Goal: Task Accomplishment & Management: Complete application form

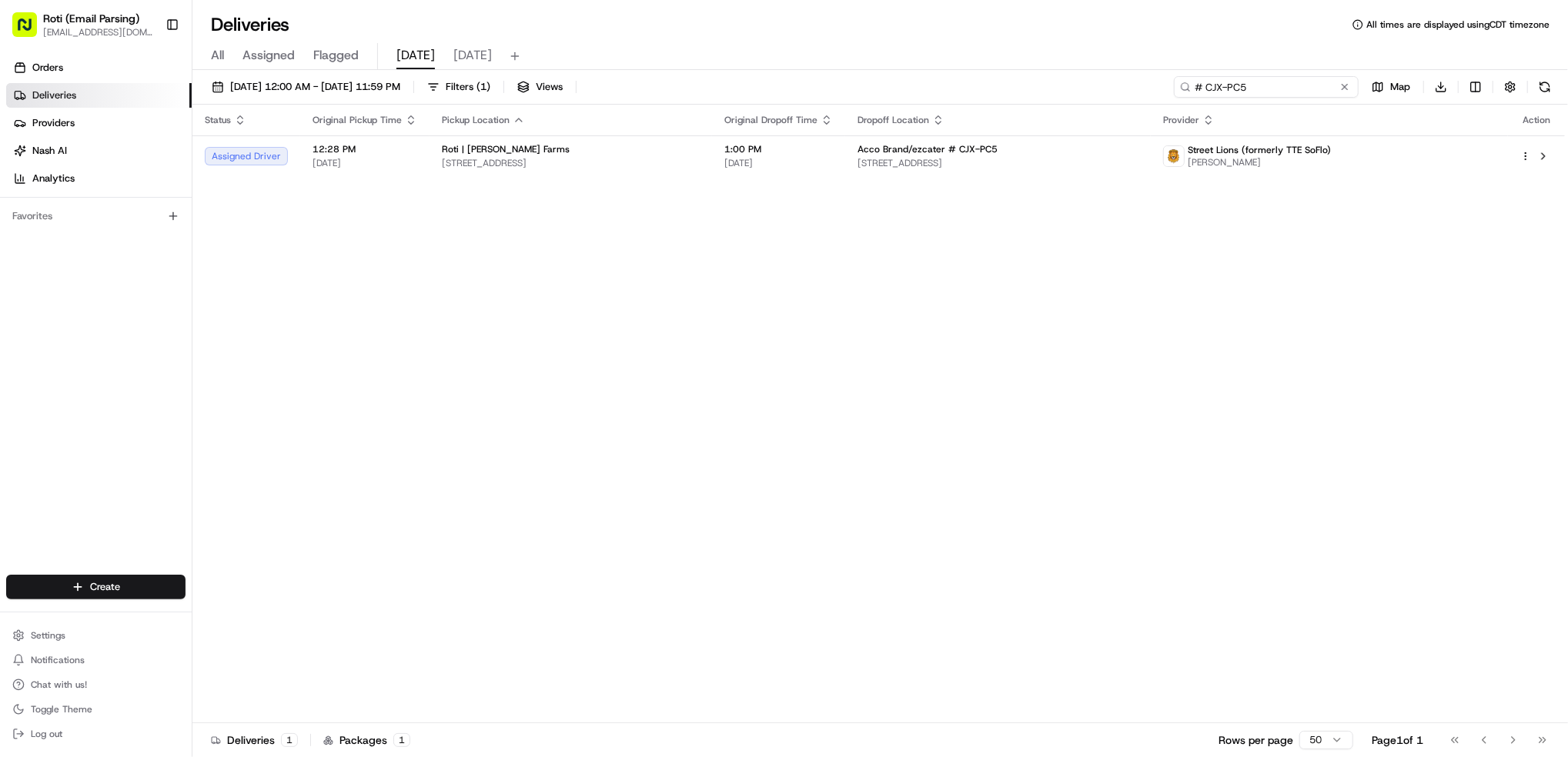
drag, startPoint x: 1329, startPoint y: 94, endPoint x: 834, endPoint y: 11, distance: 501.9
click at [882, 20] on div "Deliveries All times are displayed using CDT timezone All Assigned Flagged [DAT…" at bounding box center [880, 378] width 1376 height 757
paste input "# MRA-XUV"
type input "# MRA-XUV"
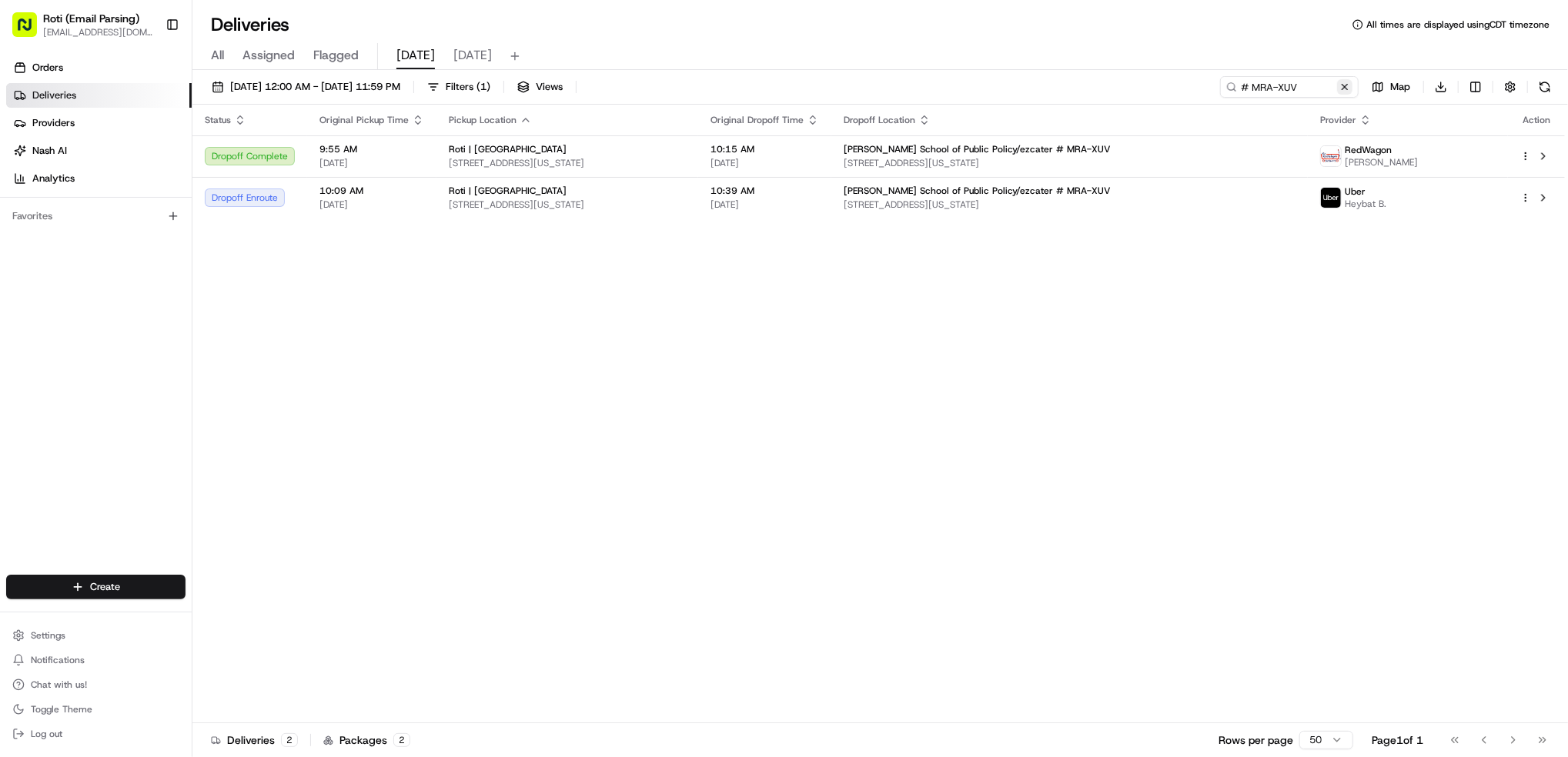
click at [1347, 86] on button at bounding box center [1344, 86] width 15 height 15
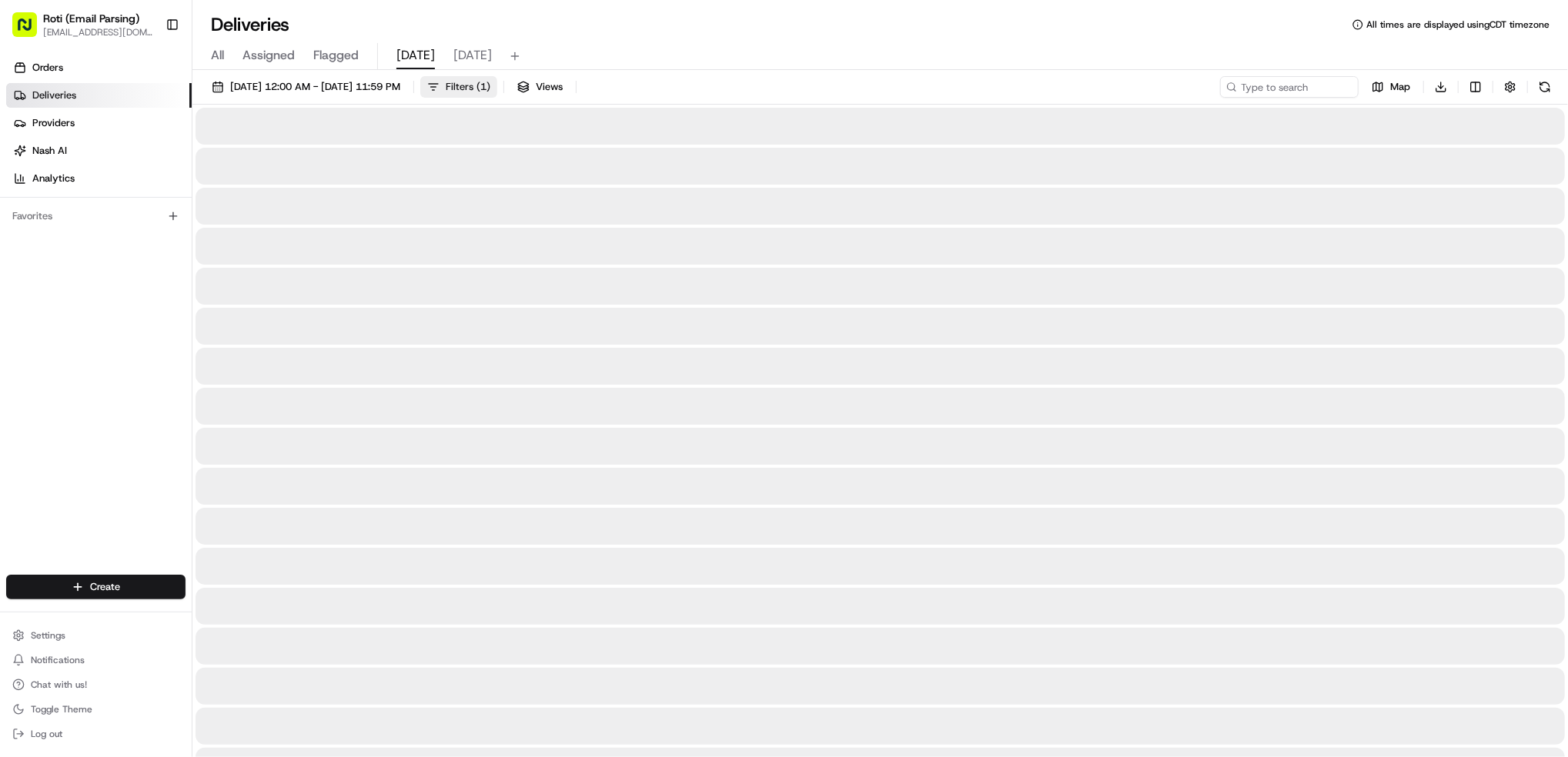
click at [491, 89] on span "Filters ( 1 )" at bounding box center [467, 86] width 44 height 14
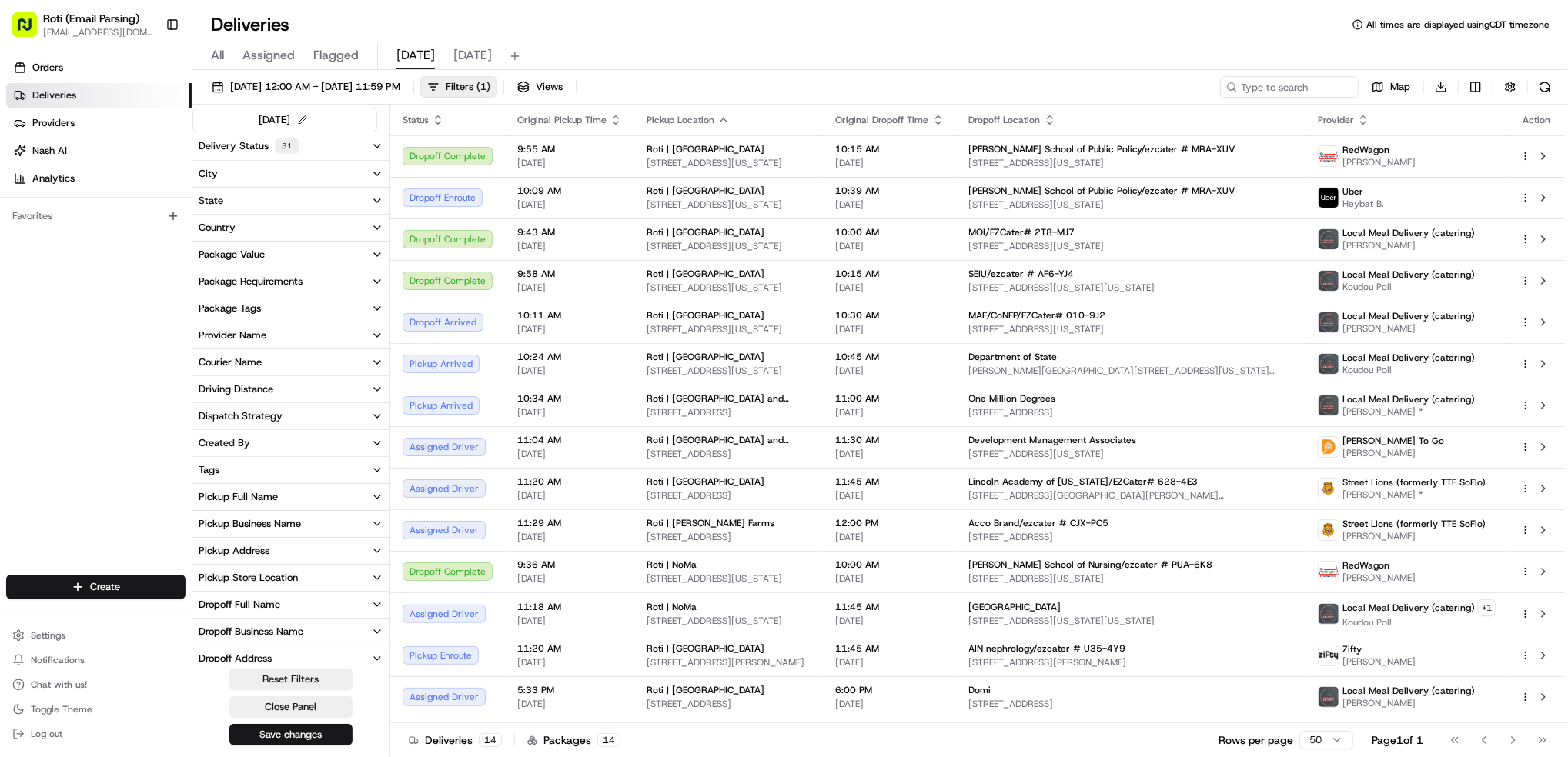
click at [273, 529] on div "Pickup Business Name" at bounding box center [250, 524] width 103 height 14
click at [259, 578] on label "Roti | K Street" at bounding box center [273, 578] width 118 height 12
click at [208, 578] on Street "Roti | K Street" at bounding box center [201, 578] width 12 height 12
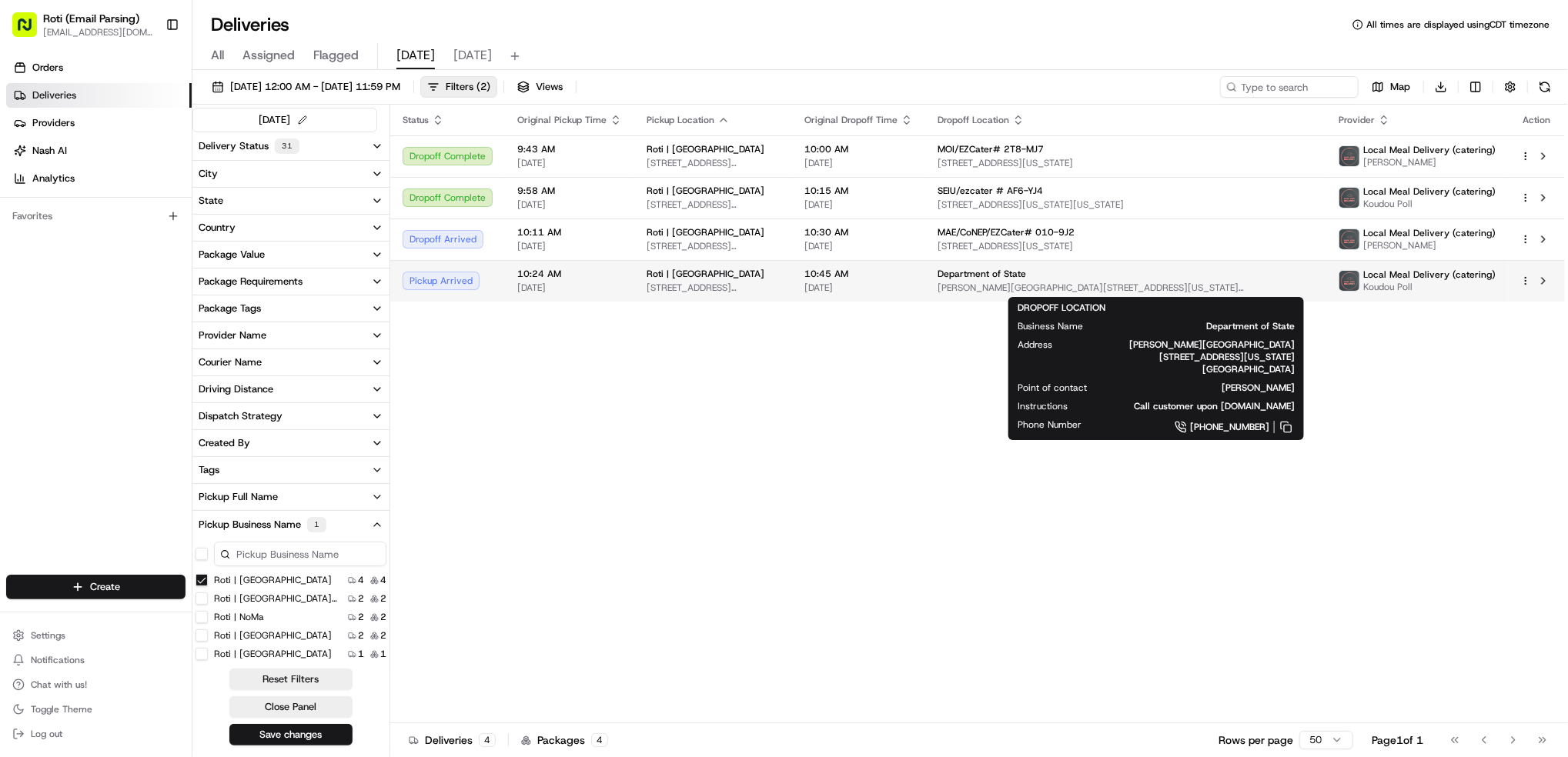
click at [1060, 288] on span "[PERSON_NAME][GEOGRAPHIC_DATA][STREET_ADDRESS][US_STATE][GEOGRAPHIC_DATA]" at bounding box center [1126, 288] width 377 height 12
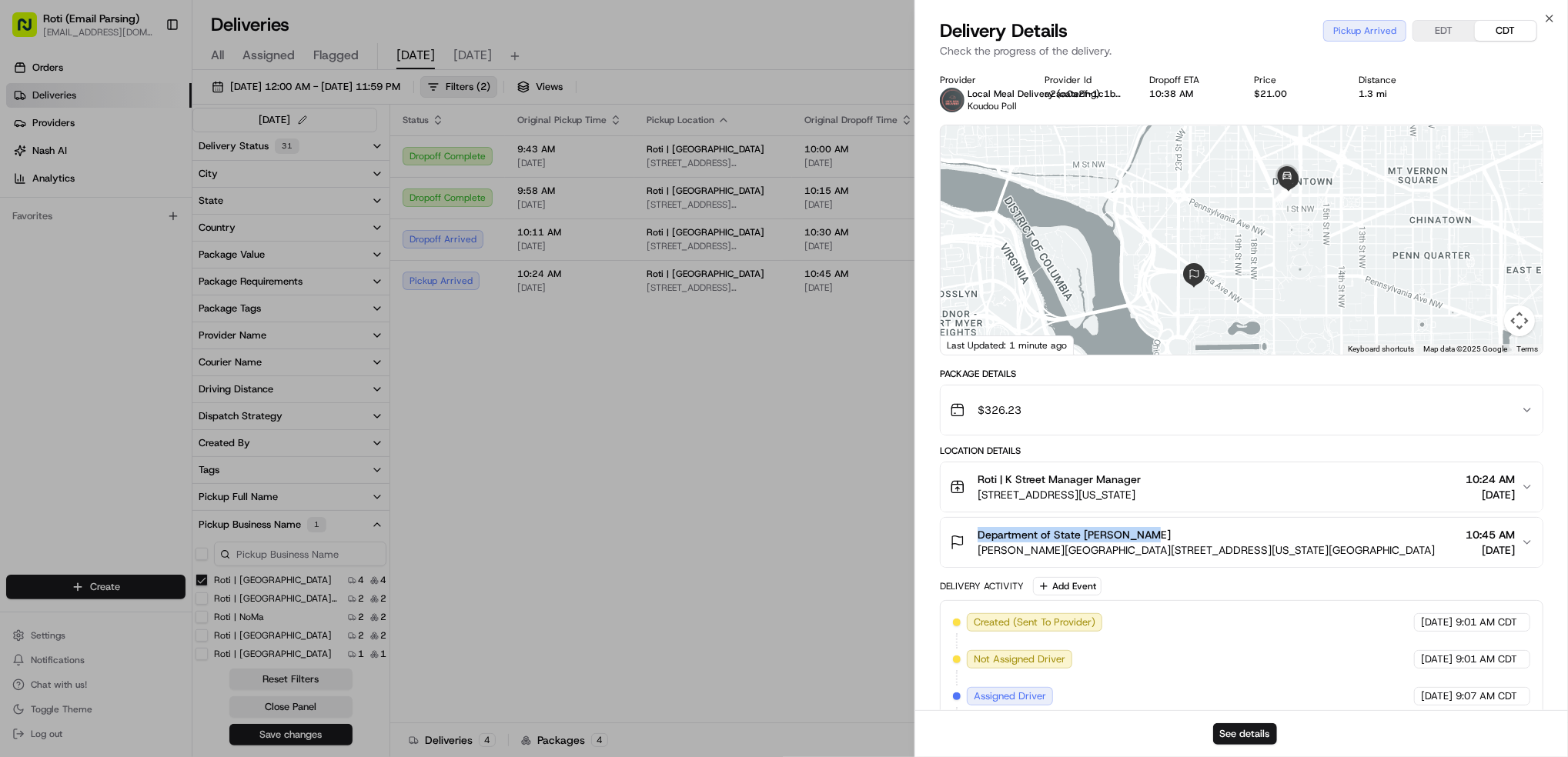
drag, startPoint x: 1156, startPoint y: 532, endPoint x: 967, endPoint y: 520, distance: 189.4
click at [967, 520] on button "Department of State Kayla Jones Harry S. Truman Building, 2201 C St NW, Washing…" at bounding box center [1241, 542] width 602 height 49
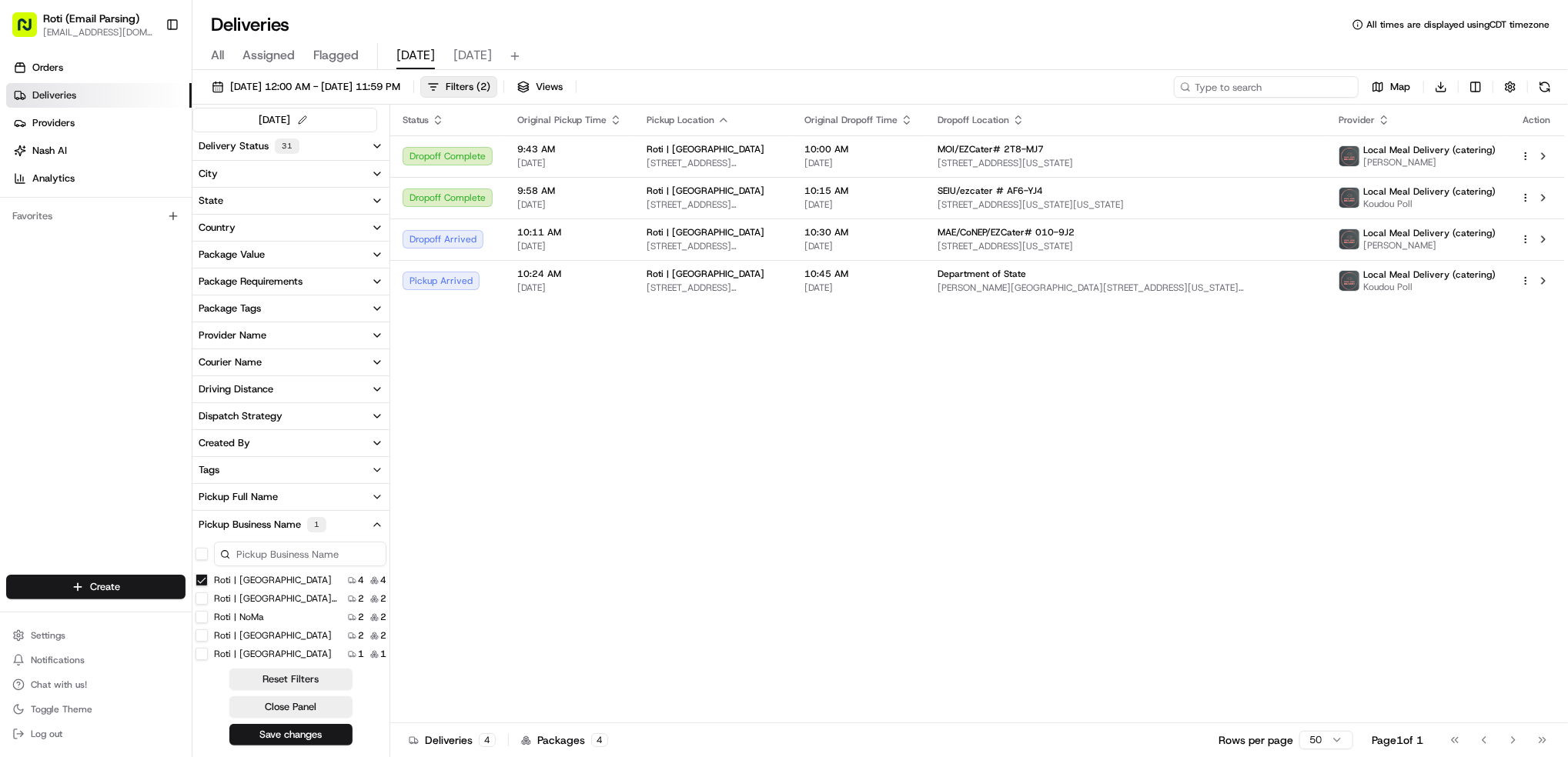
click at [1255, 87] on input at bounding box center [1266, 86] width 185 height 22
paste input "Department of State [PERSON_NAME]"
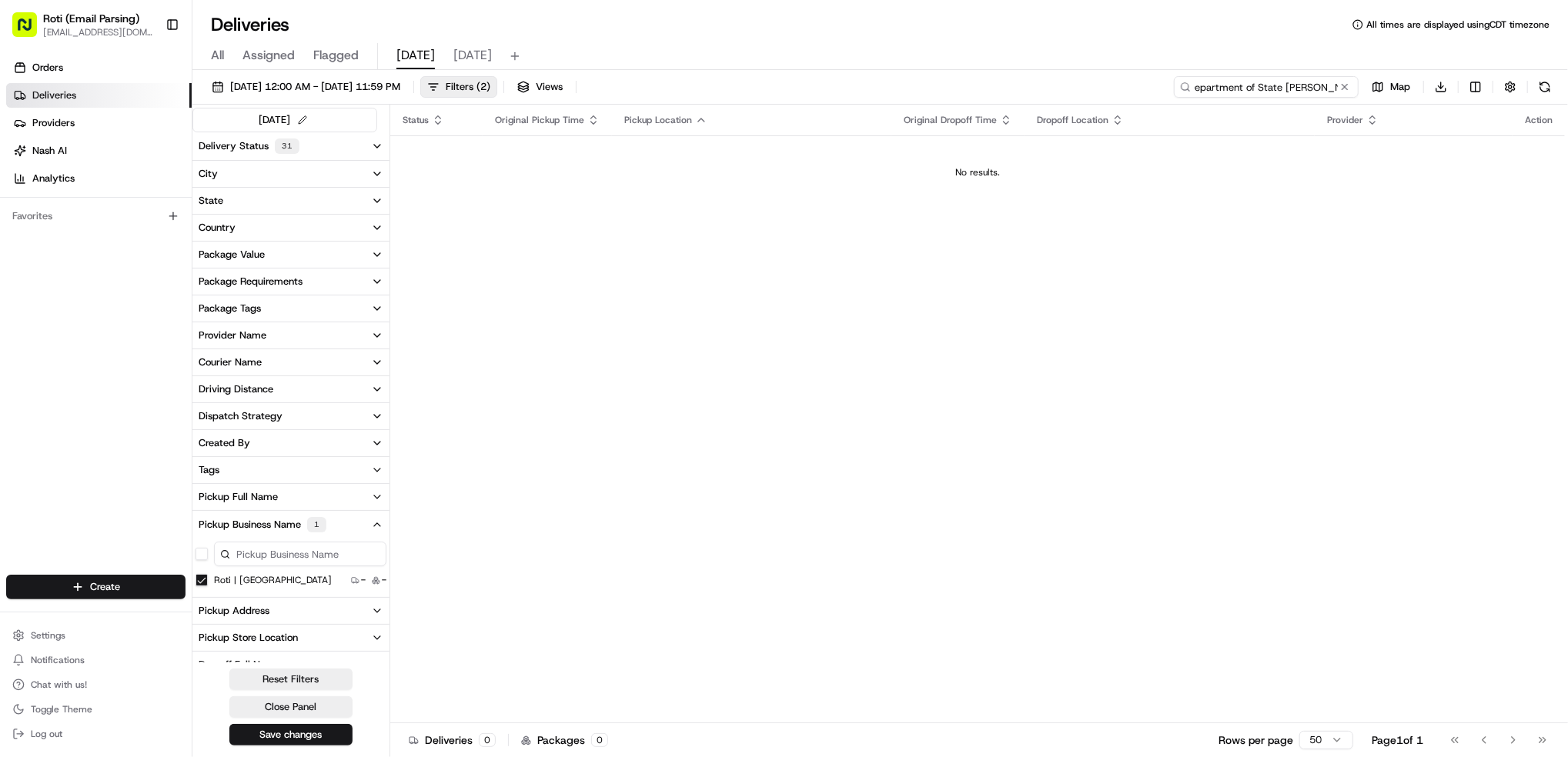
click at [1252, 88] on input "Department of State [PERSON_NAME]" at bounding box center [1266, 86] width 185 height 22
type input "Department of State [PERSON_NAME]"
click at [202, 585] on Street "Roti | K Street" at bounding box center [201, 580] width 12 height 12
click at [1237, 87] on input "Department of State [PERSON_NAME]" at bounding box center [1266, 86] width 185 height 22
click at [1344, 90] on button at bounding box center [1344, 86] width 15 height 15
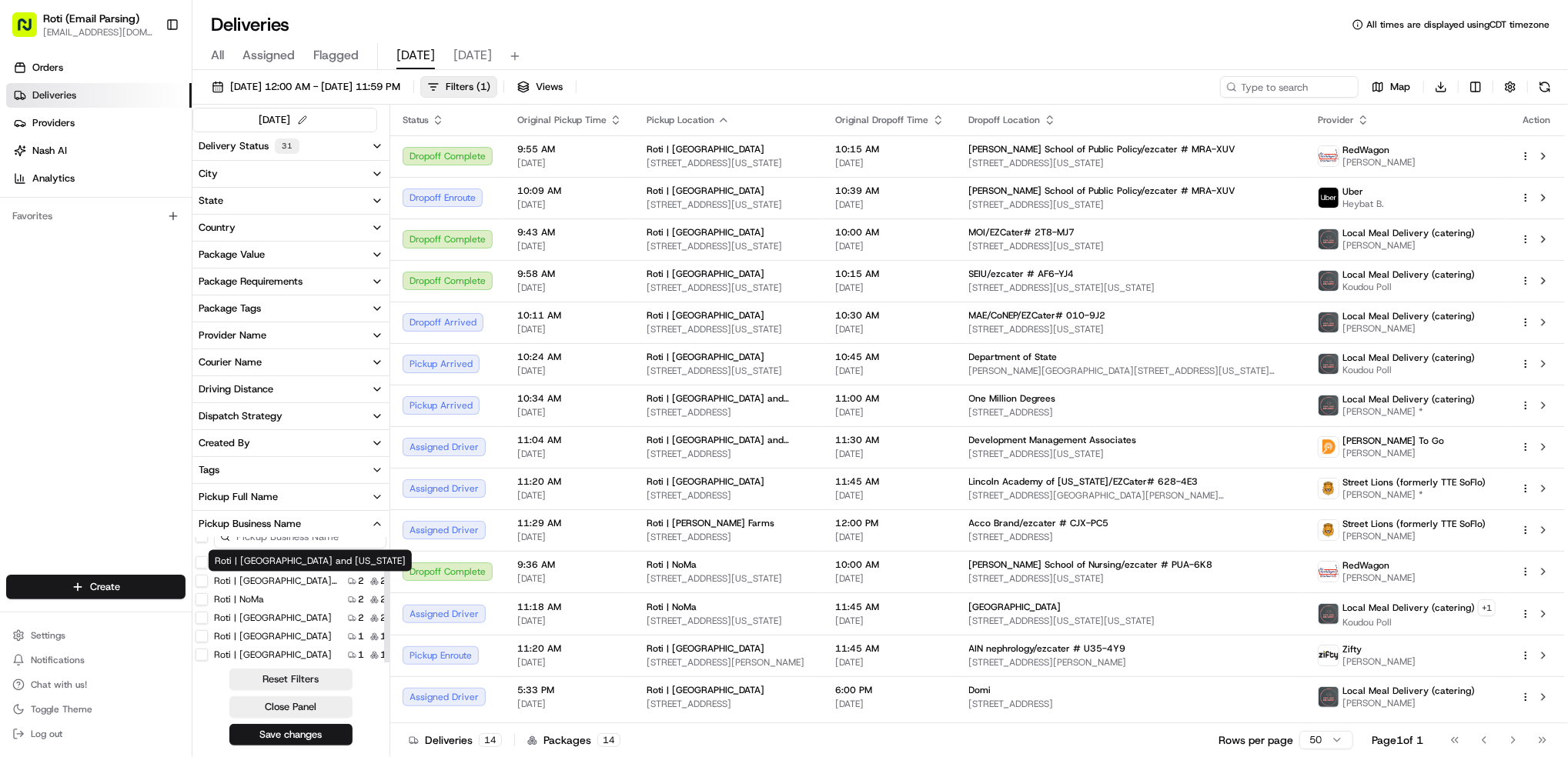
scroll to position [21, 0]
click at [83, 587] on html "Roti (Email Parsing) jnavarro@roti.com Toggle Sidebar Orders Deliveries Provide…" at bounding box center [784, 378] width 1568 height 757
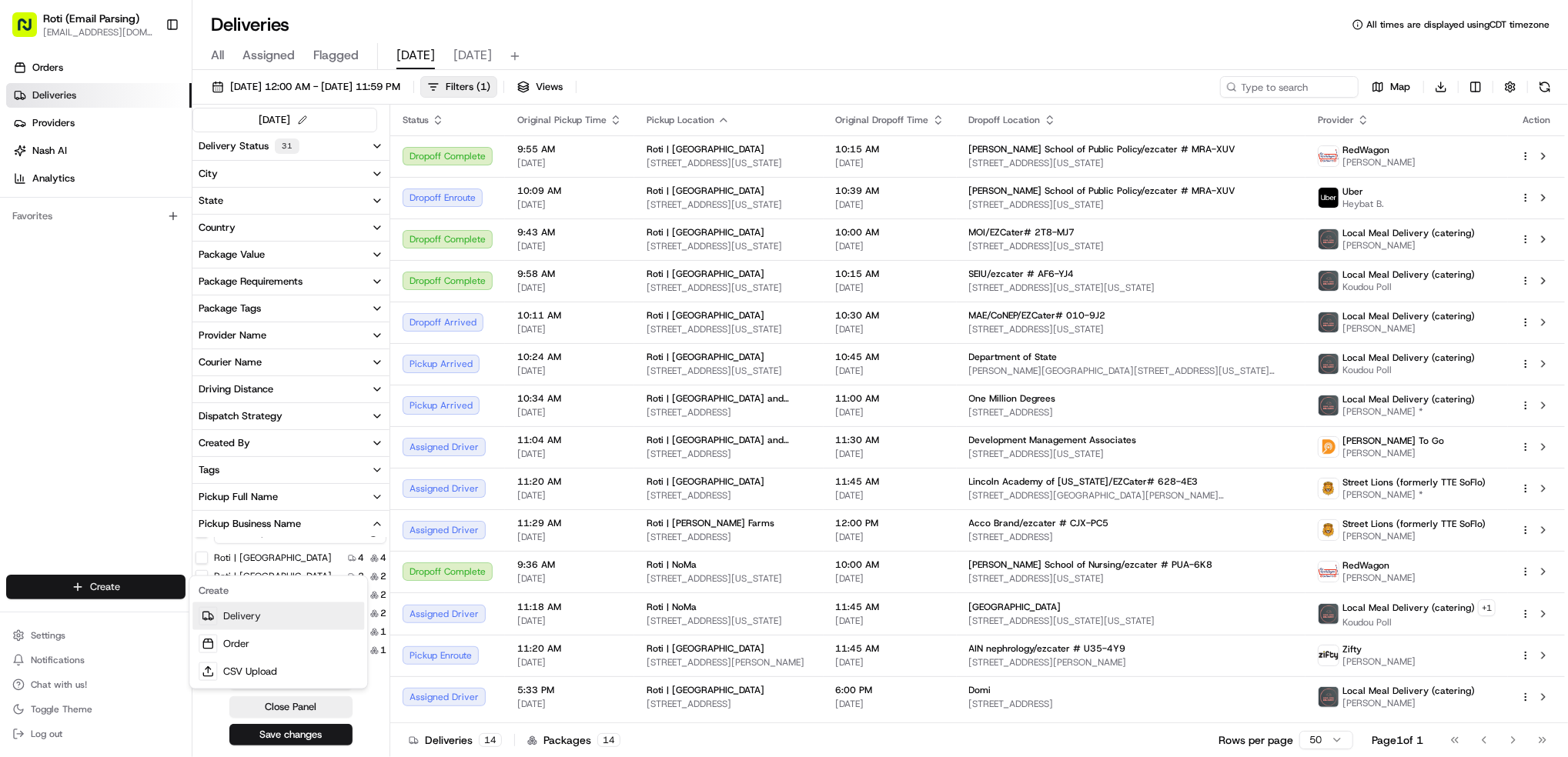
click at [265, 614] on link "Delivery" at bounding box center [278, 616] width 171 height 27
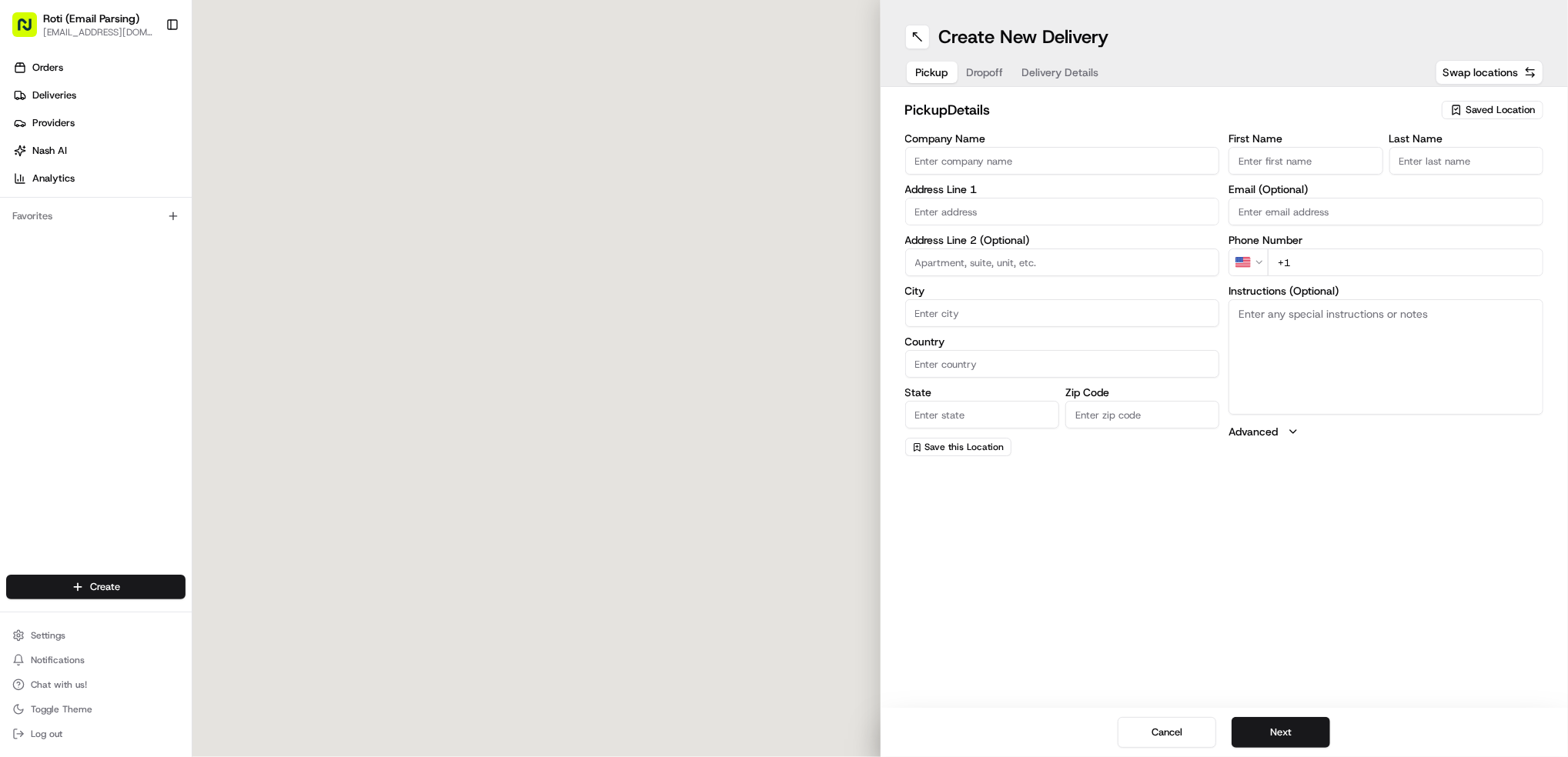
click at [1491, 103] on span "Saved Location" at bounding box center [1500, 110] width 70 height 14
type input "pe"
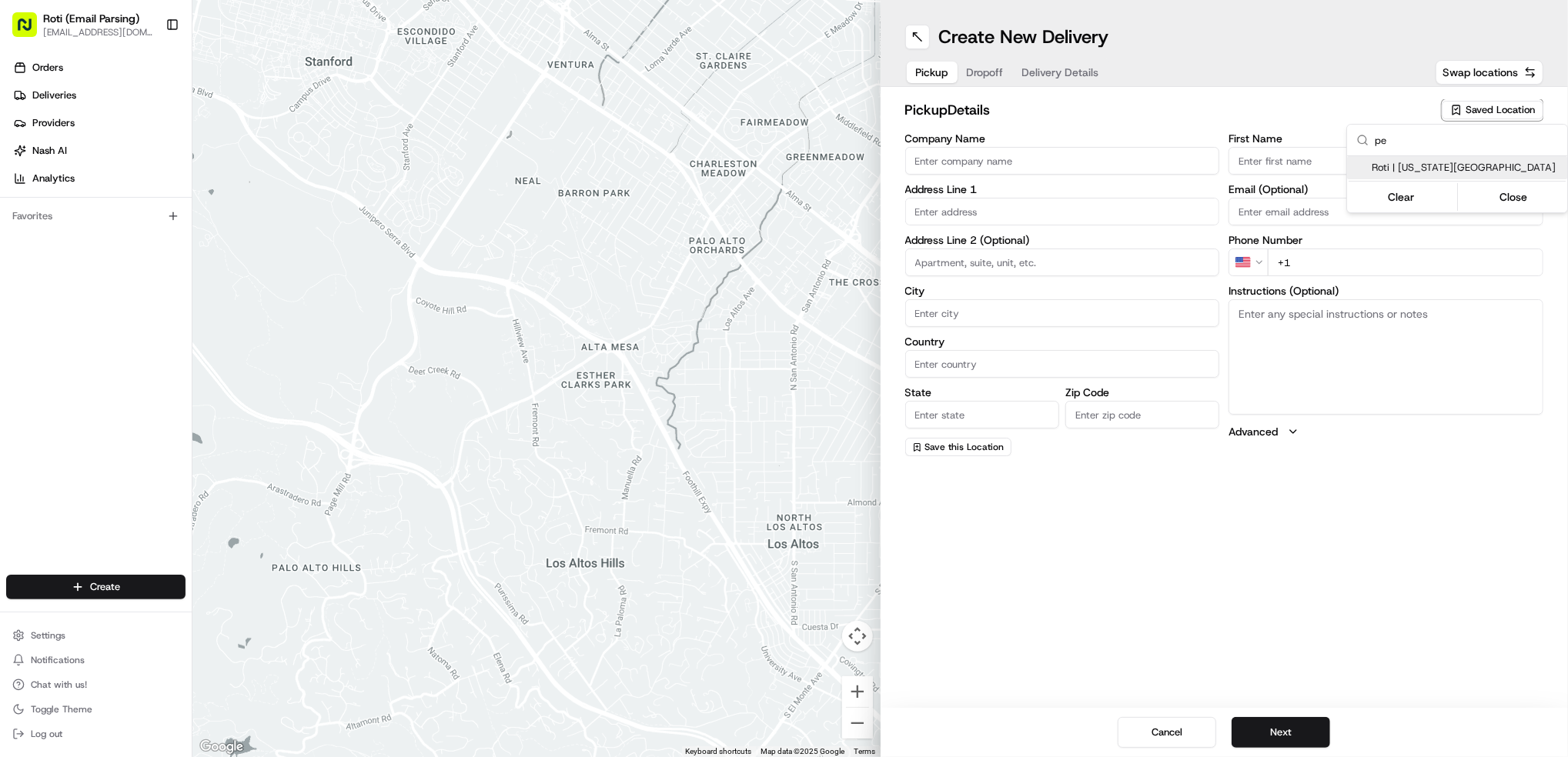
click at [1408, 172] on span "Roti | Pennsylvania Ave" at bounding box center [1466, 167] width 189 height 14
type input "Roti | Pennsylvania Ave"
type input "1747 Pennsylvania Avenue NW"
type input "Washington"
type input "US"
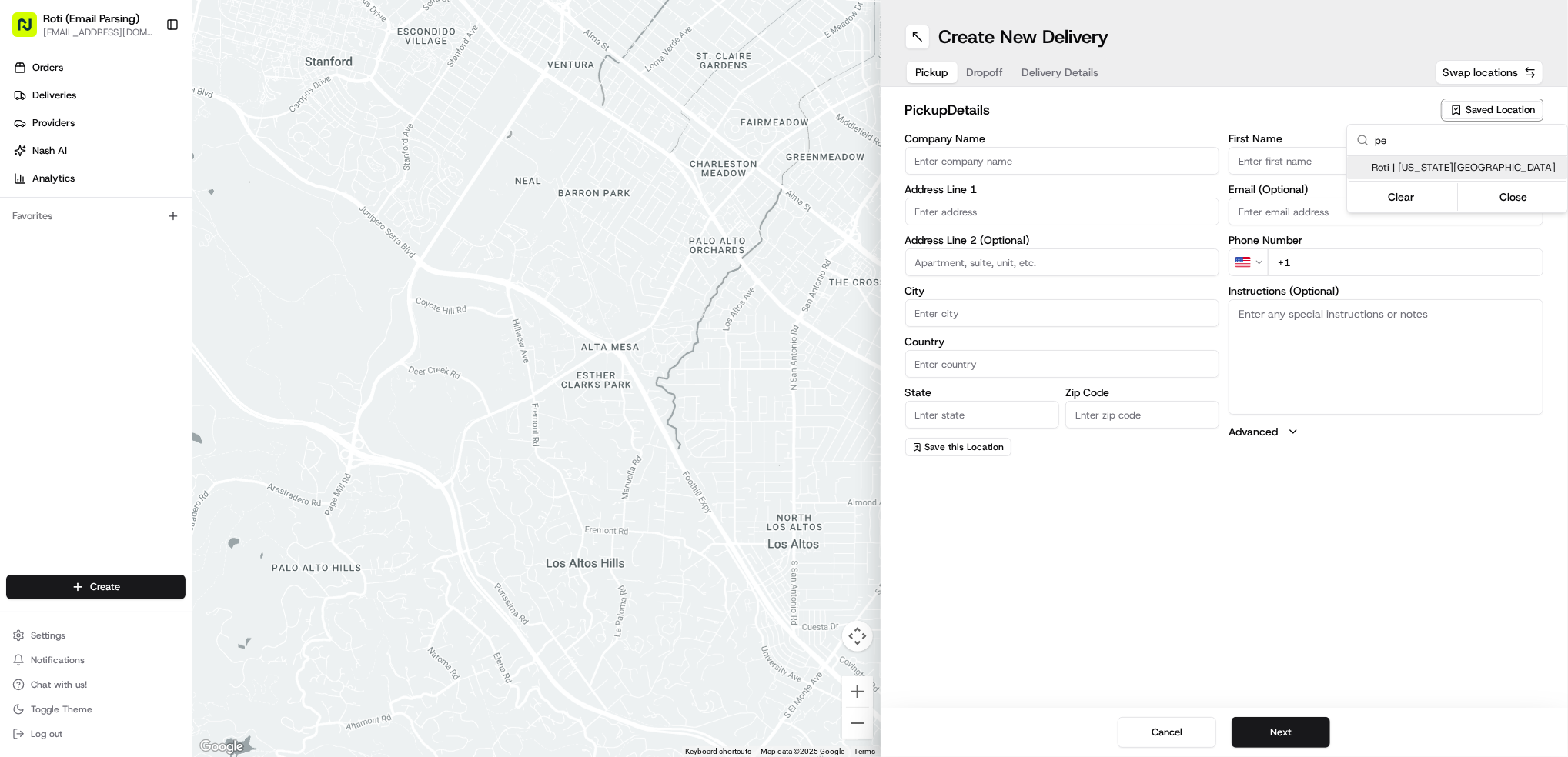
type input "DC"
type input "20006"
type input "Manager"
type input "+1 202 871 9342"
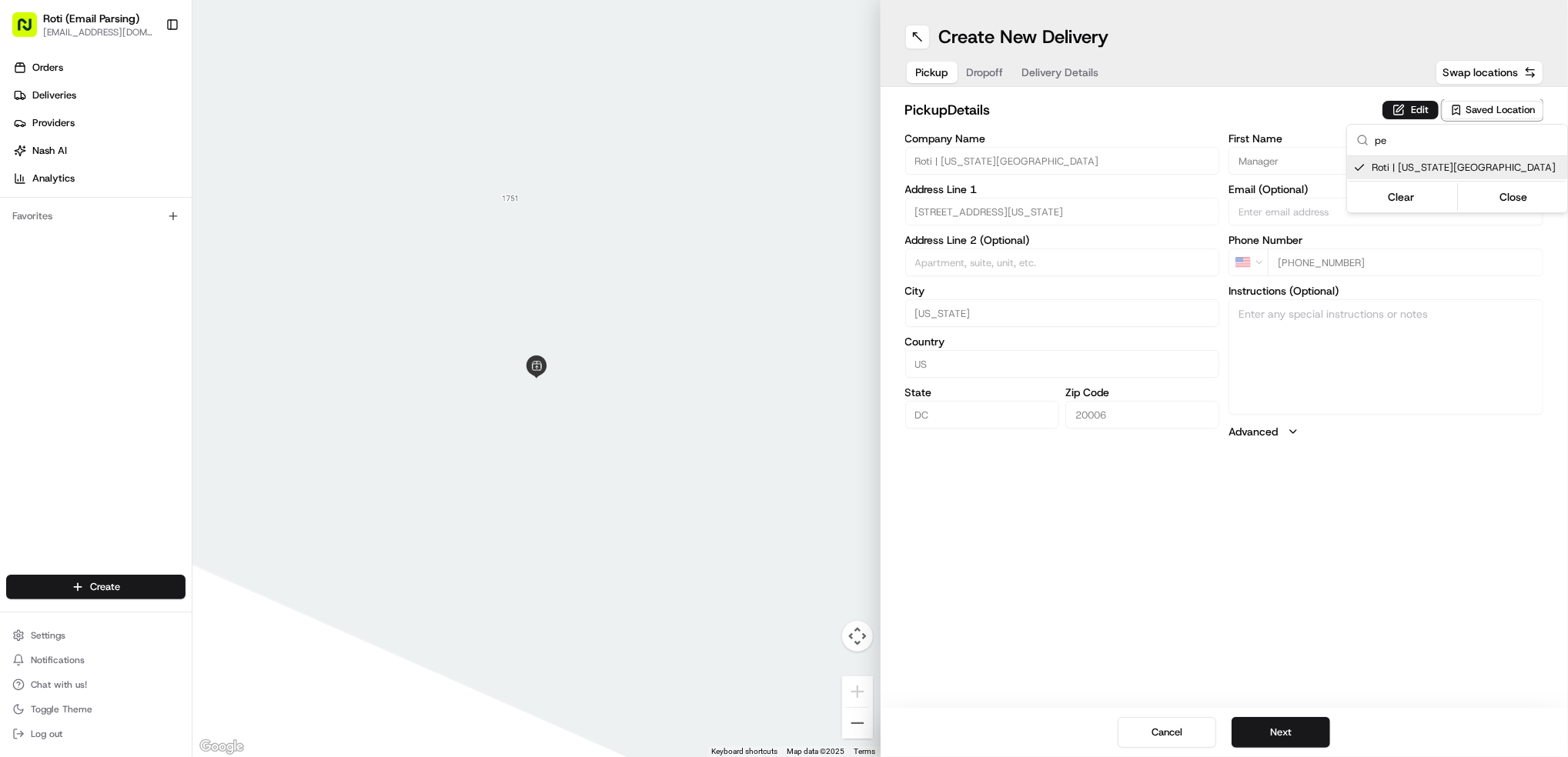
click at [1385, 169] on span "Roti | Pennsylvania Ave" at bounding box center [1466, 167] width 189 height 14
type input "+1"
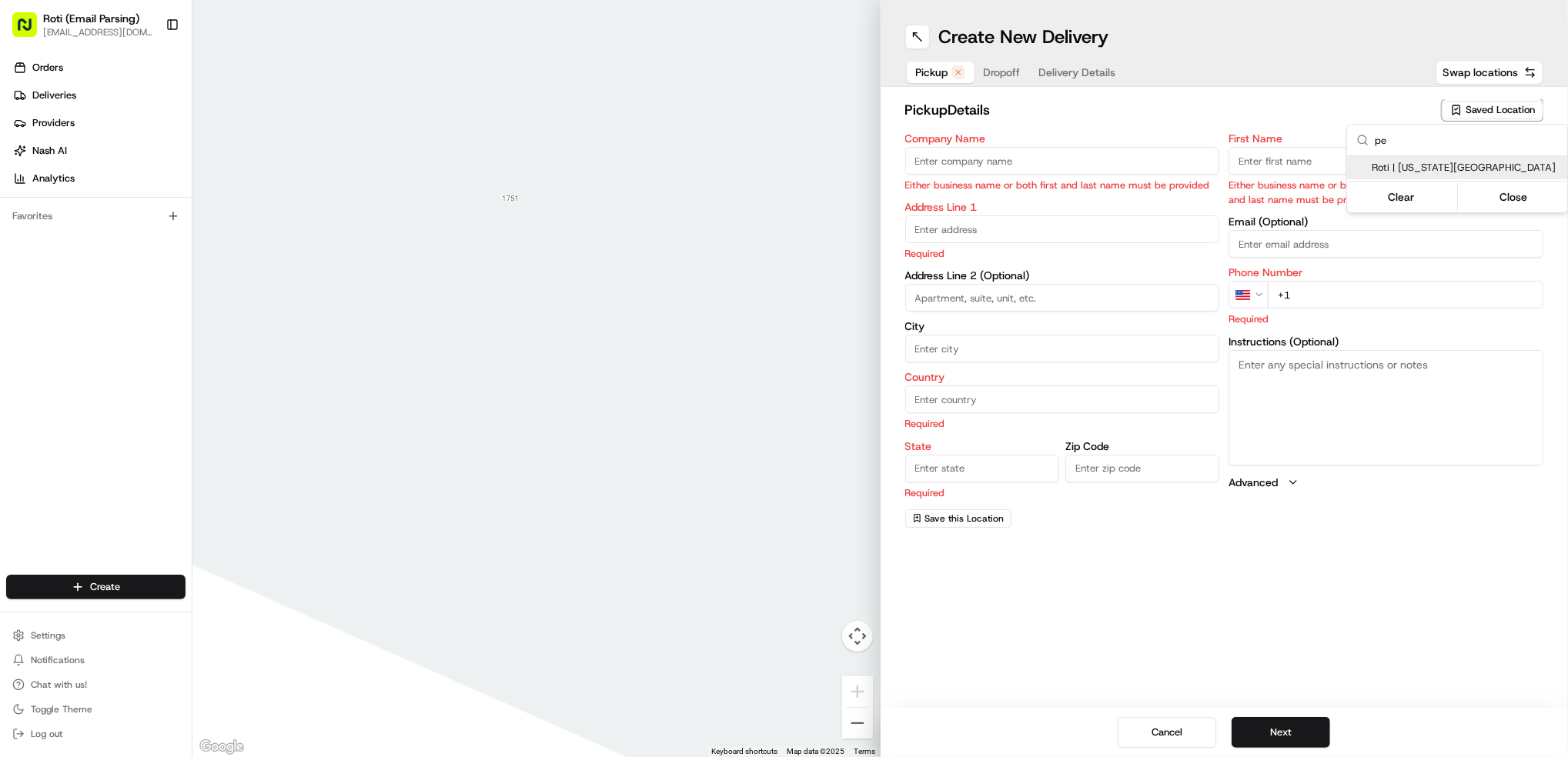
click at [1389, 170] on span "Roti | Pennsylvania Ave" at bounding box center [1466, 167] width 189 height 14
type input "Roti | Pennsylvania Ave"
type input "1747 Pennsylvania Avenue NW"
type input "Washington"
type input "US"
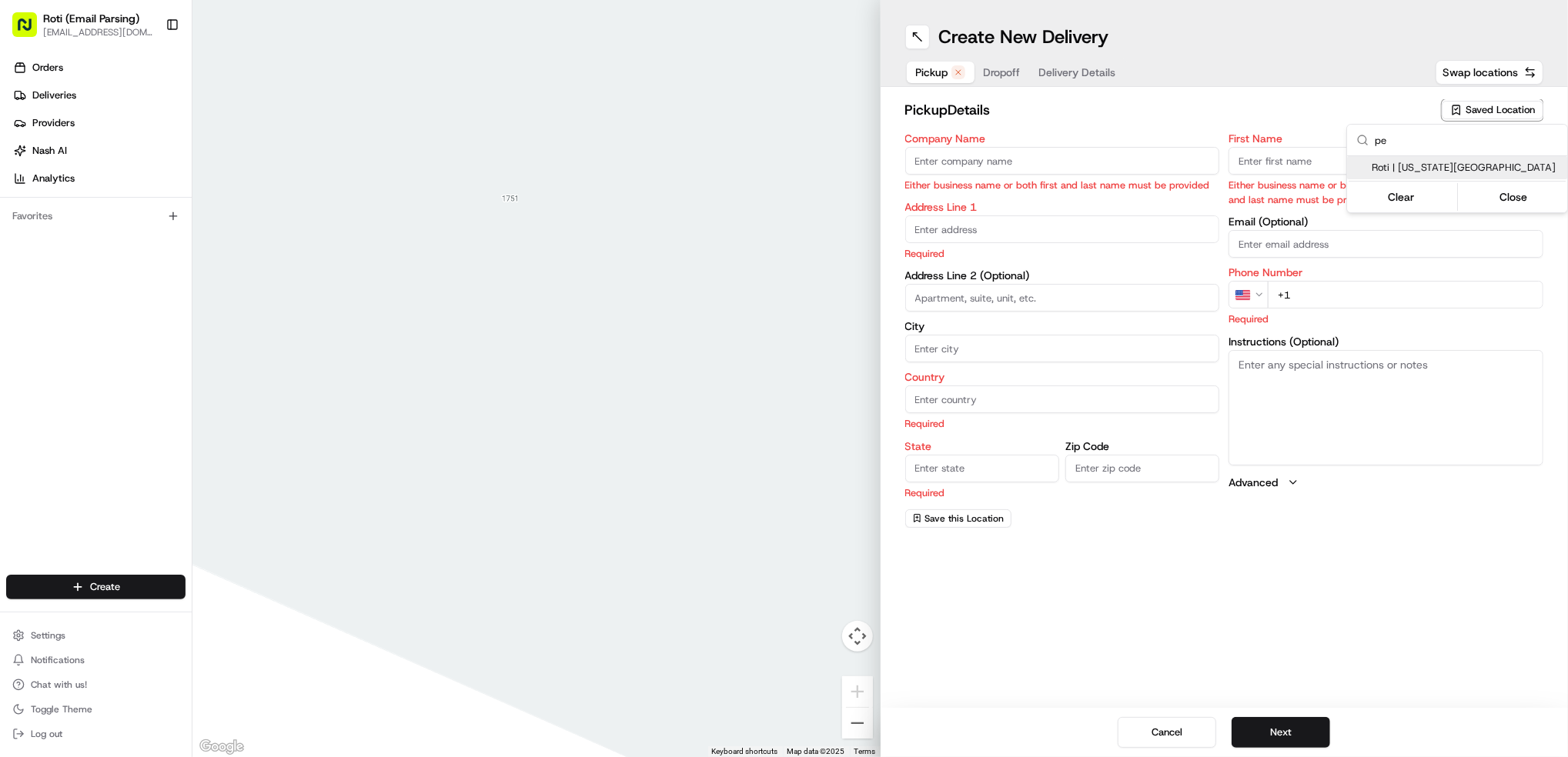
type input "DC"
type input "20006"
type input "Manager"
type input "+1 202 871 9342"
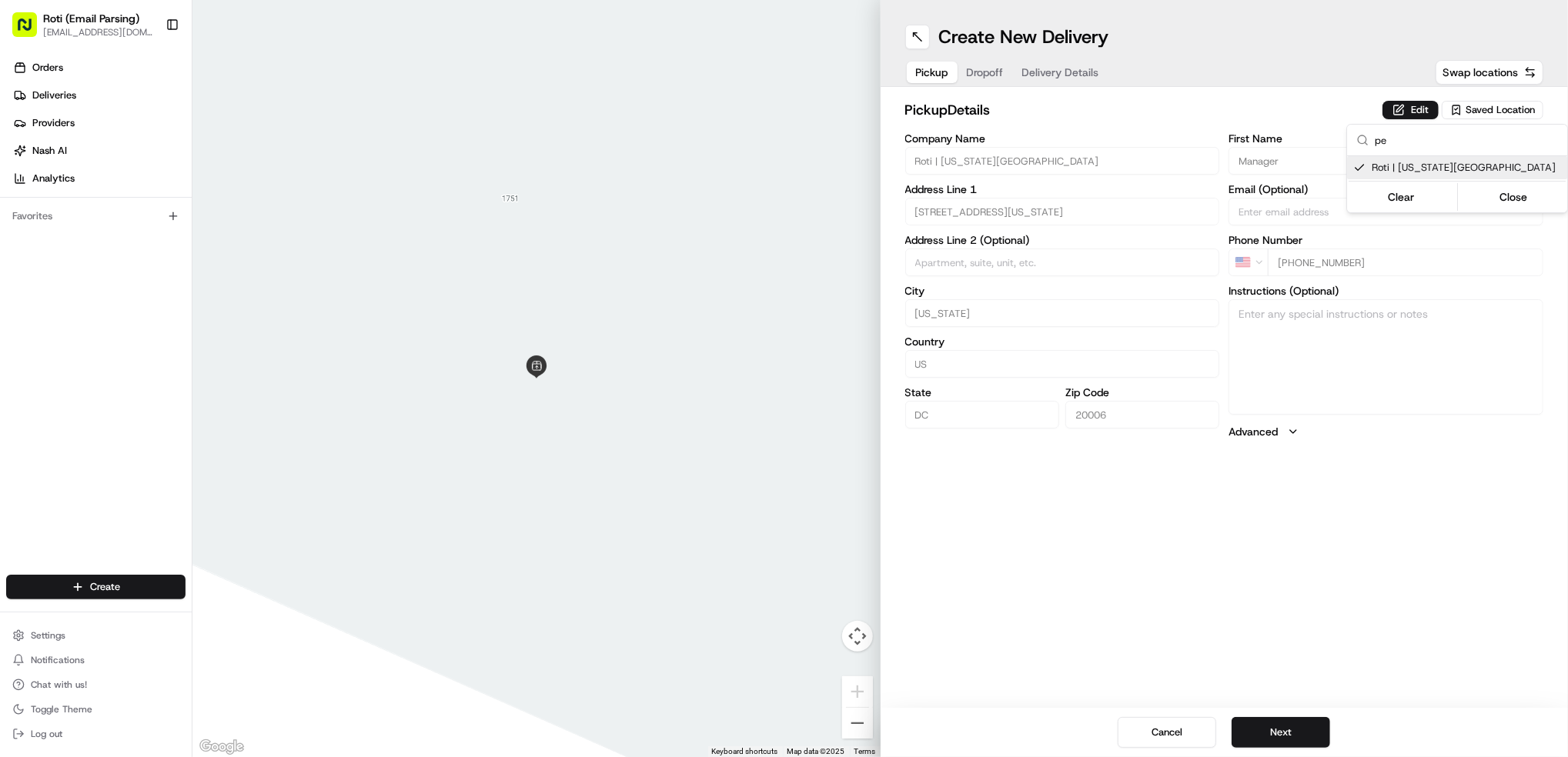
click at [1271, 737] on html "Roti (Email Parsing) jnavarro@roti.com Toggle Sidebar Orders Deliveries Provide…" at bounding box center [784, 378] width 1568 height 757
click at [1271, 737] on button "Next" at bounding box center [1281, 733] width 99 height 31
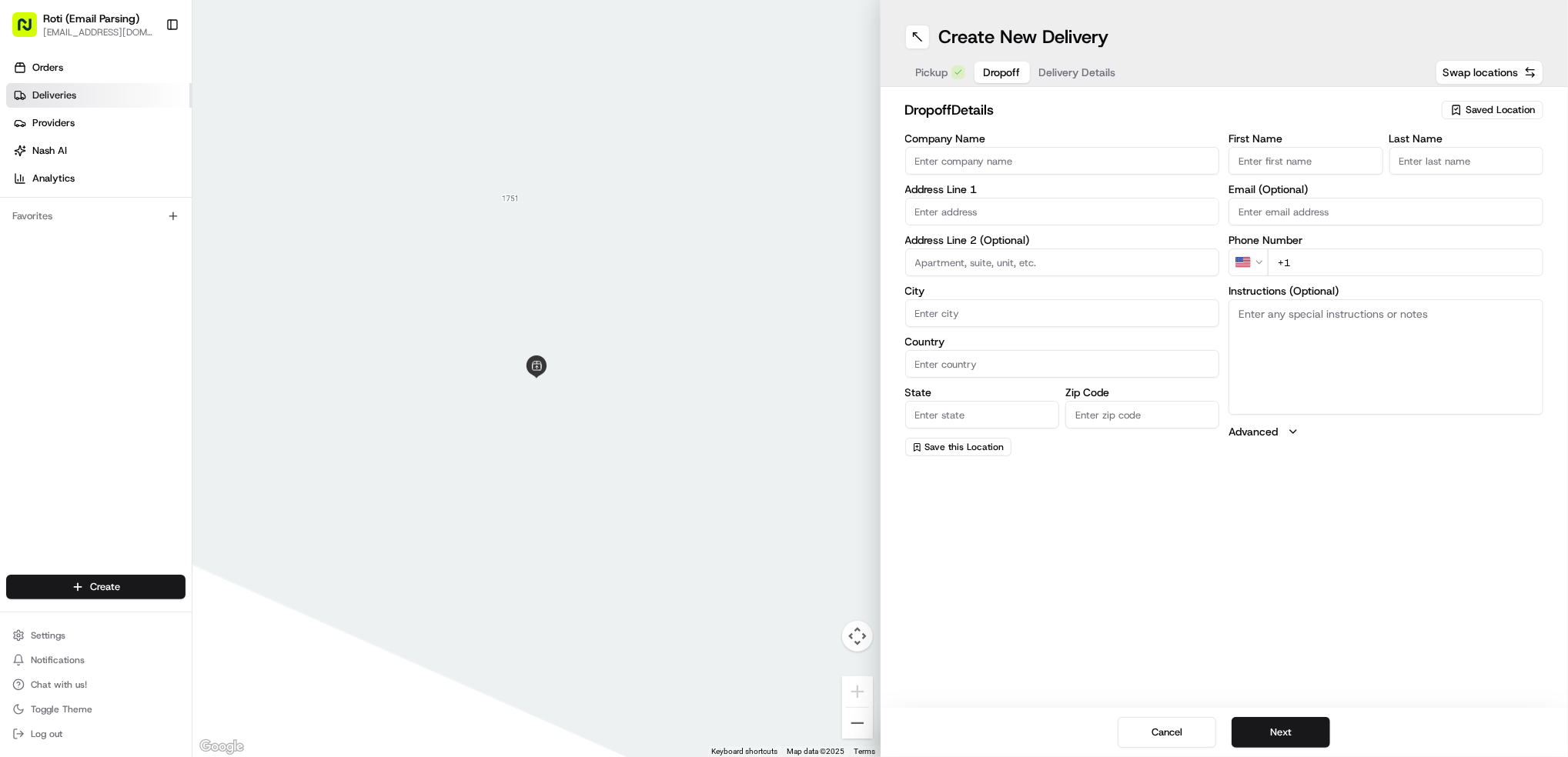
drag, startPoint x: 69, startPoint y: 97, endPoint x: 118, endPoint y: 105, distance: 49.6
click at [69, 96] on span "Deliveries" at bounding box center [54, 95] width 44 height 14
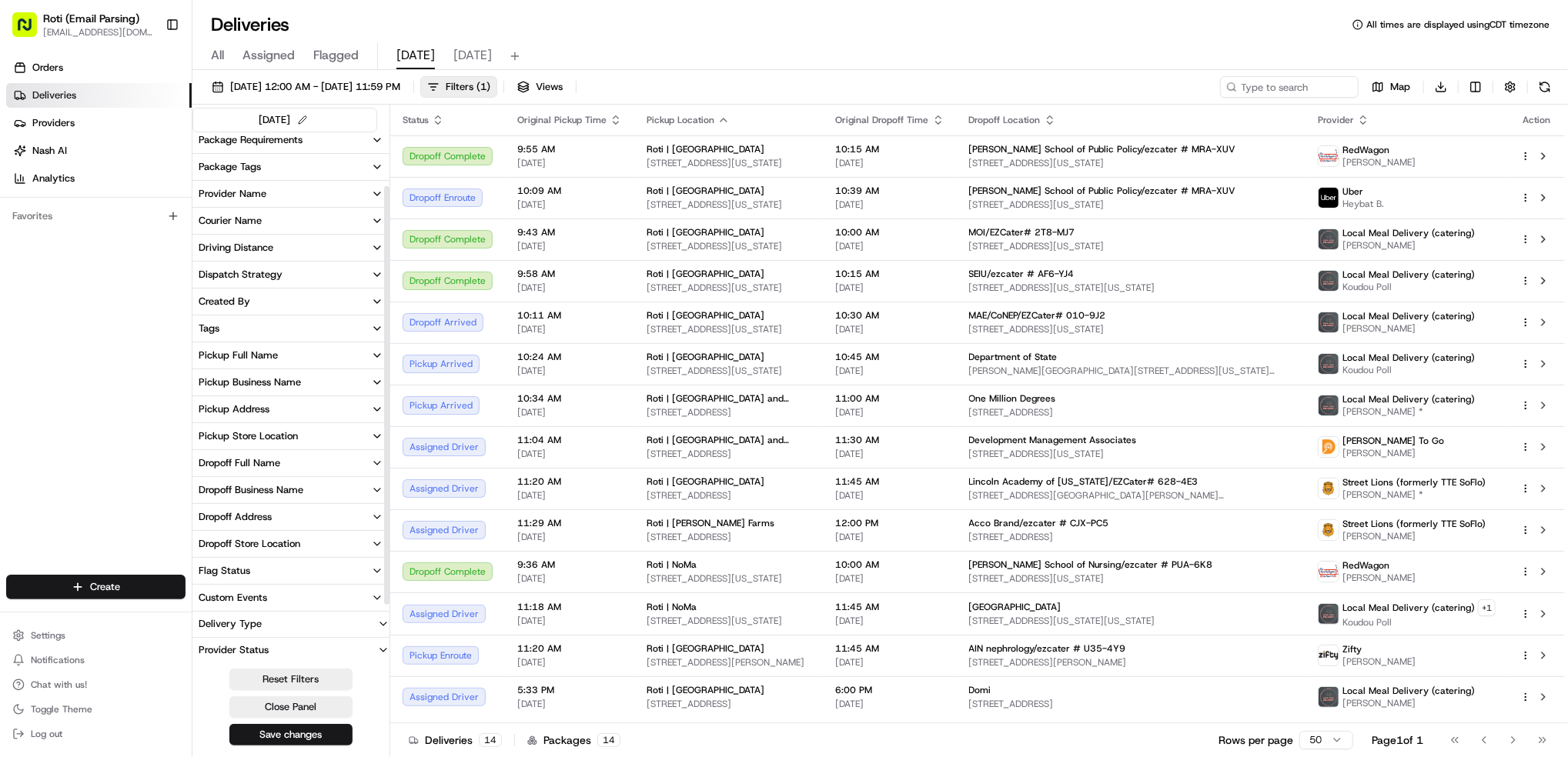
scroll to position [142, 0]
click at [268, 382] on div "Pickup Business Name" at bounding box center [250, 381] width 103 height 14
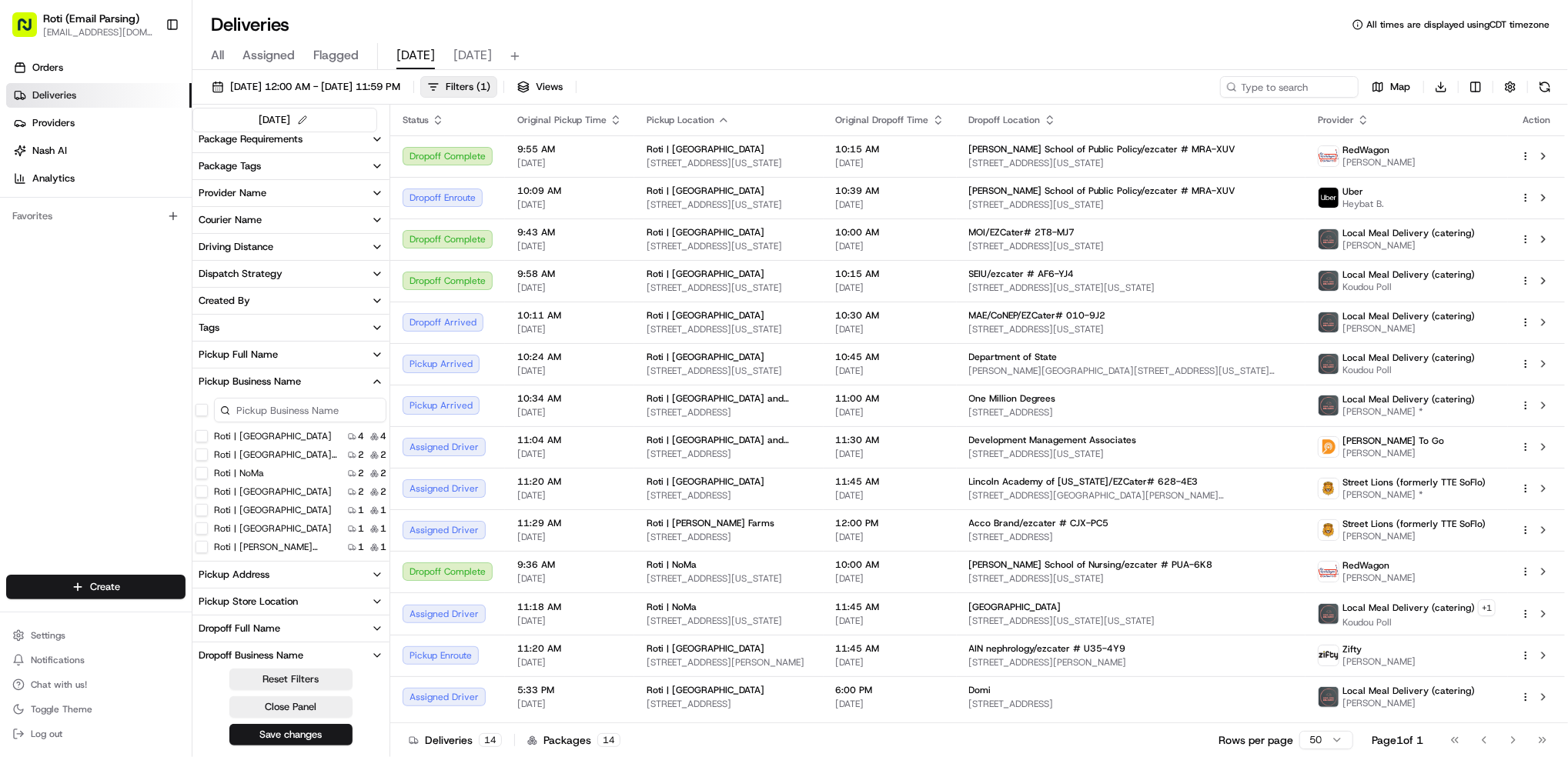
drag, startPoint x: 200, startPoint y: 435, endPoint x: 362, endPoint y: 420, distance: 162.7
click at [200, 435] on Street "Roti | K Street" at bounding box center [201, 435] width 12 height 12
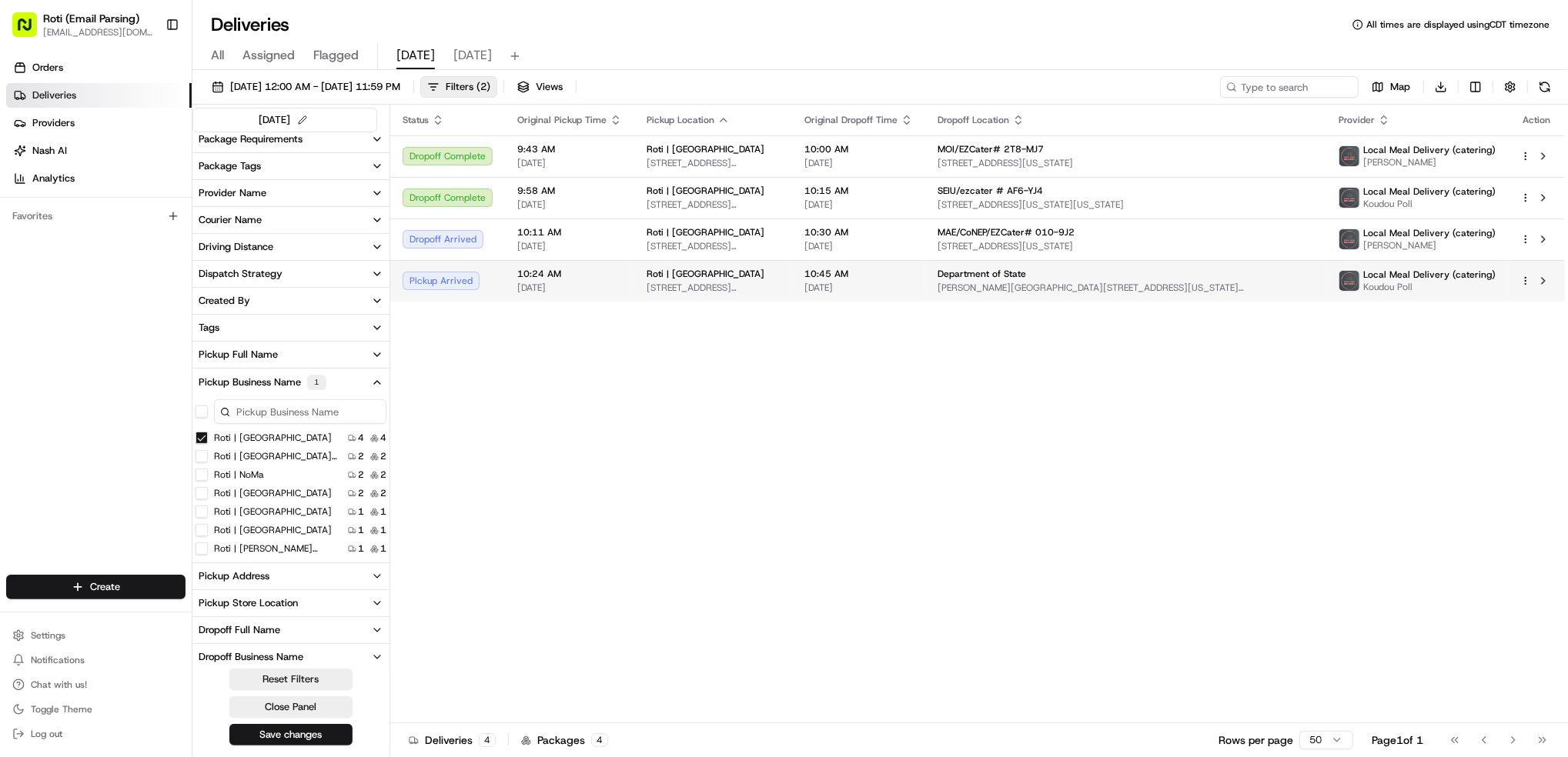
click at [1396, 289] on span "Koudou Poll" at bounding box center [1430, 287] width 133 height 12
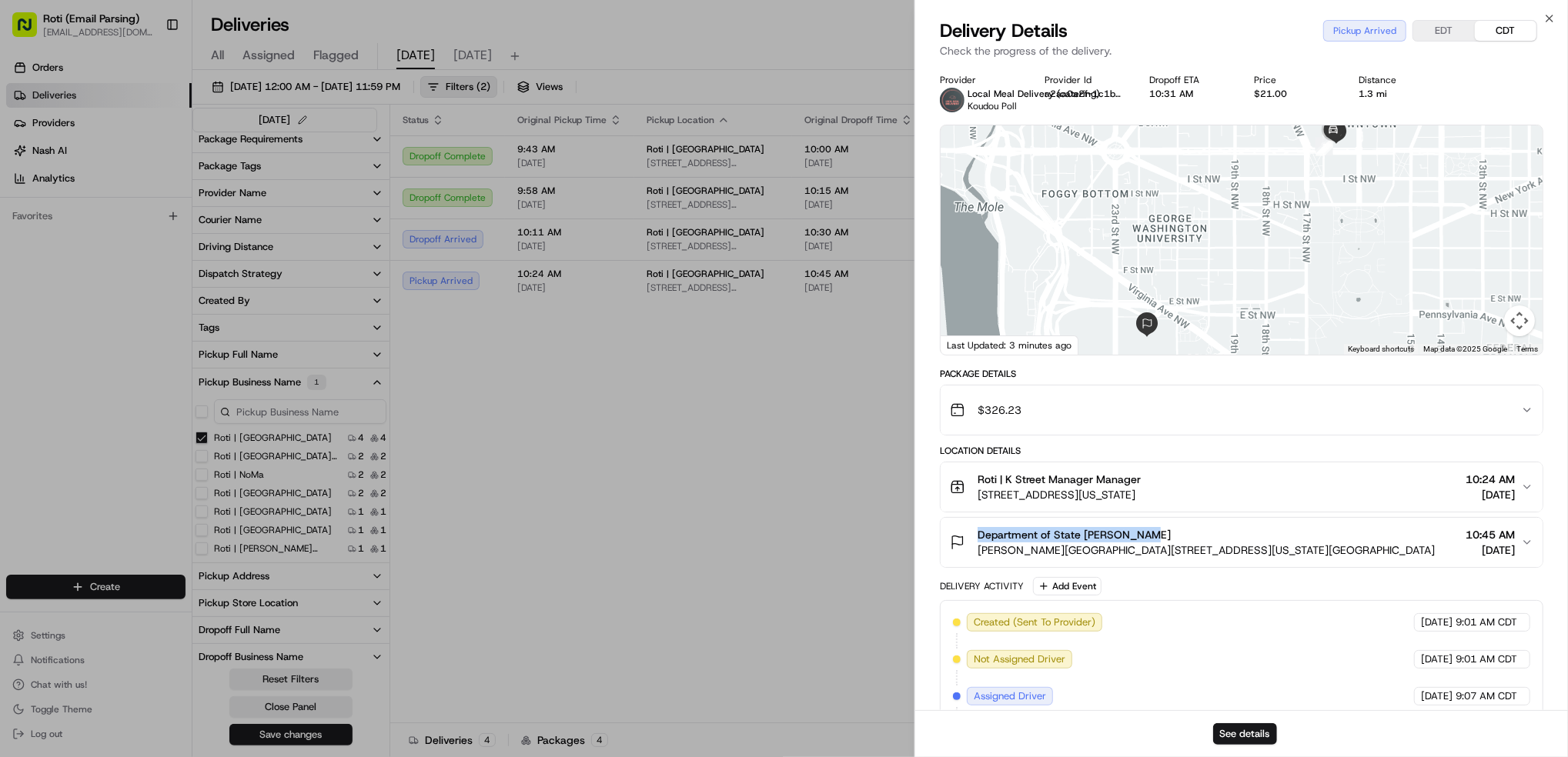
drag, startPoint x: 1149, startPoint y: 532, endPoint x: 956, endPoint y: 533, distance: 193.0
click at [956, 533] on div "Department of State Kayla Jones Harry S. Truman Building, 2201 C St NW, Washing…" at bounding box center [1192, 542] width 485 height 31
copy span "Department of State [PERSON_NAME]"
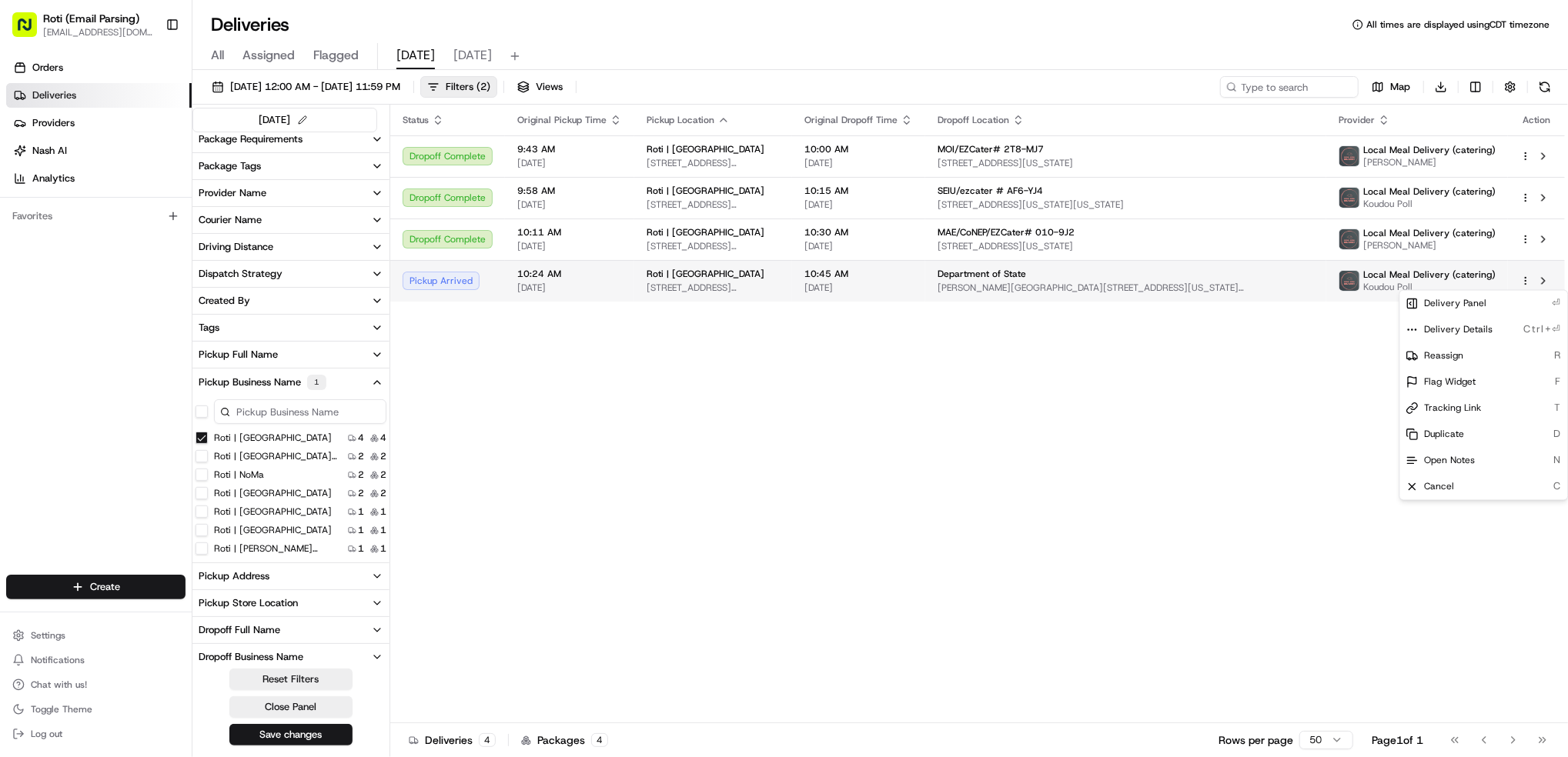
click at [1521, 280] on html "Roti (Email Parsing) jnavarro@roti.com Toggle Sidebar Orders Deliveries Provide…" at bounding box center [784, 378] width 1568 height 757
click at [1473, 431] on div "Duplicate D" at bounding box center [1485, 435] width 168 height 26
click at [1546, 94] on html "Roti (Email Parsing) jnavarro@roti.com Toggle Sidebar Orders Deliveries Provide…" at bounding box center [784, 378] width 1568 height 757
click at [1546, 94] on button at bounding box center [1545, 86] width 22 height 22
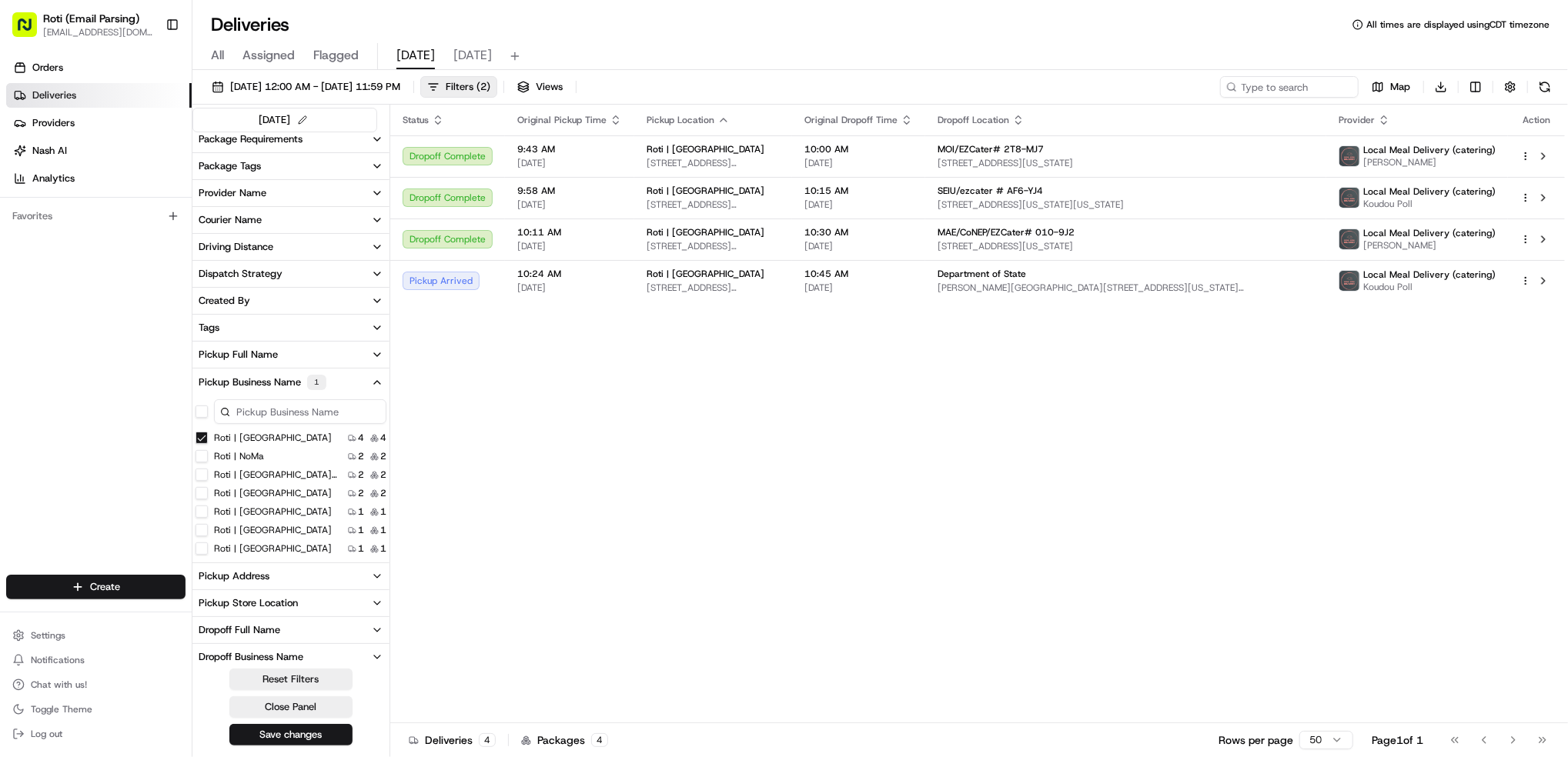
scroll to position [40, 0]
click at [298, 542] on label "Roti | Pennsylvania Ave" at bounding box center [276, 546] width 123 height 12
click at [208, 542] on Ave "Roti | Pennsylvania Ave" at bounding box center [201, 546] width 12 height 12
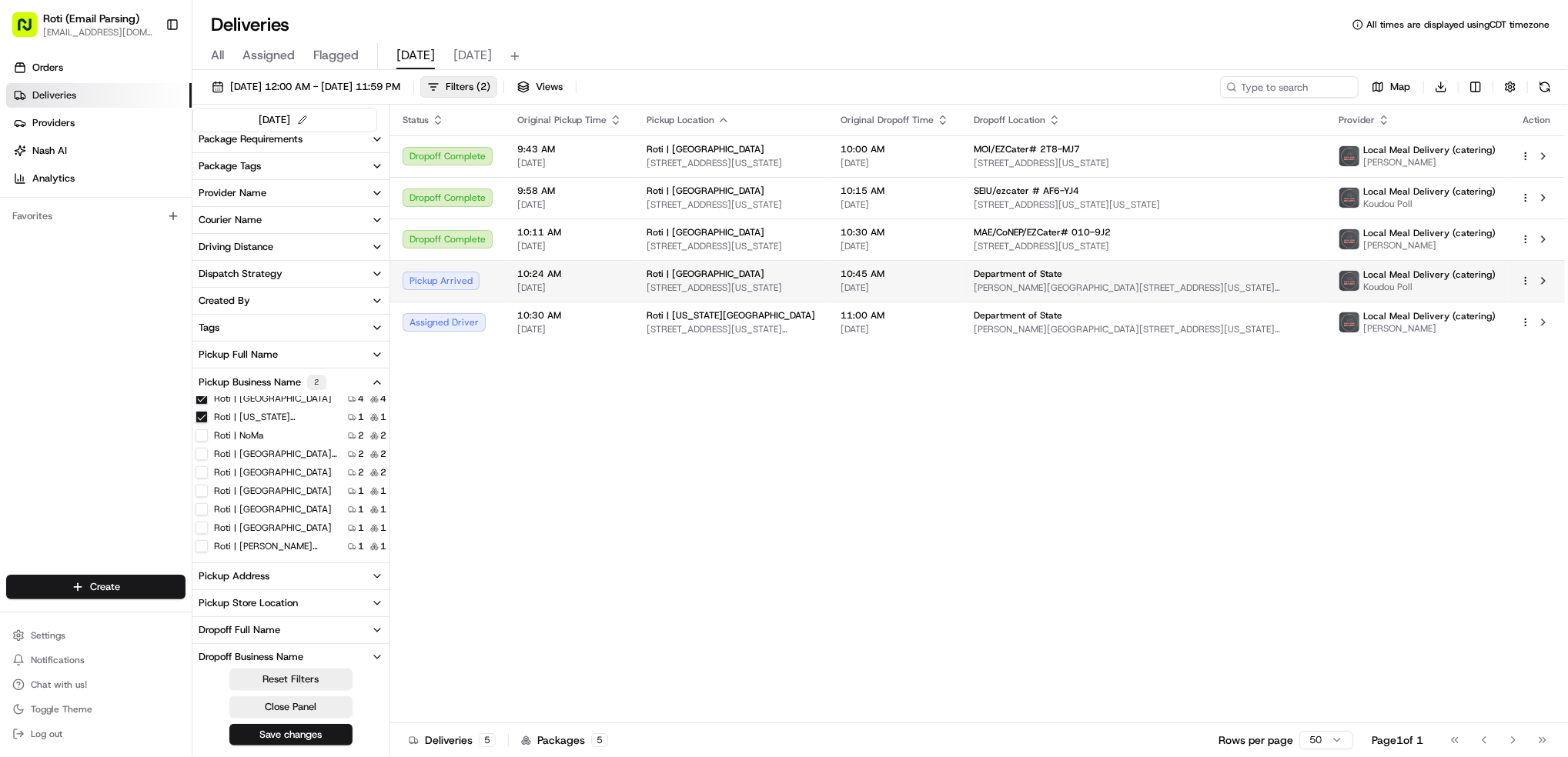
click at [1525, 285] on html "Roti (Email Parsing) jnavarro@roti.com Toggle Sidebar Orders Deliveries Provide…" at bounding box center [784, 378] width 1568 height 757
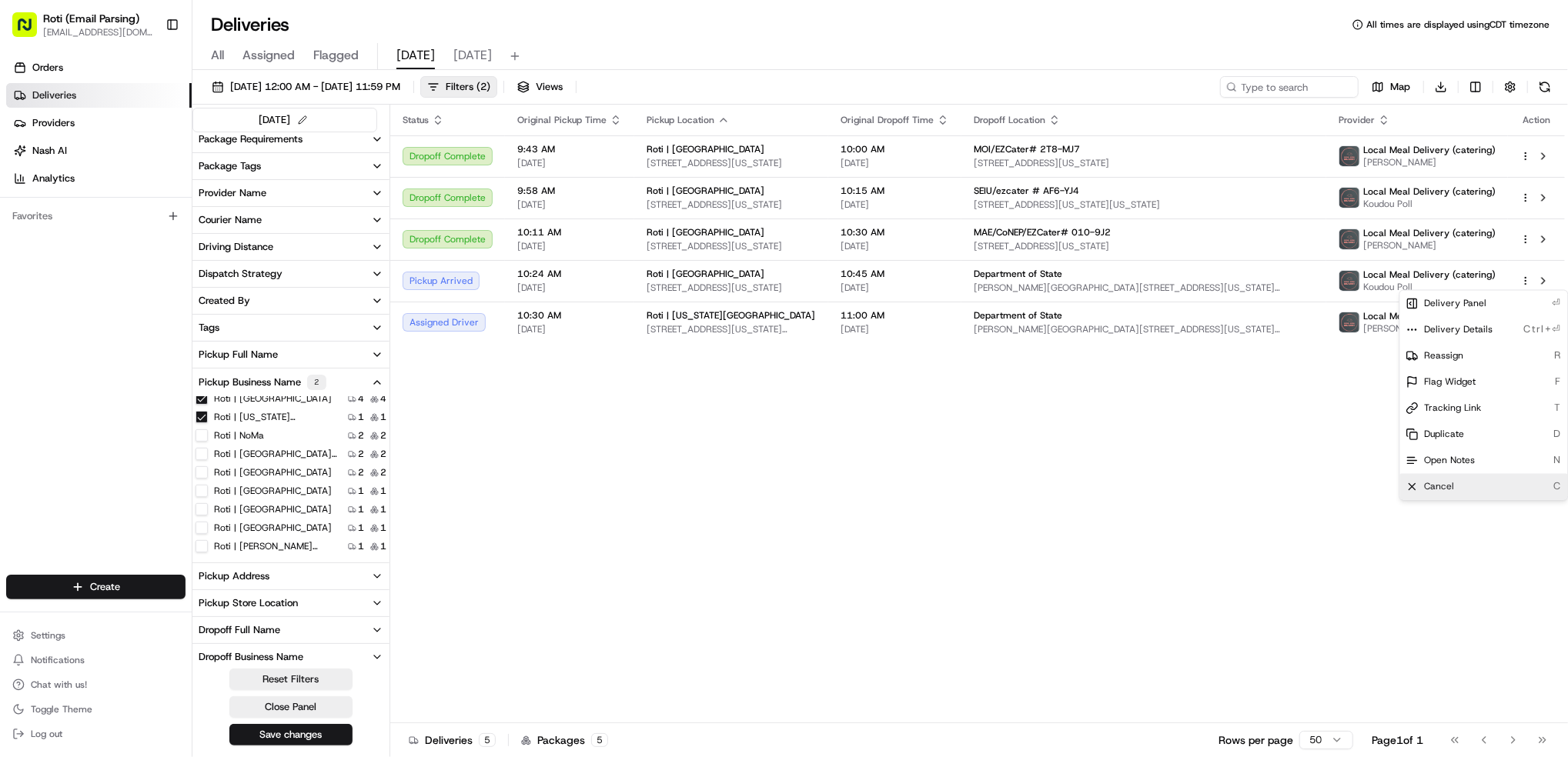
click at [1482, 489] on div "Cancel C" at bounding box center [1485, 487] width 168 height 26
click at [1044, 463] on div "Status Original Pickup Time Pickup Location Original Dropoff Time Dropoff Locat…" at bounding box center [977, 414] width 1174 height 619
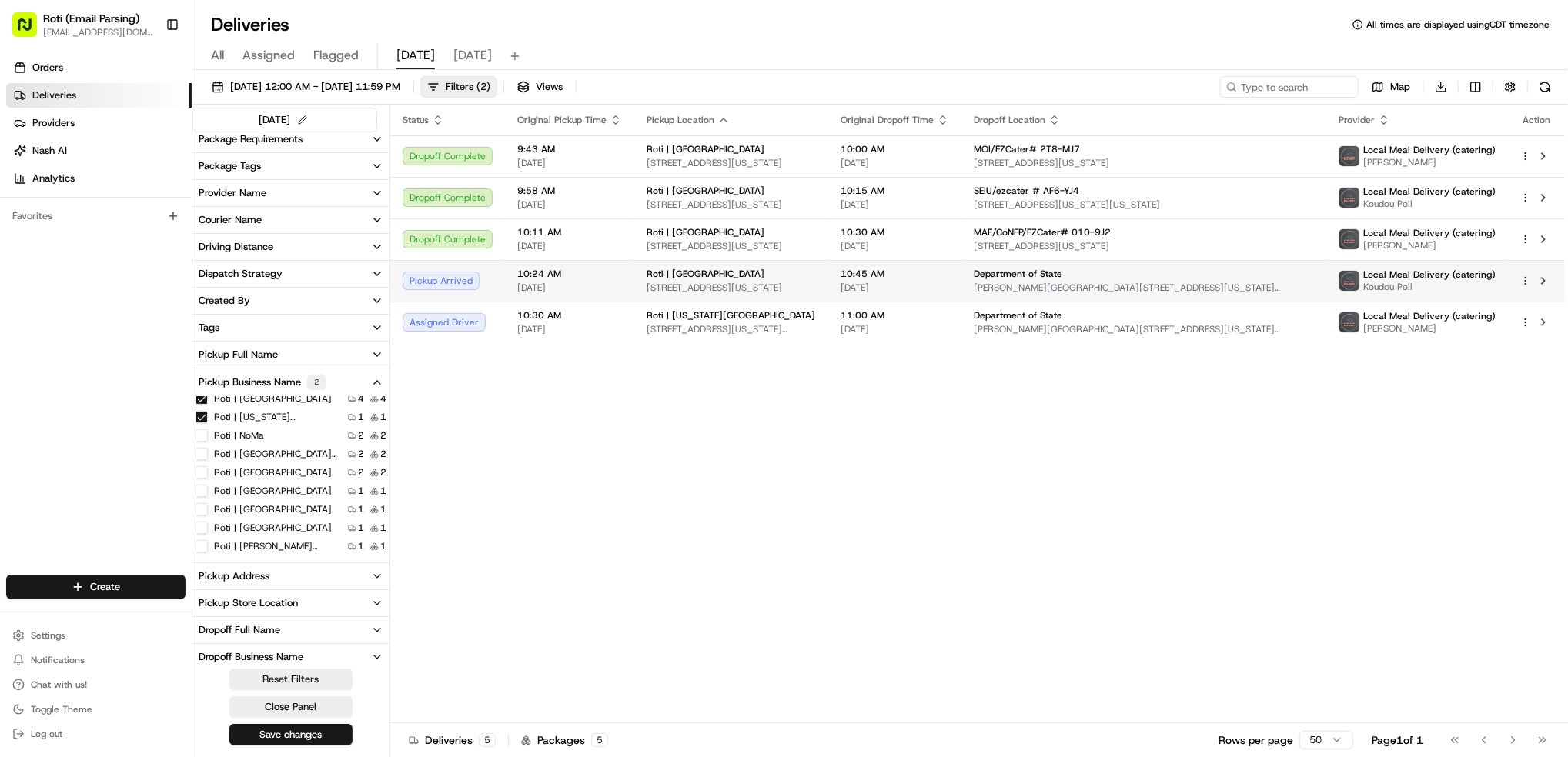
click at [1525, 284] on html "Roti (Email Parsing) jnavarro@roti.com Toggle Sidebar Orders Deliveries Provide…" at bounding box center [784, 378] width 1568 height 757
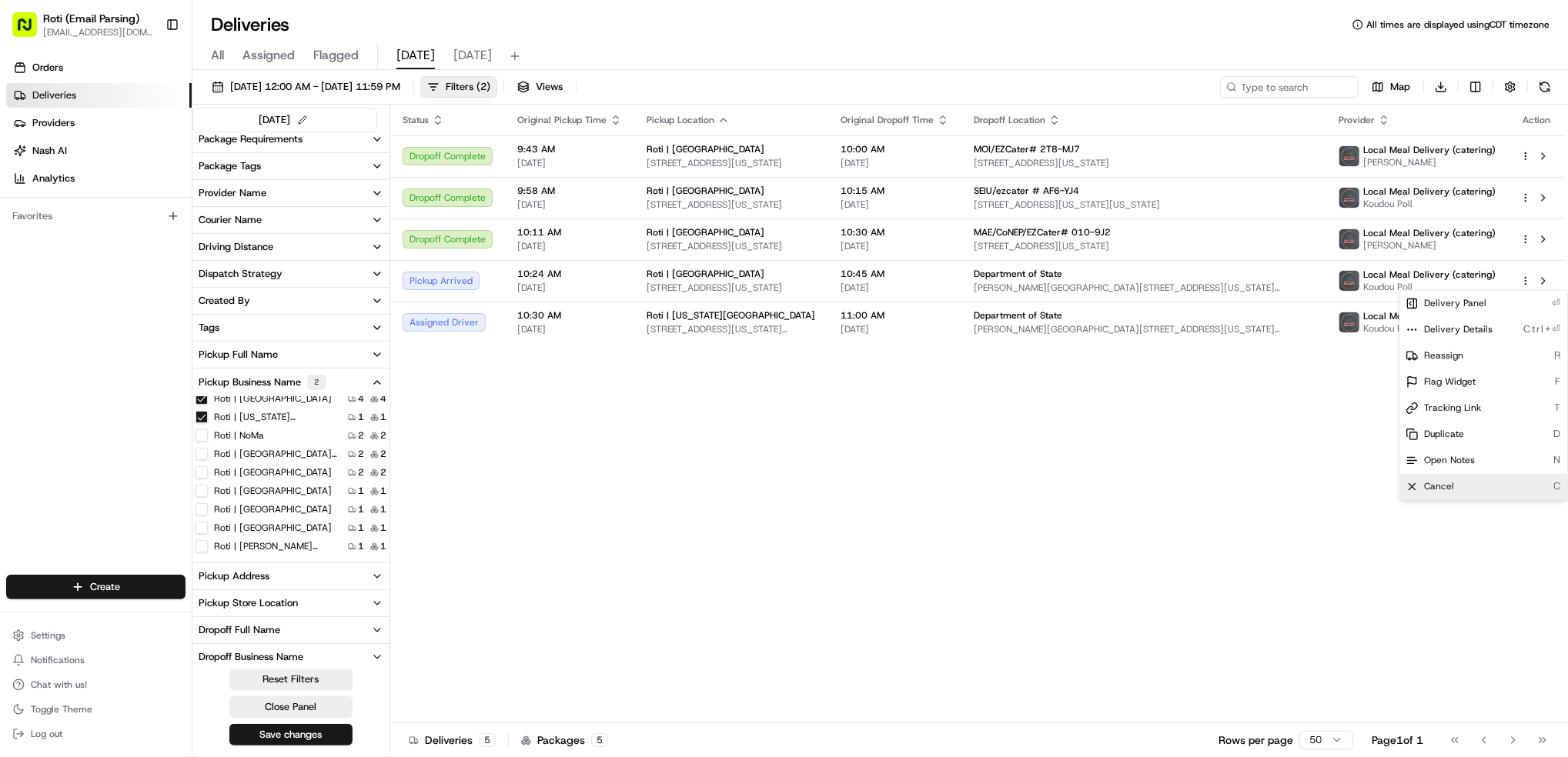
click at [1473, 498] on div "Cancel C" at bounding box center [1485, 487] width 168 height 26
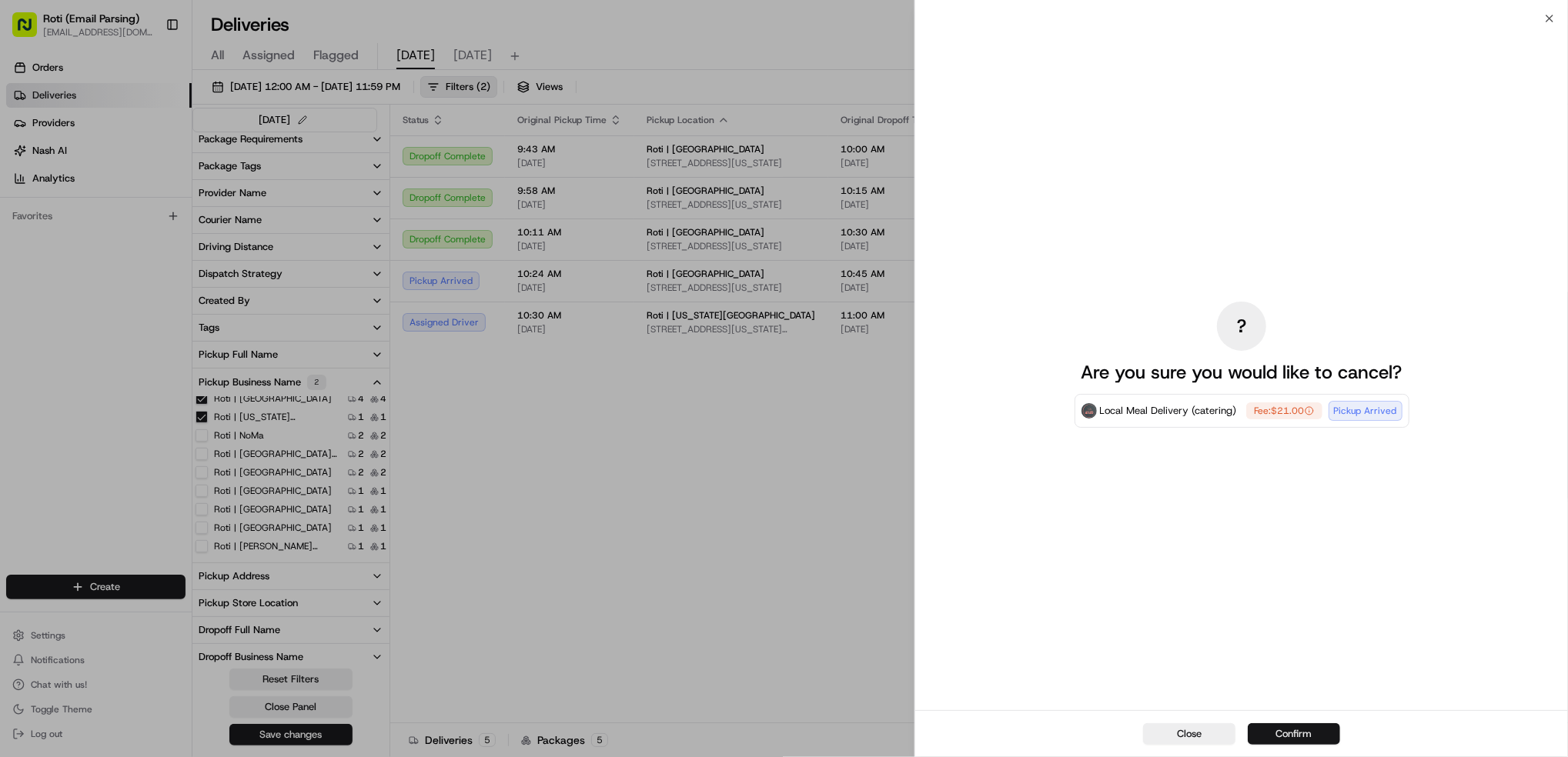
click at [1296, 741] on button "Confirm" at bounding box center [1294, 734] width 92 height 22
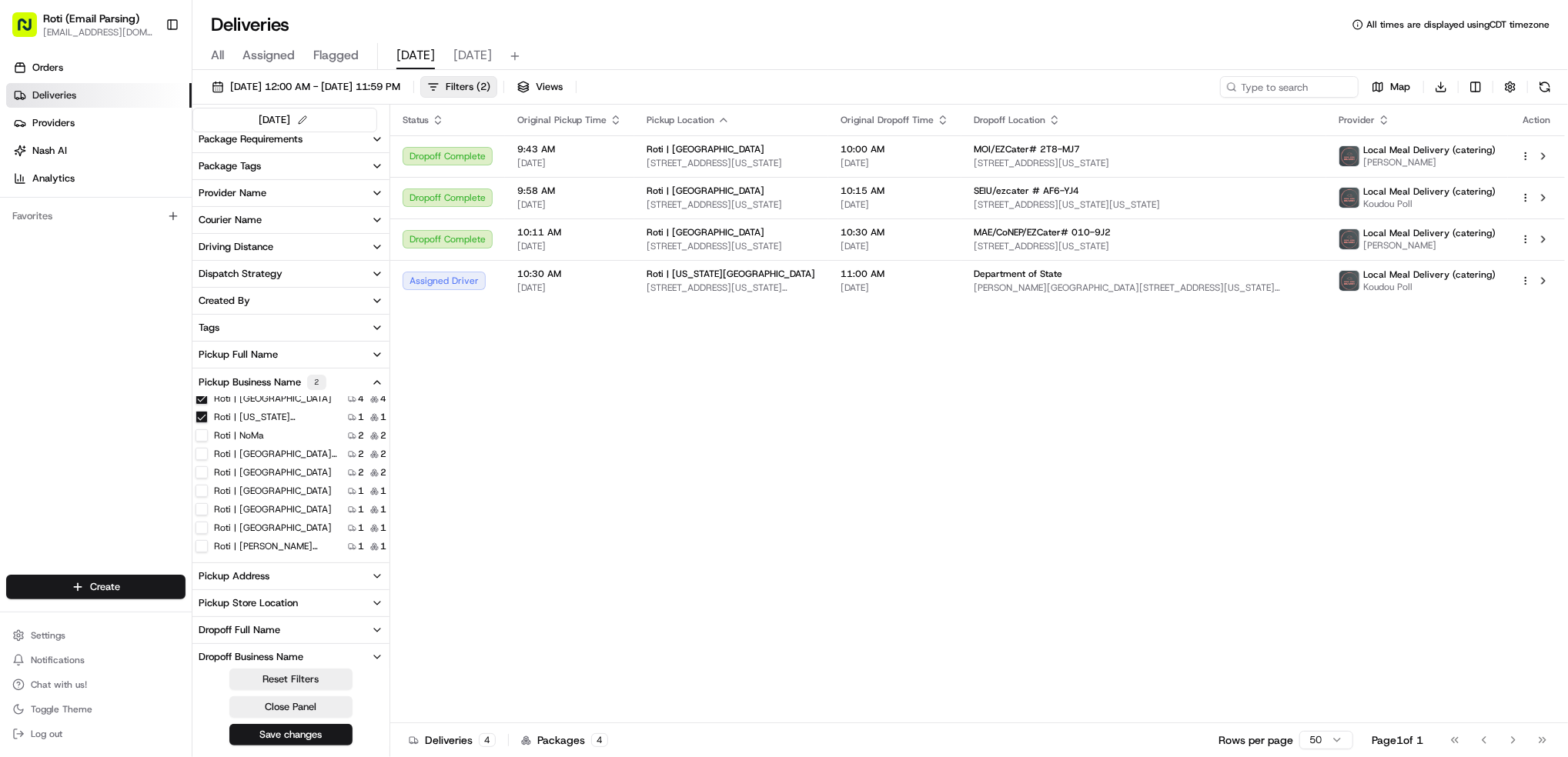
click at [1272, 482] on div "Status Original Pickup Time Pickup Location Original Dropoff Time Dropoff Locat…" at bounding box center [977, 414] width 1174 height 619
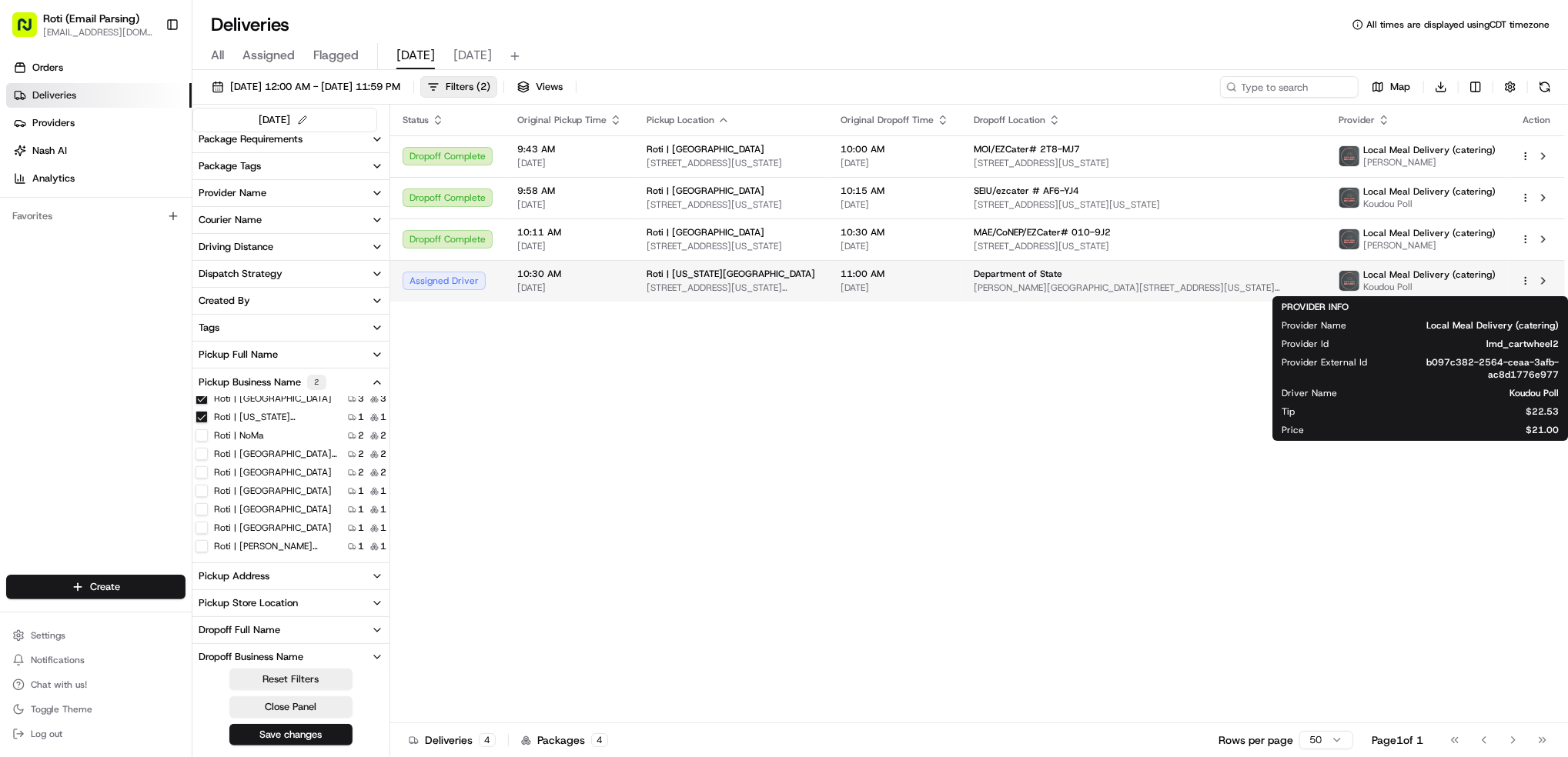
click at [1431, 283] on span "Koudou Poll" at bounding box center [1430, 287] width 133 height 12
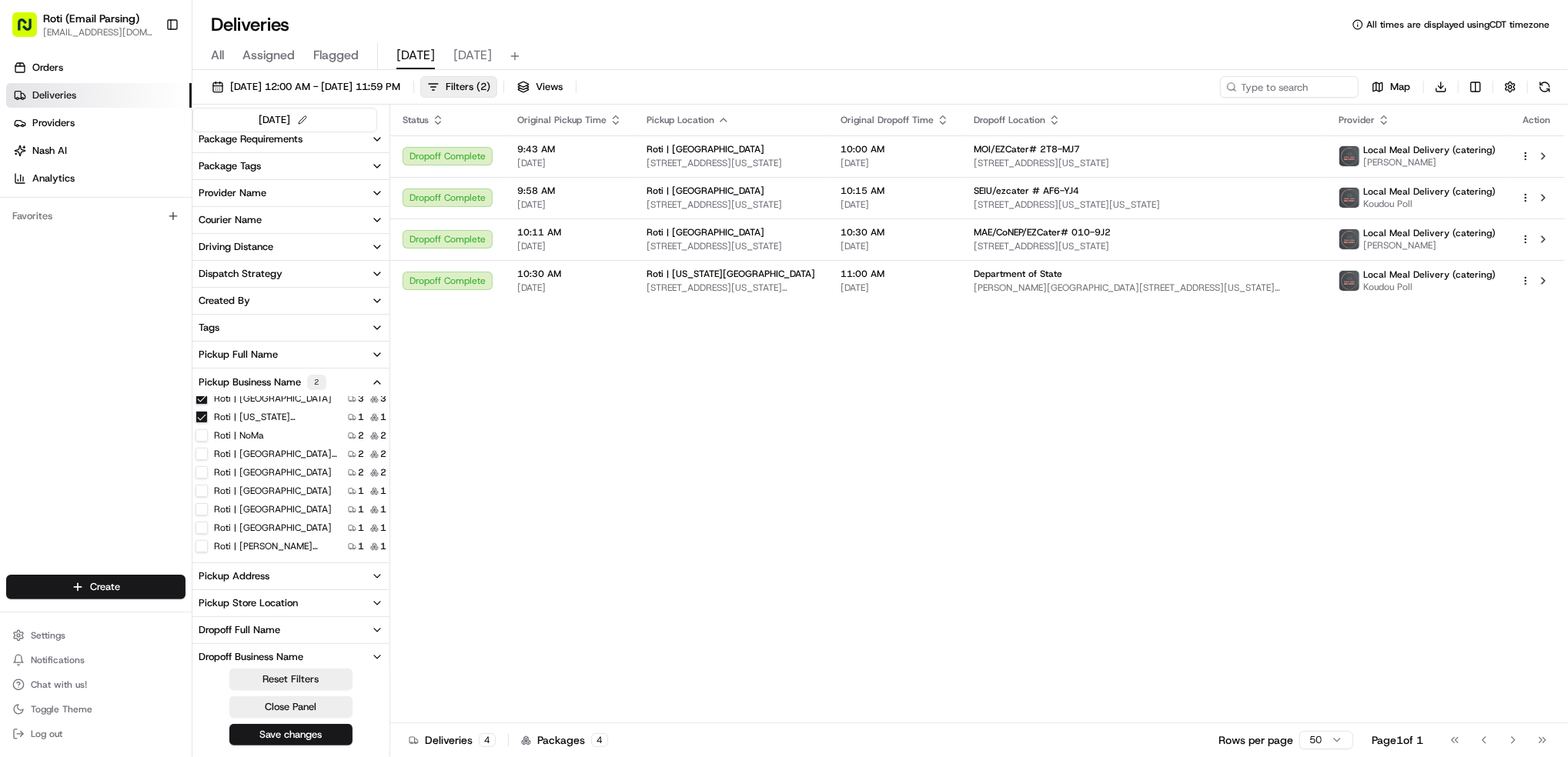
click at [201, 397] on Street "Roti | K Street" at bounding box center [201, 398] width 12 height 12
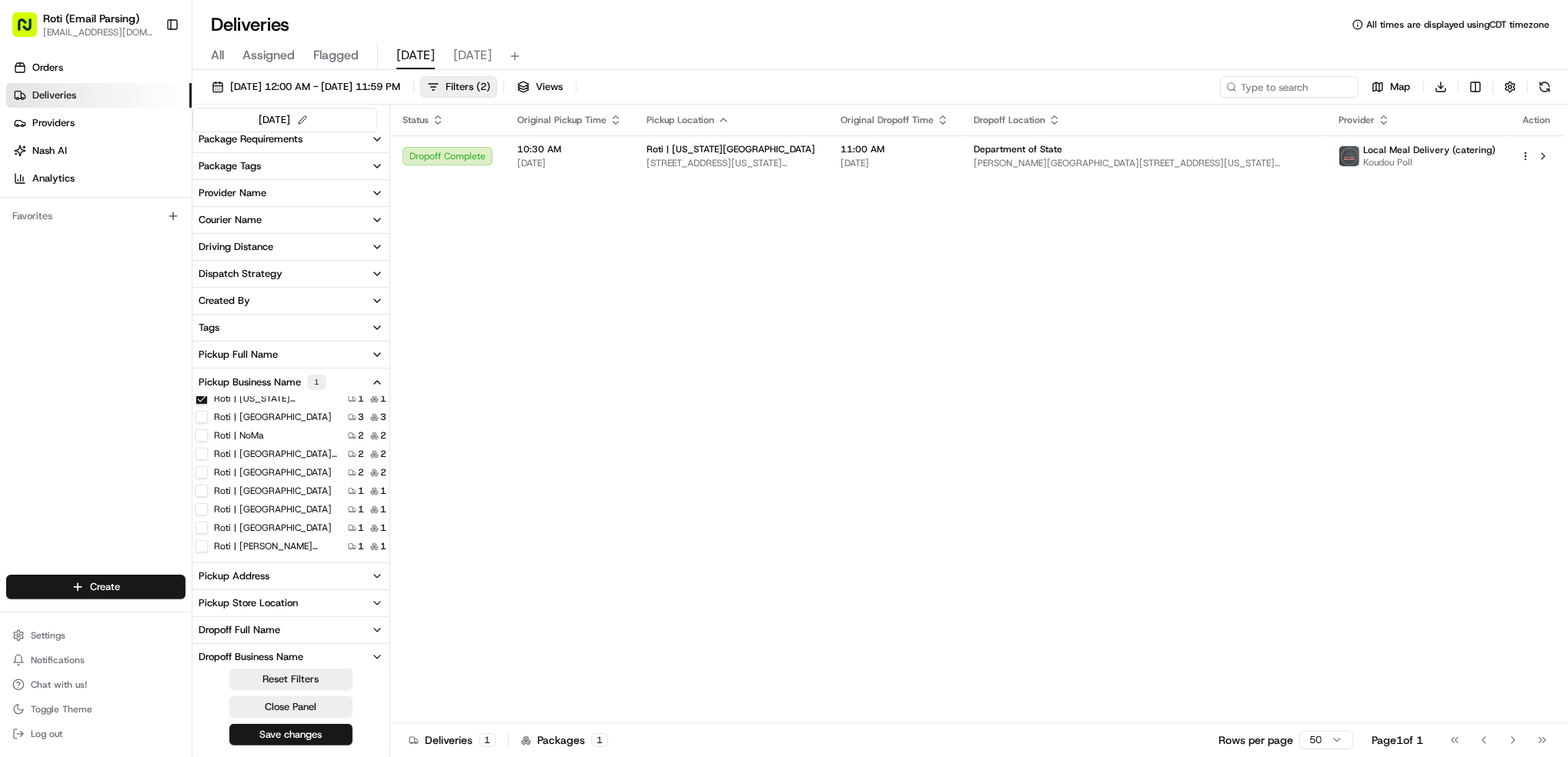
click at [200, 398] on Ave "Roti | Pennsylvania Ave" at bounding box center [201, 398] width 12 height 12
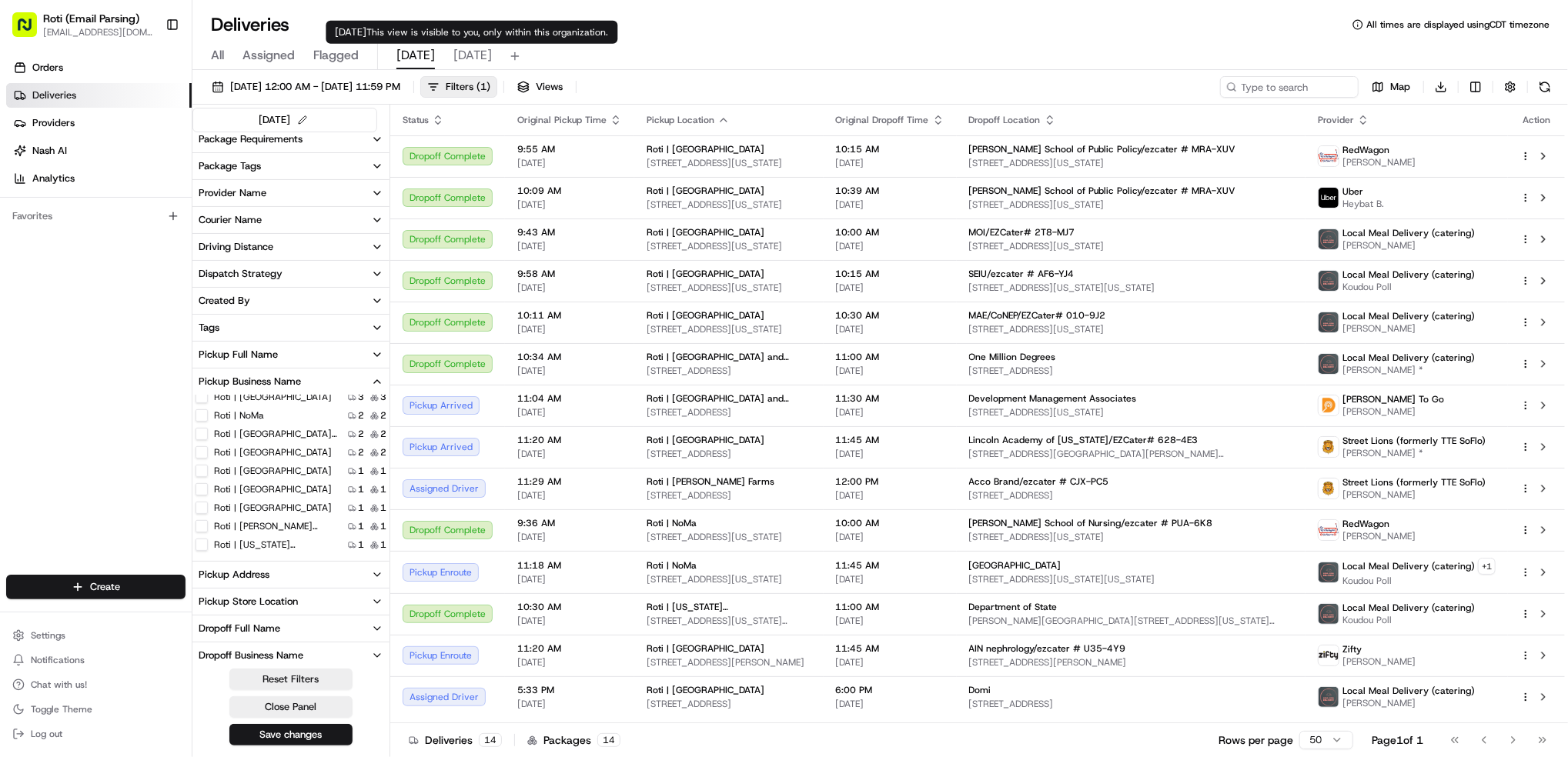
click at [483, 57] on span "tomorrow" at bounding box center [473, 55] width 39 height 19
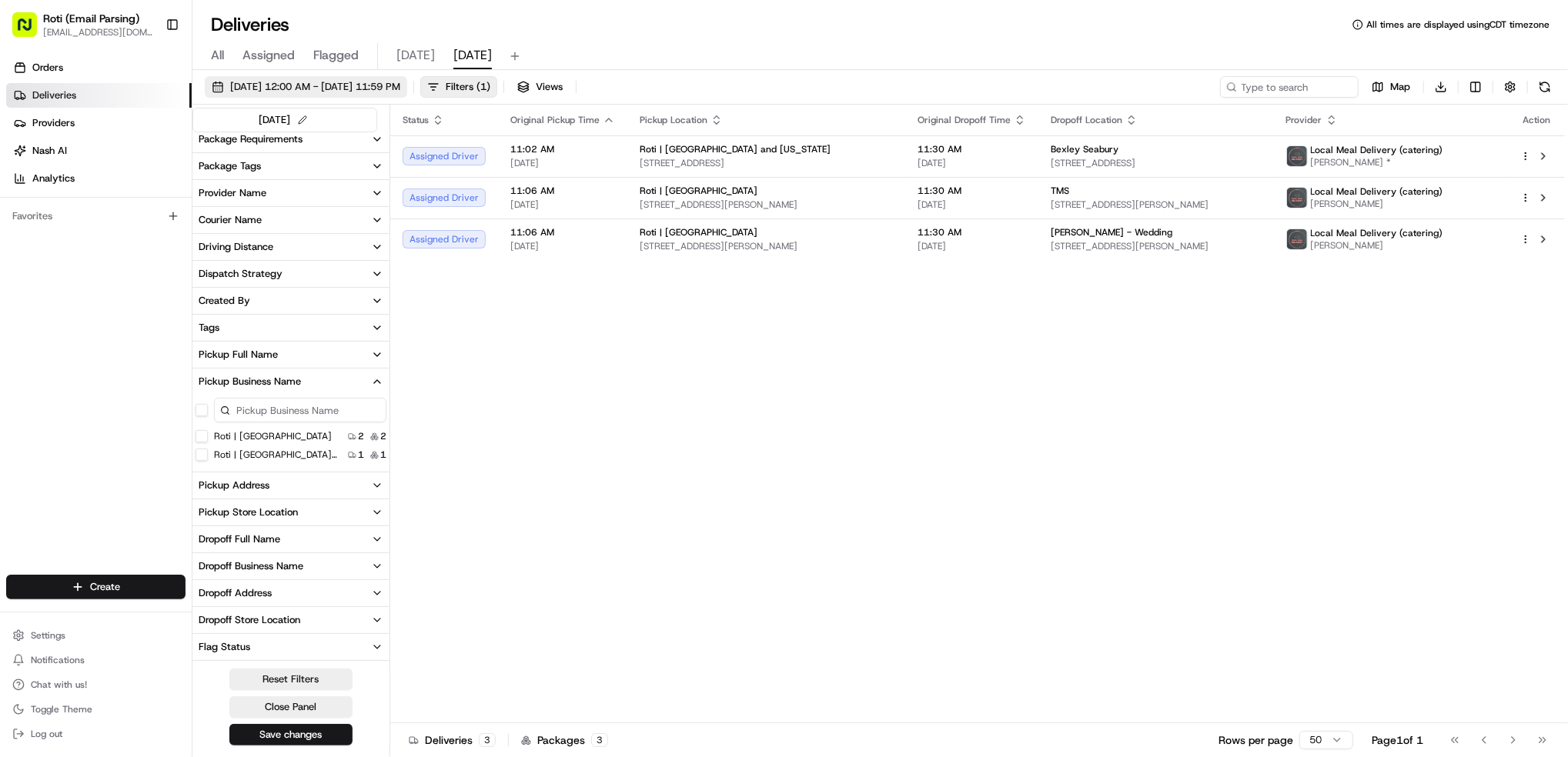
click at [351, 90] on span "08/23/2025 12:00 AM - 08/23/2025 11:59 PM" at bounding box center [315, 86] width 170 height 14
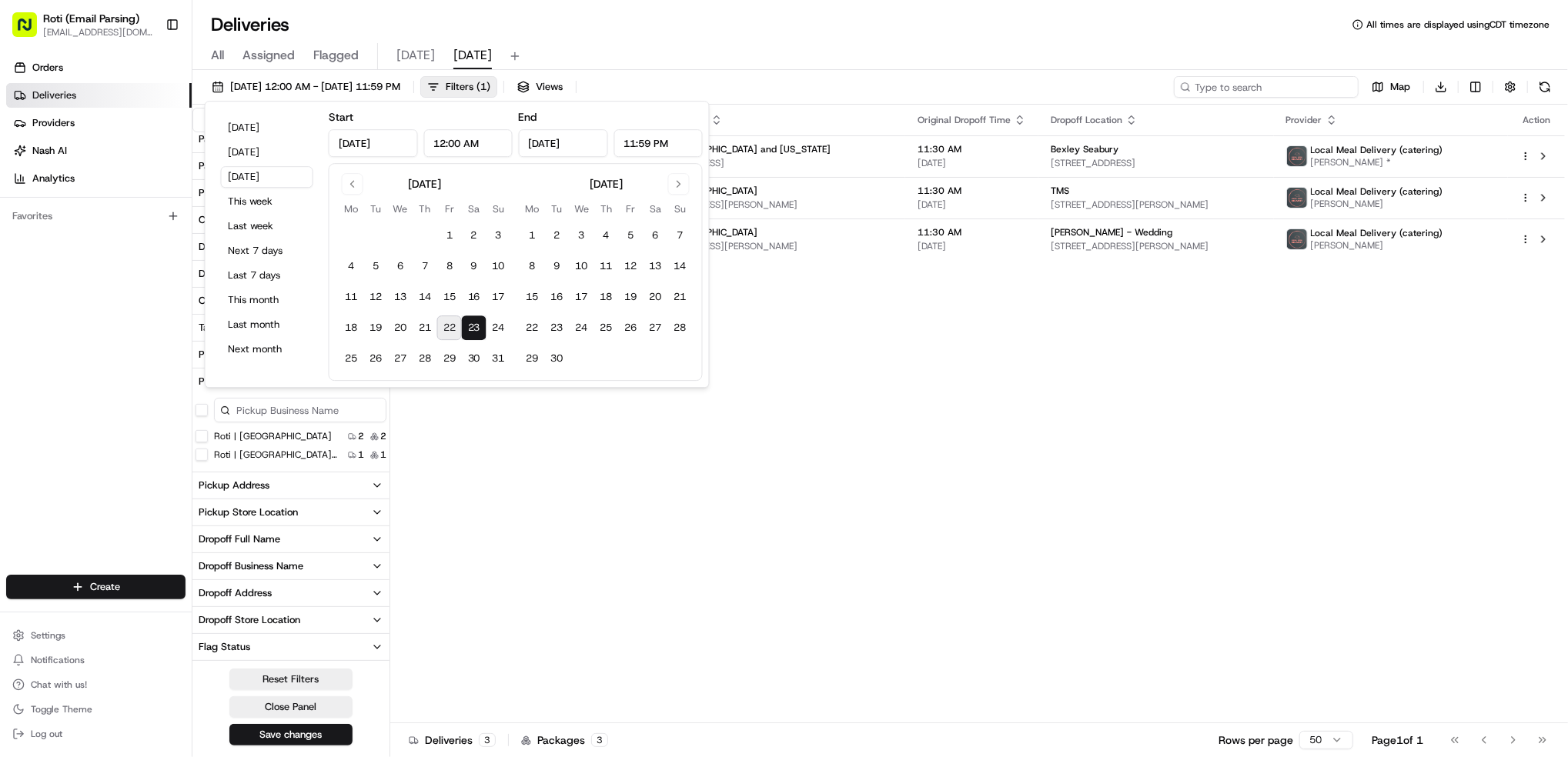
click at [1319, 78] on input at bounding box center [1266, 86] width 185 height 22
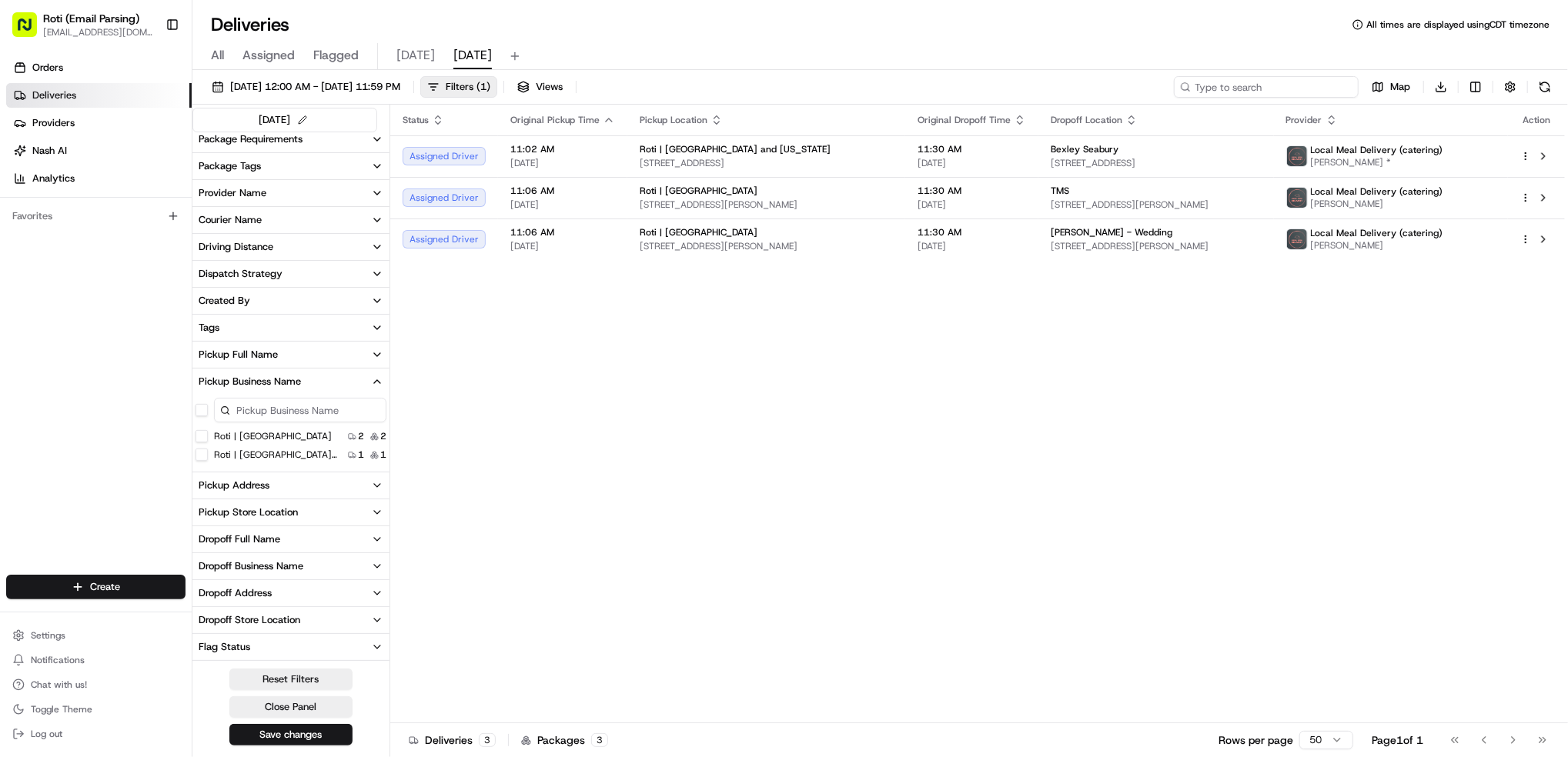
paste input "Department of State [PERSON_NAME]"
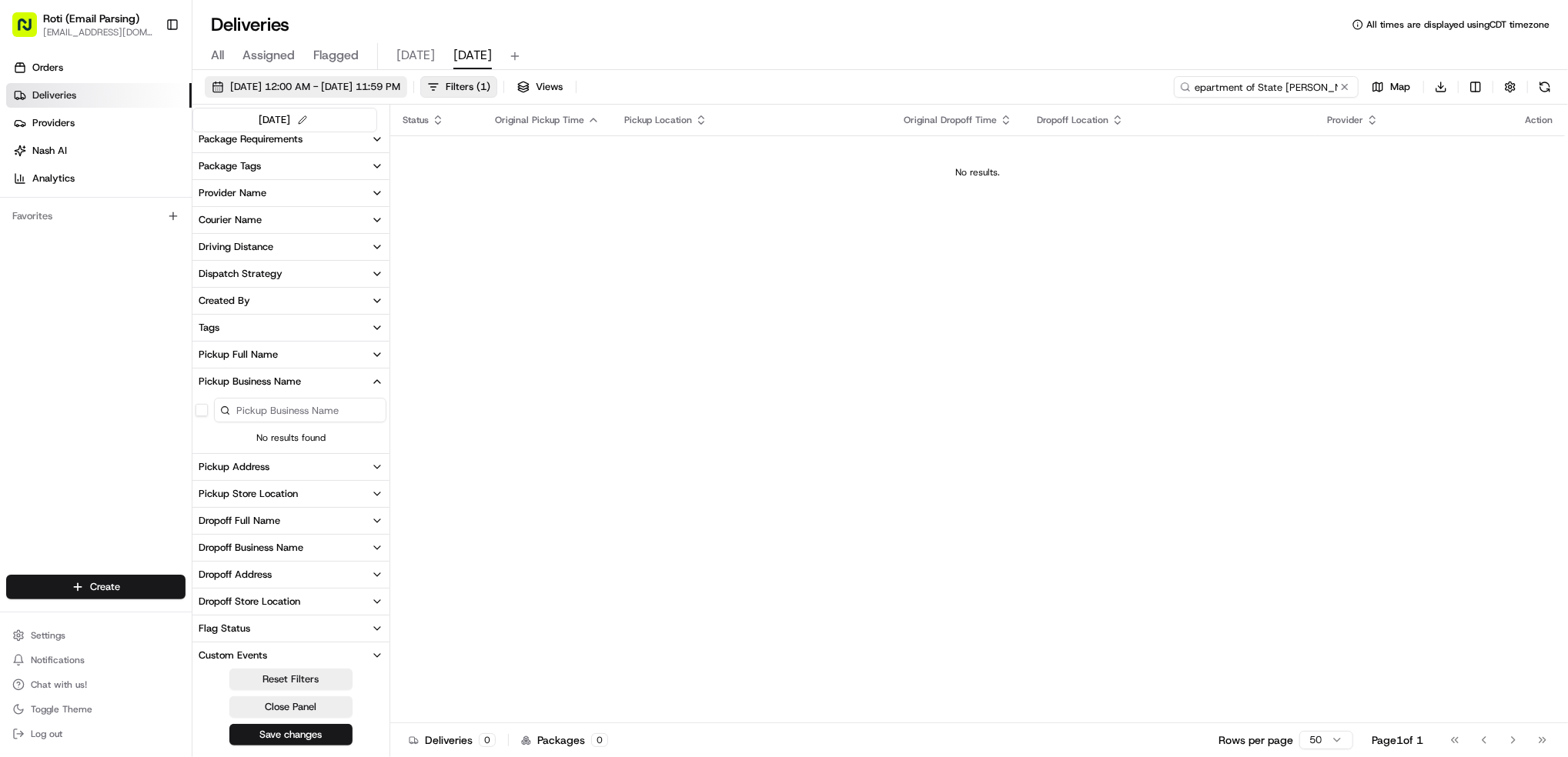
type input "Department of State [PERSON_NAME]"
click at [400, 87] on span "08/23/2025 12:00 AM - 08/23/2025 11:59 PM" at bounding box center [315, 86] width 170 height 14
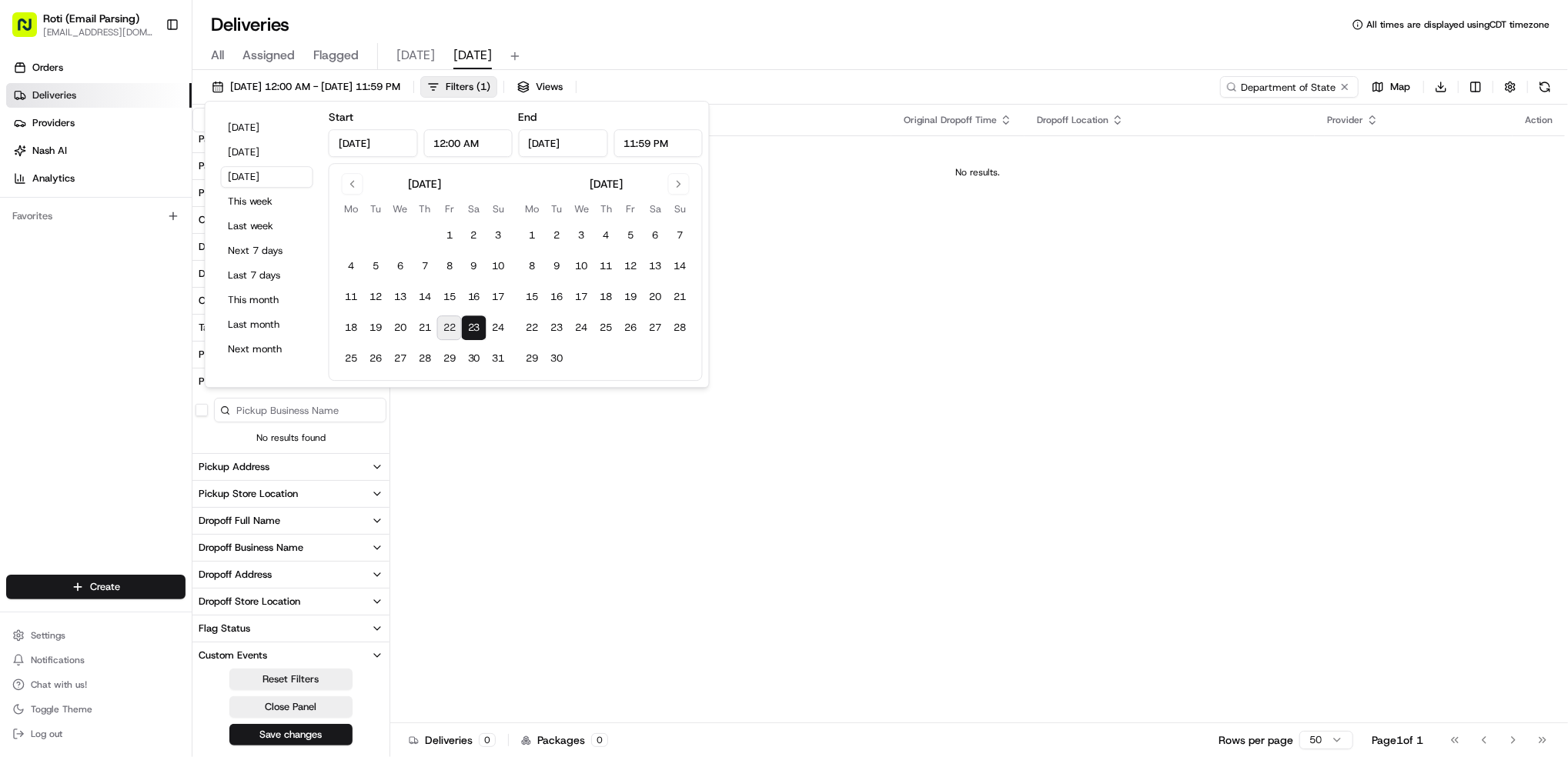
click at [448, 330] on button "22" at bounding box center [449, 328] width 24 height 24
type input "Aug 22, 2025"
click at [1153, 456] on div "Status Original Pickup Time Pickup Location Original Dropoff Time Dropoff Locat…" at bounding box center [977, 414] width 1174 height 619
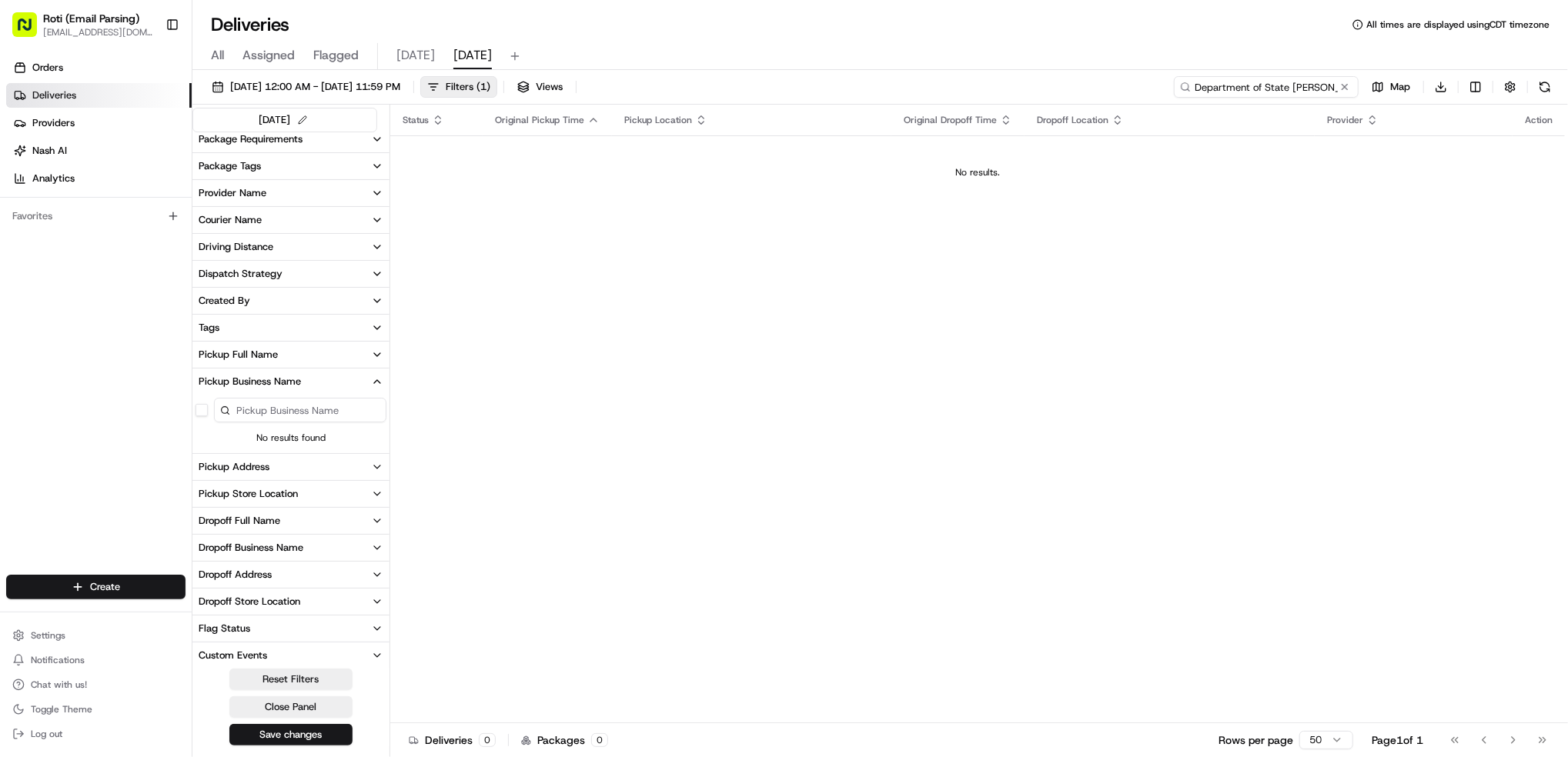
click at [1241, 86] on input "Department of State [PERSON_NAME]" at bounding box center [1266, 86] width 185 height 22
click at [1549, 93] on button at bounding box center [1545, 86] width 22 height 22
click at [1349, 86] on button at bounding box center [1344, 86] width 15 height 15
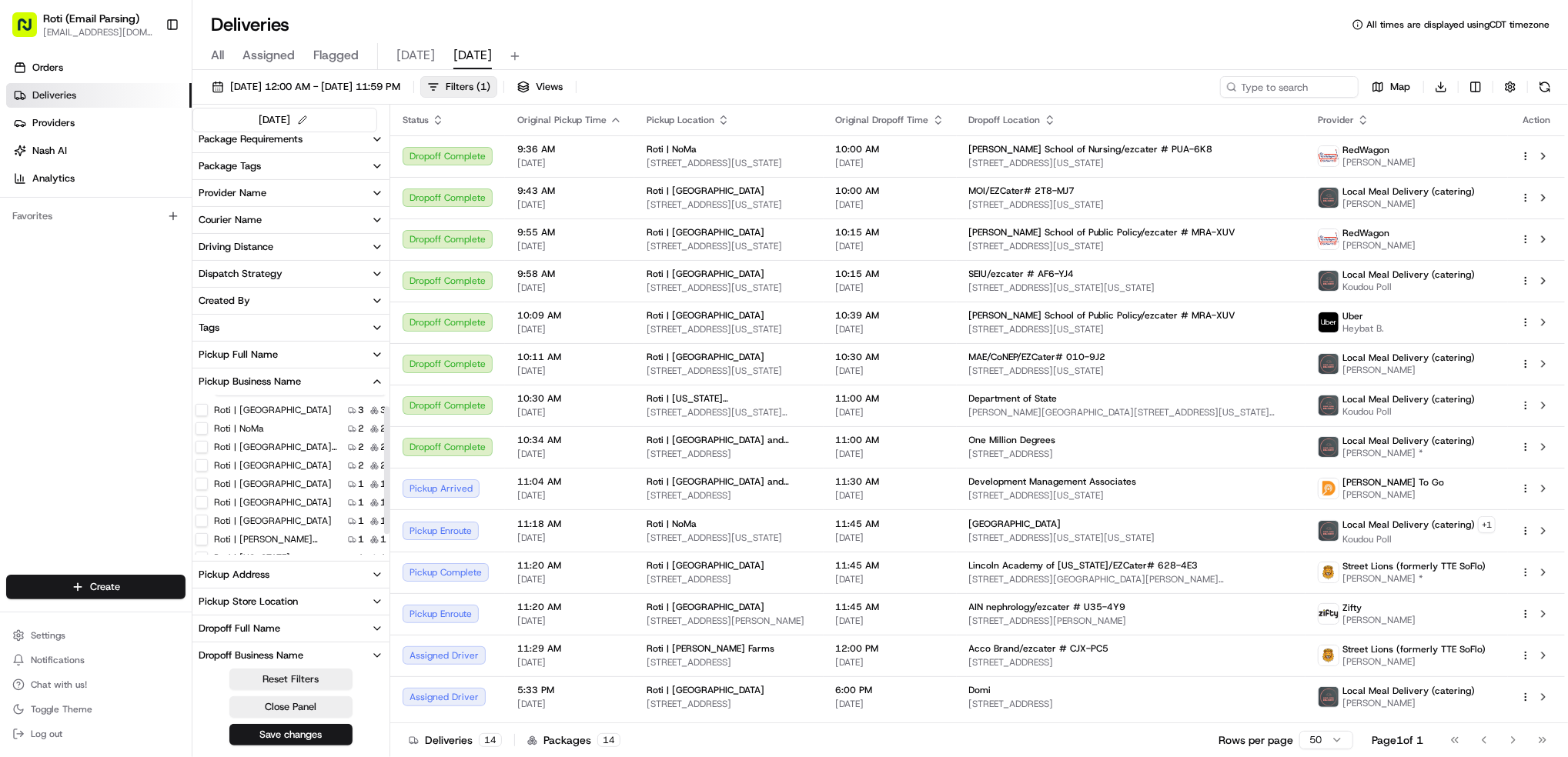
scroll to position [40, 0]
click at [285, 544] on label "Roti | Pennsylvania Ave" at bounding box center [276, 544] width 123 height 12
click at [208, 544] on Ave "Roti | Pennsylvania Ave" at bounding box center [201, 544] width 12 height 12
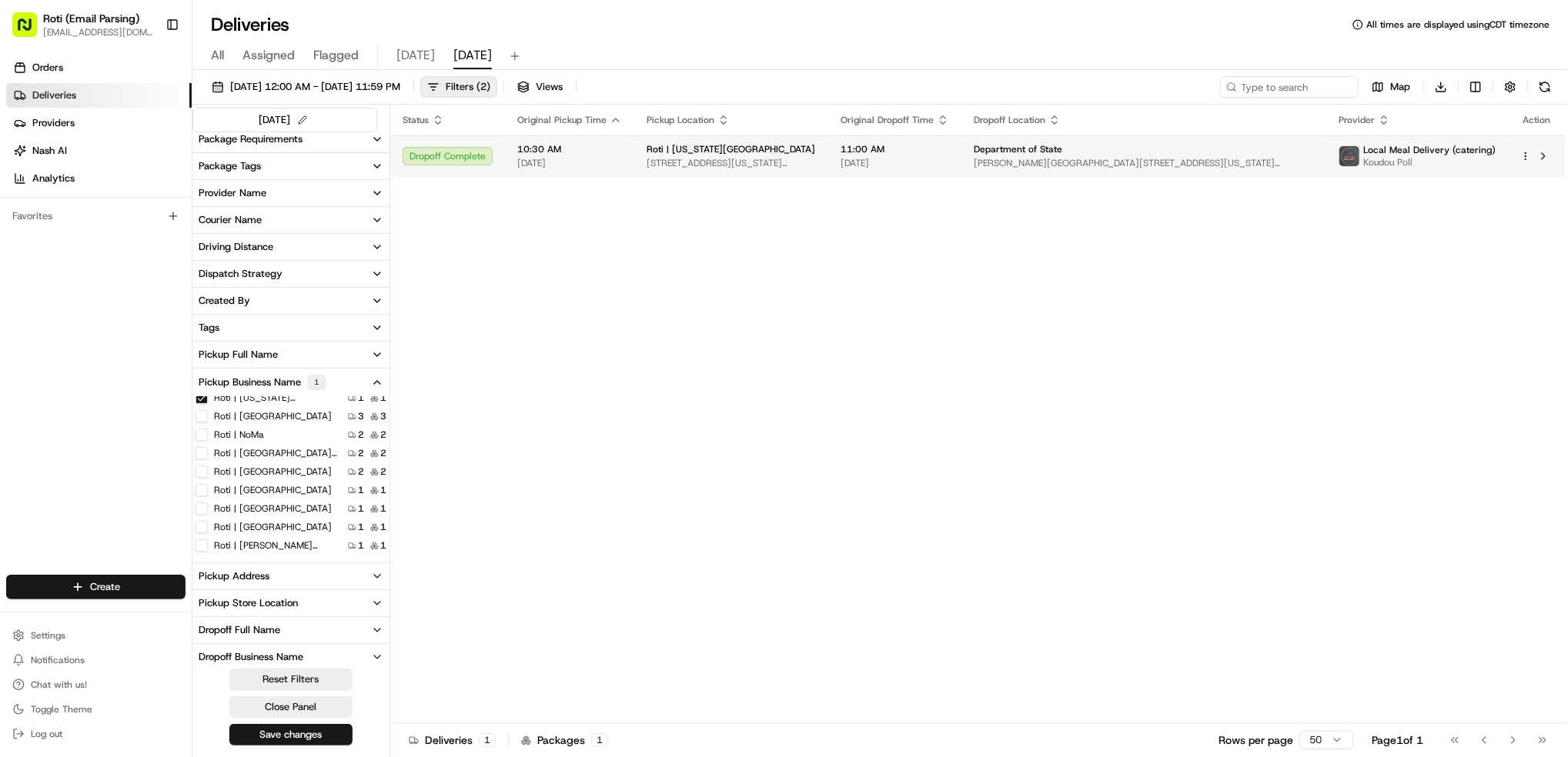
click at [1528, 160] on html "Roti (Email Parsing) jnavarro@roti.com Toggle Sidebar Orders Deliveries Provide…" at bounding box center [784, 378] width 1568 height 757
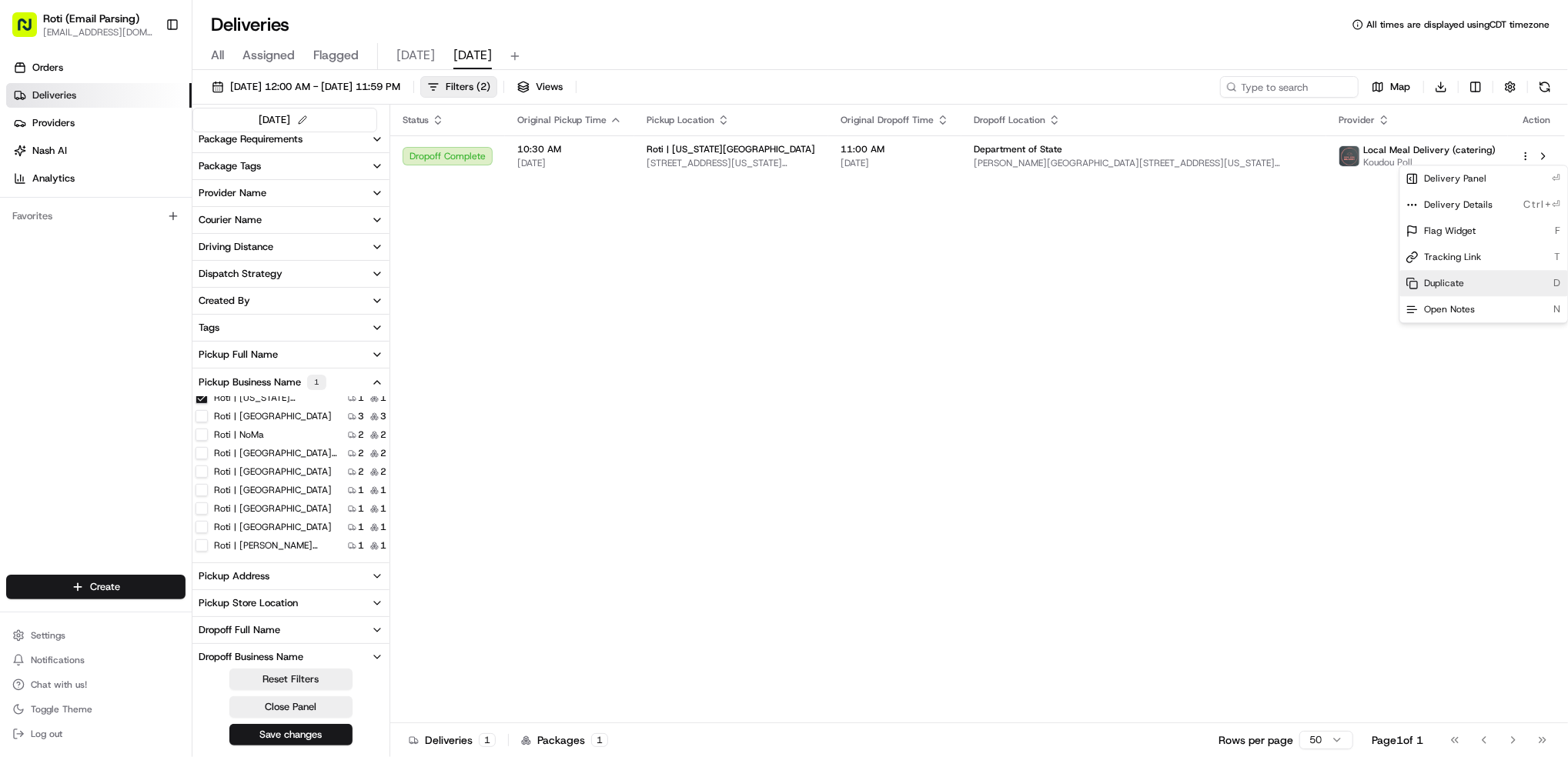
click at [1497, 294] on div "Duplicate D" at bounding box center [1485, 283] width 168 height 26
click at [1445, 289] on span "Duplicate" at bounding box center [1445, 283] width 40 height 12
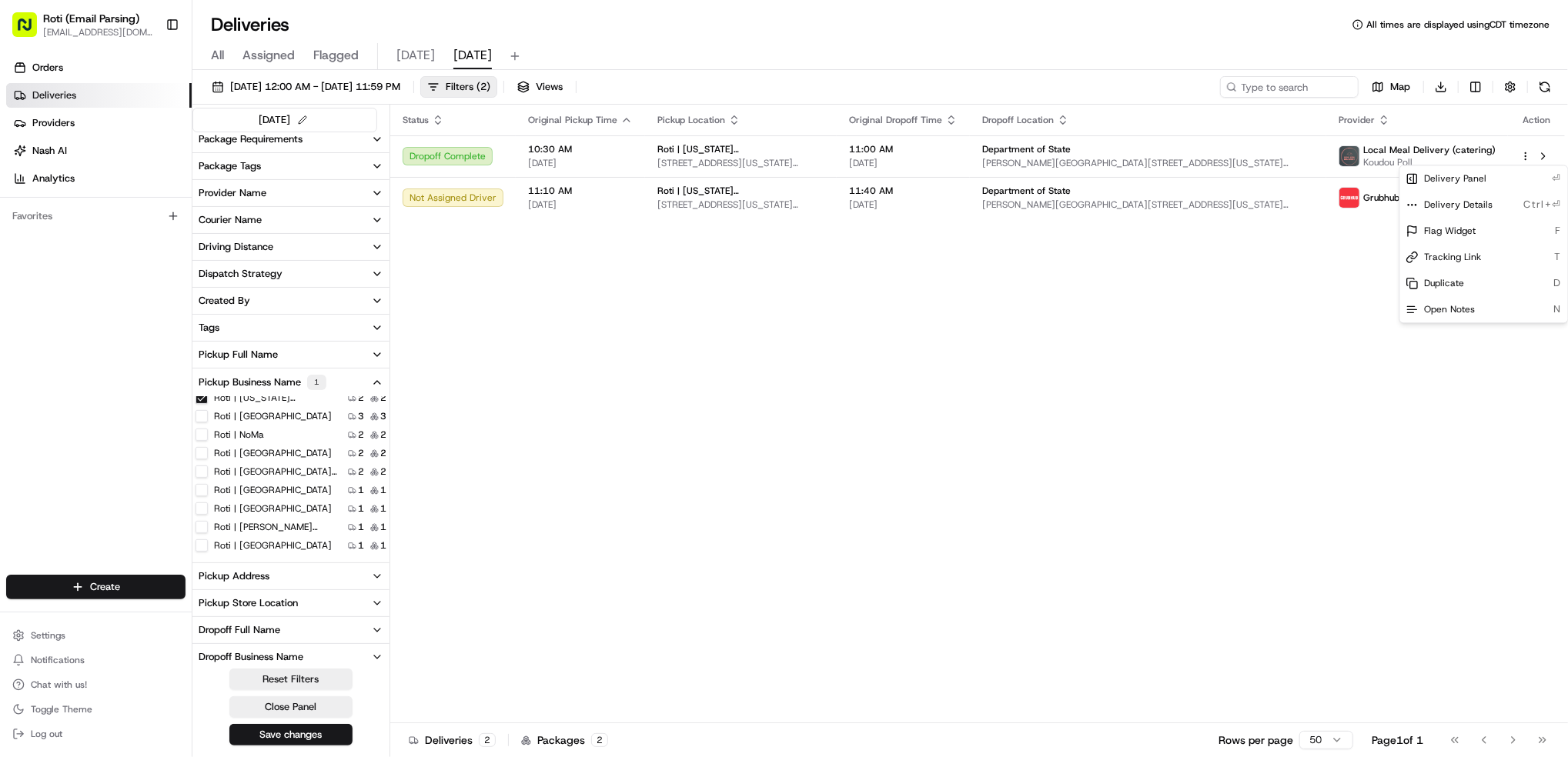
click at [1227, 425] on html "Roti (Email Parsing) jnavarro@roti.com Toggle Sidebar Orders Deliveries Provide…" at bounding box center [784, 378] width 1568 height 757
click at [1546, 88] on button at bounding box center [1545, 86] width 22 height 22
click at [1543, 89] on button at bounding box center [1545, 86] width 22 height 22
click at [1543, 77] on button at bounding box center [1545, 86] width 22 height 22
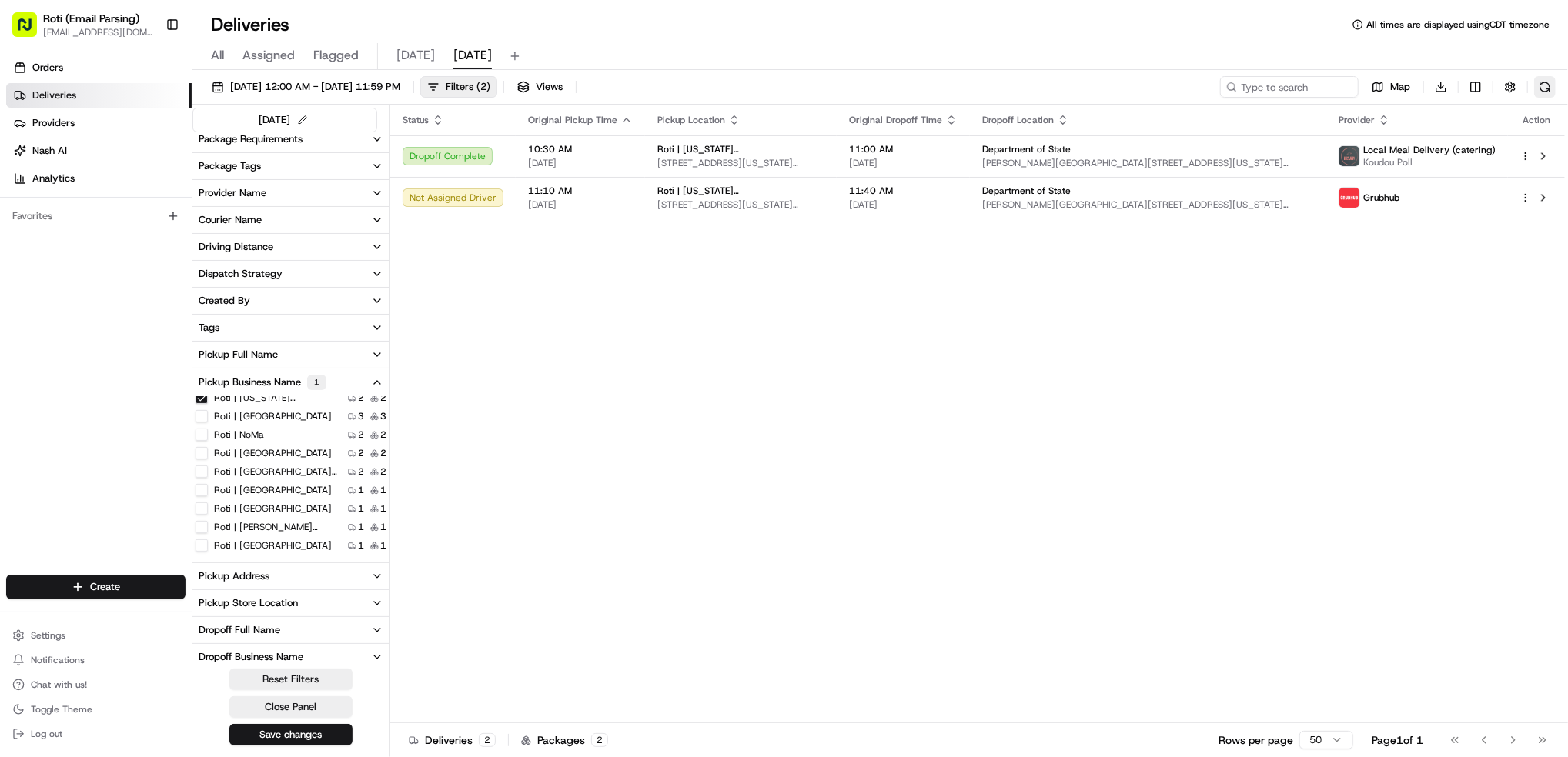
click at [1543, 77] on button at bounding box center [1545, 86] width 22 height 22
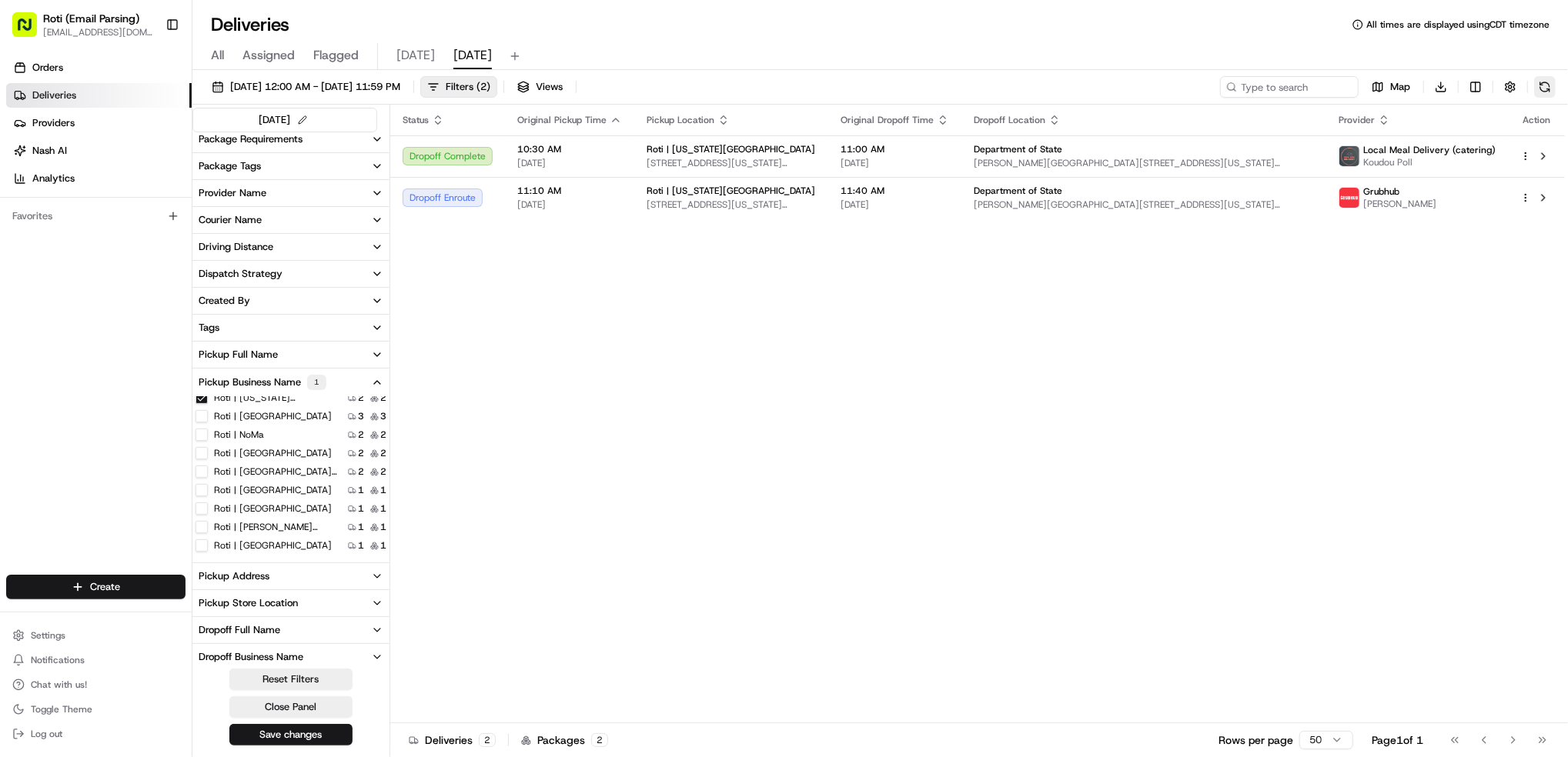
click at [1549, 85] on button at bounding box center [1545, 86] width 22 height 22
click at [1457, 192] on div "Grubhub ronald" at bounding box center [1417, 198] width 157 height 24
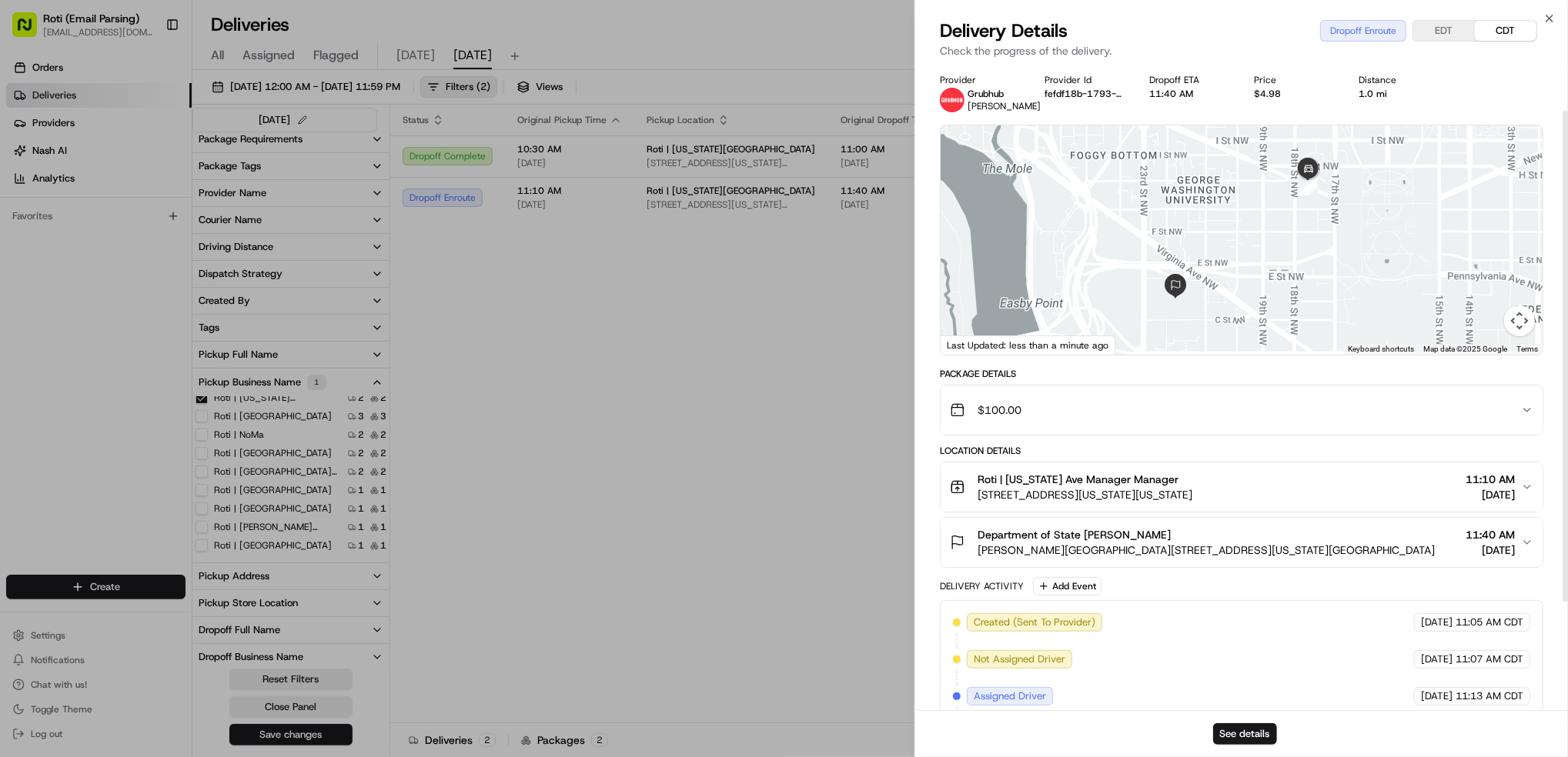
scroll to position [202, 0]
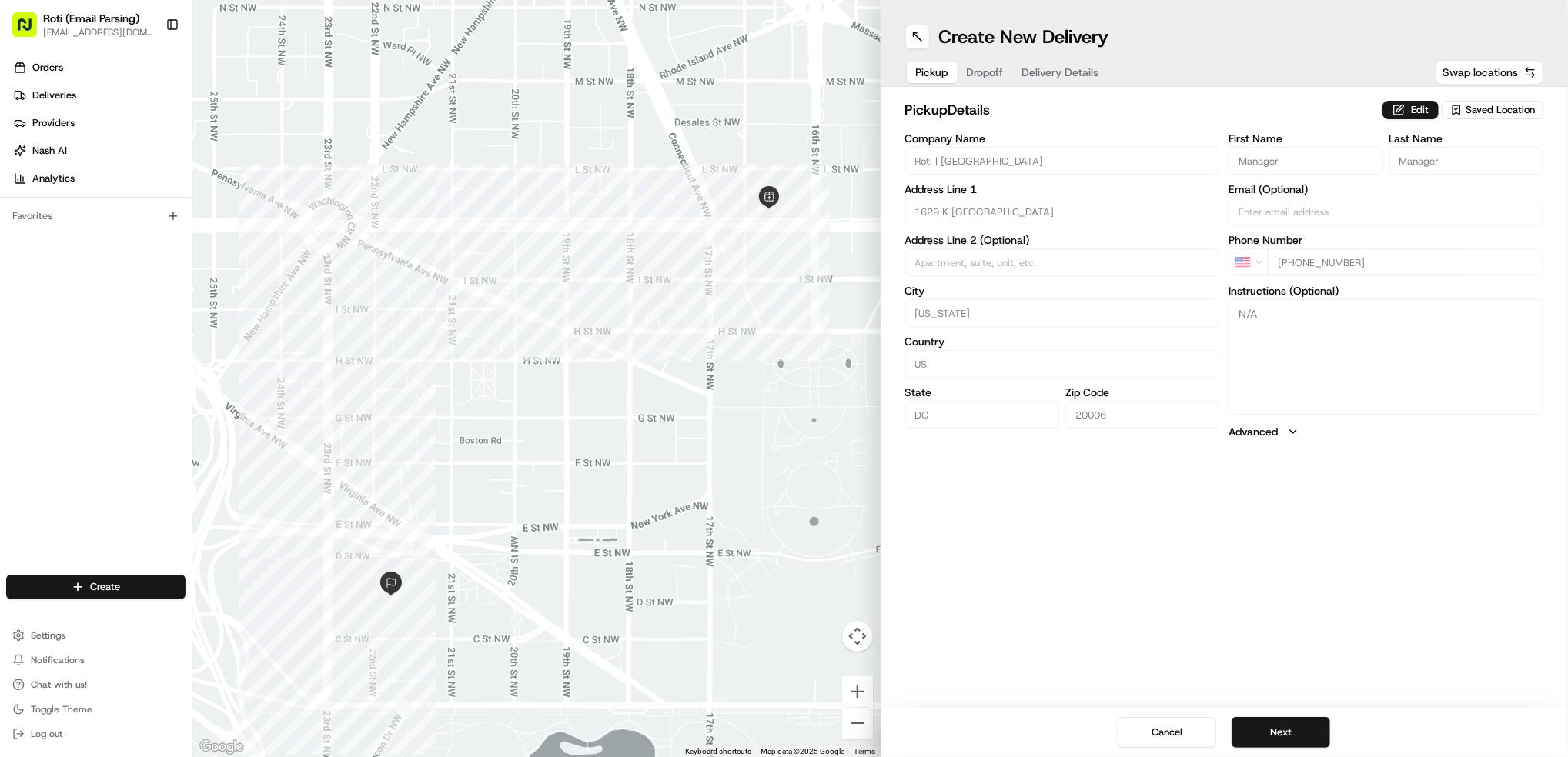
click at [1505, 103] on span "Saved Location" at bounding box center [1500, 110] width 70 height 14
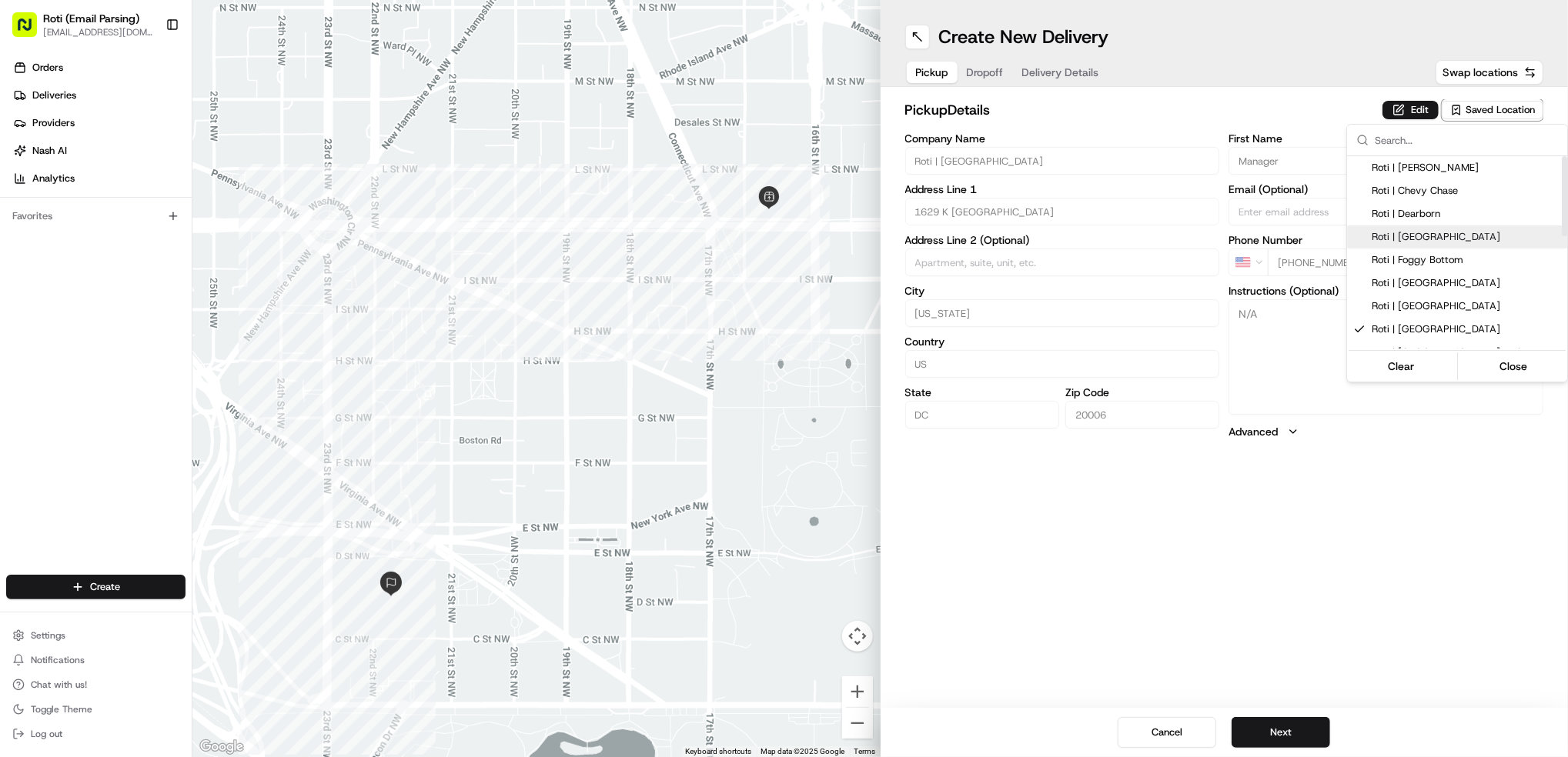
click at [1425, 233] on span "Roti | [GEOGRAPHIC_DATA]" at bounding box center [1466, 237] width 189 height 14
type input "Roti | [GEOGRAPHIC_DATA]"
type input "1311 F St NW"
type input "20004"
type input "+1 202 871 7329"
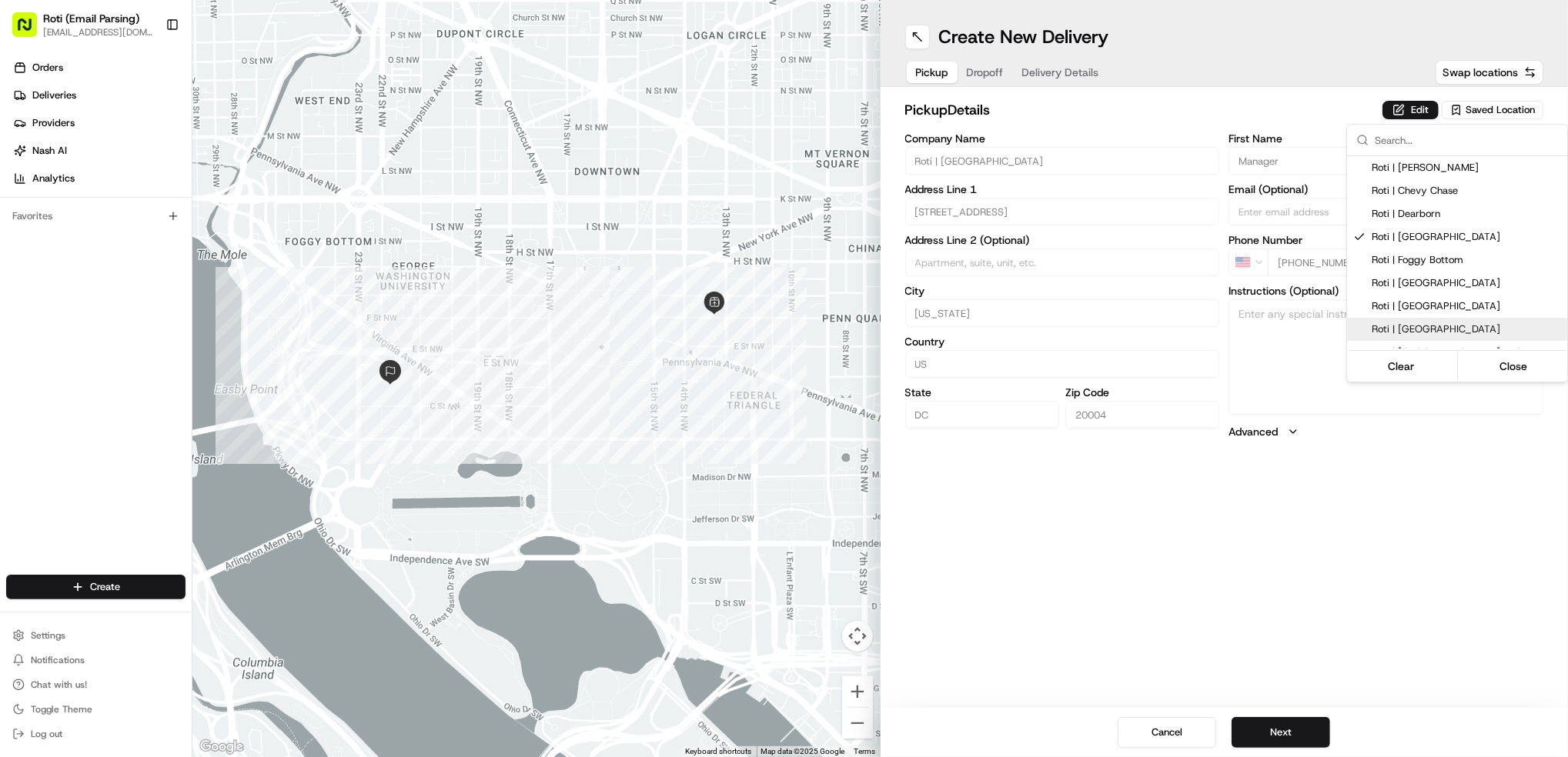
click at [1296, 733] on html "Roti (Email Parsing) jnavarro@roti.com Toggle Sidebar Orders Deliveries Provide…" at bounding box center [784, 378] width 1568 height 757
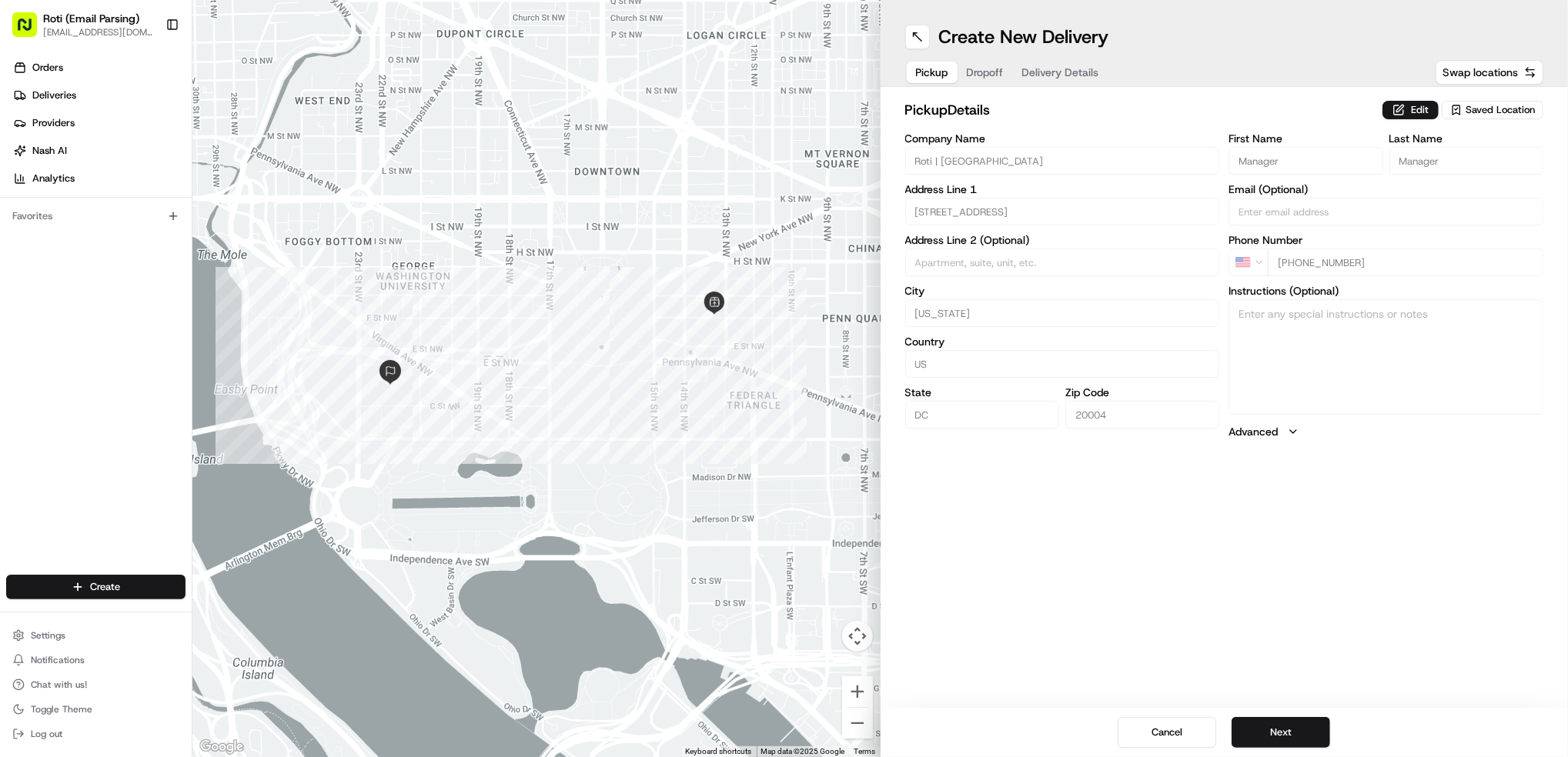
click at [1482, 113] on span "Saved Location" at bounding box center [1500, 110] width 70 height 14
type input "pe"
click at [1479, 194] on span "Roti | [US_STATE][GEOGRAPHIC_DATA]" at bounding box center [1466, 191] width 189 height 14
type input "Roti | [US_STATE][GEOGRAPHIC_DATA]"
type input "[STREET_ADDRESS][US_STATE]"
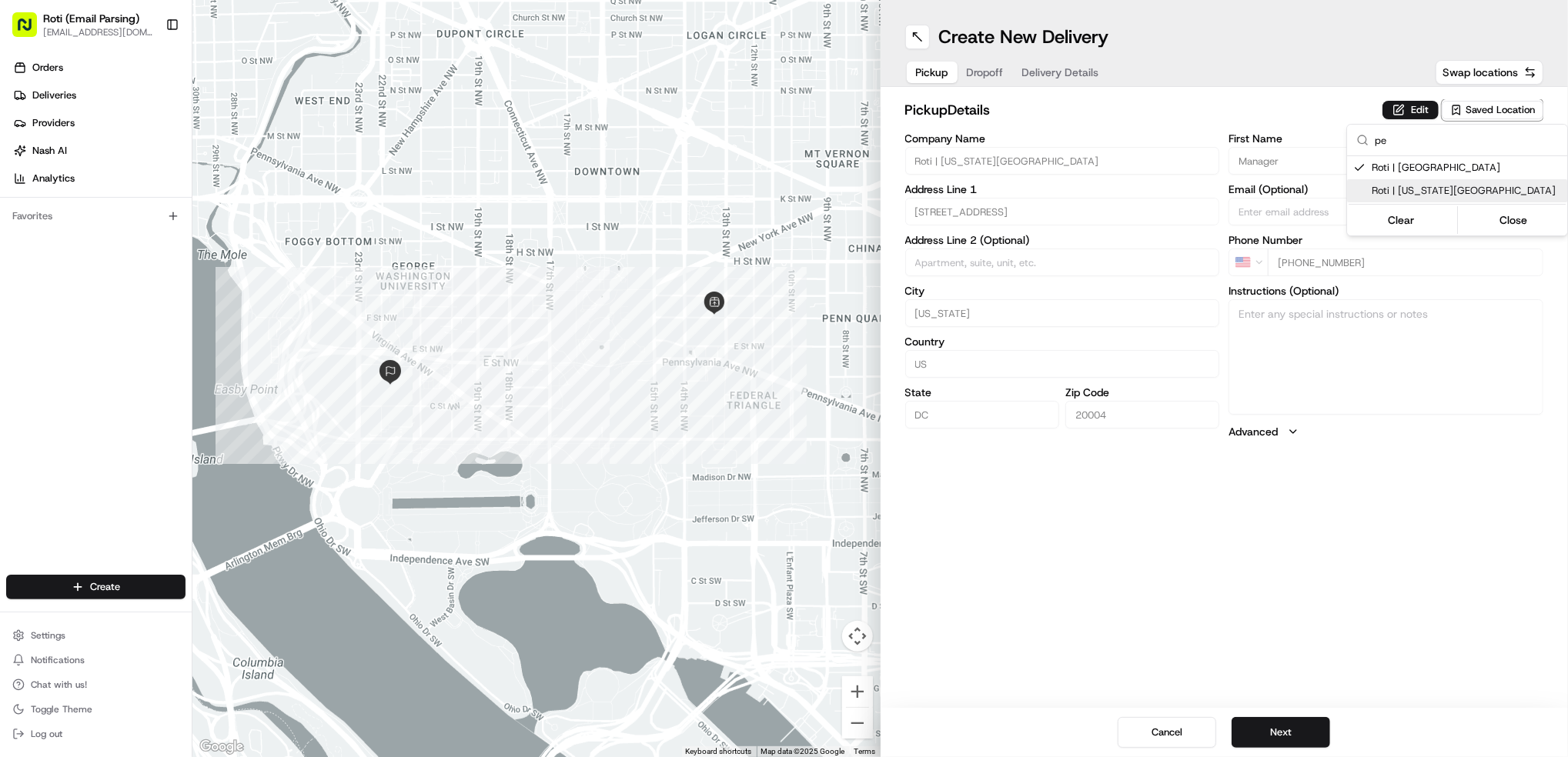
type input "20006"
type input "[PHONE_NUMBER]"
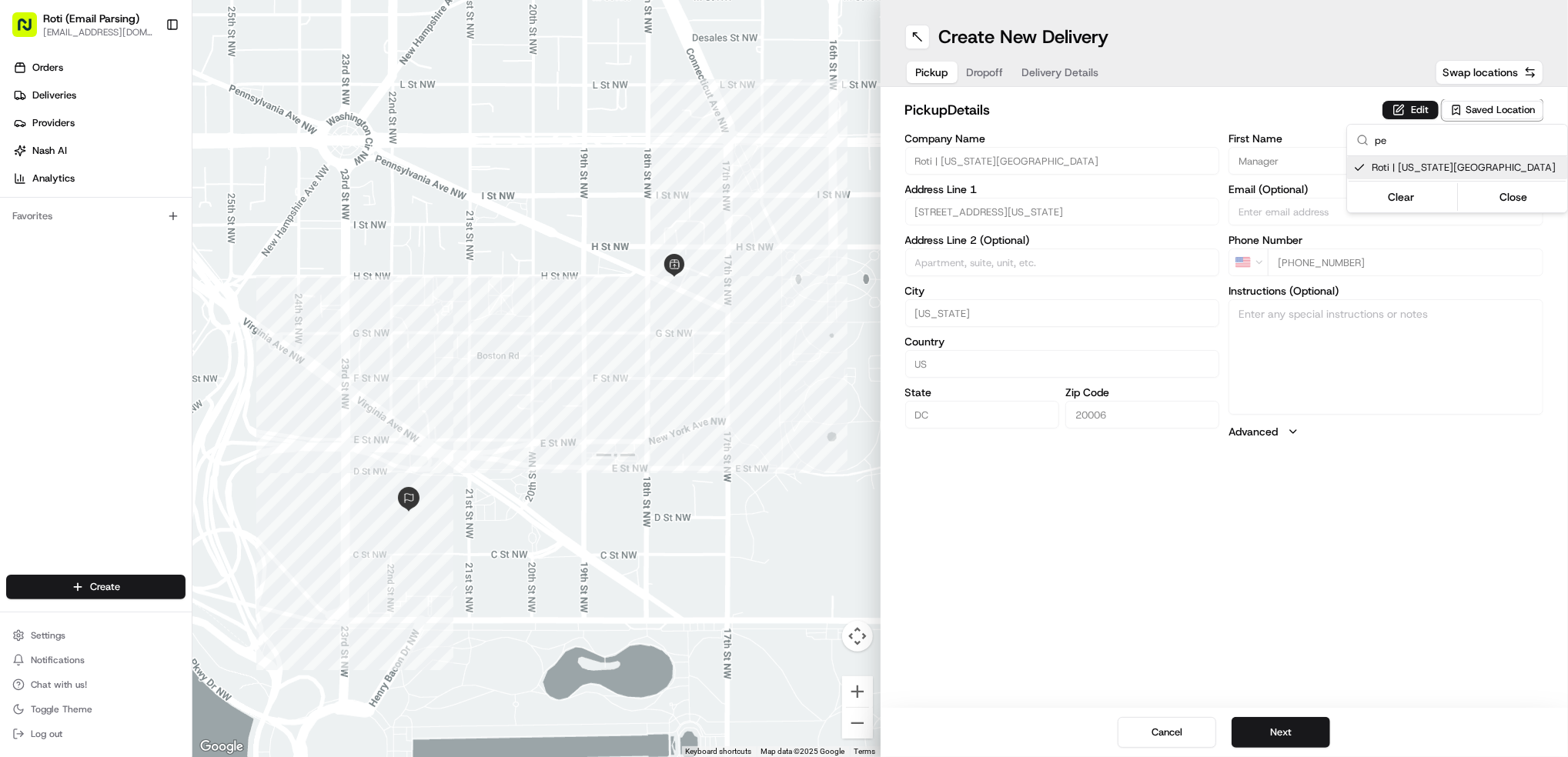
click at [1302, 731] on html "Roti (Email Parsing) jnavarro@roti.com Toggle Sidebar Orders Deliveries Provide…" at bounding box center [784, 378] width 1568 height 757
click at [1302, 731] on button "Next" at bounding box center [1281, 733] width 99 height 31
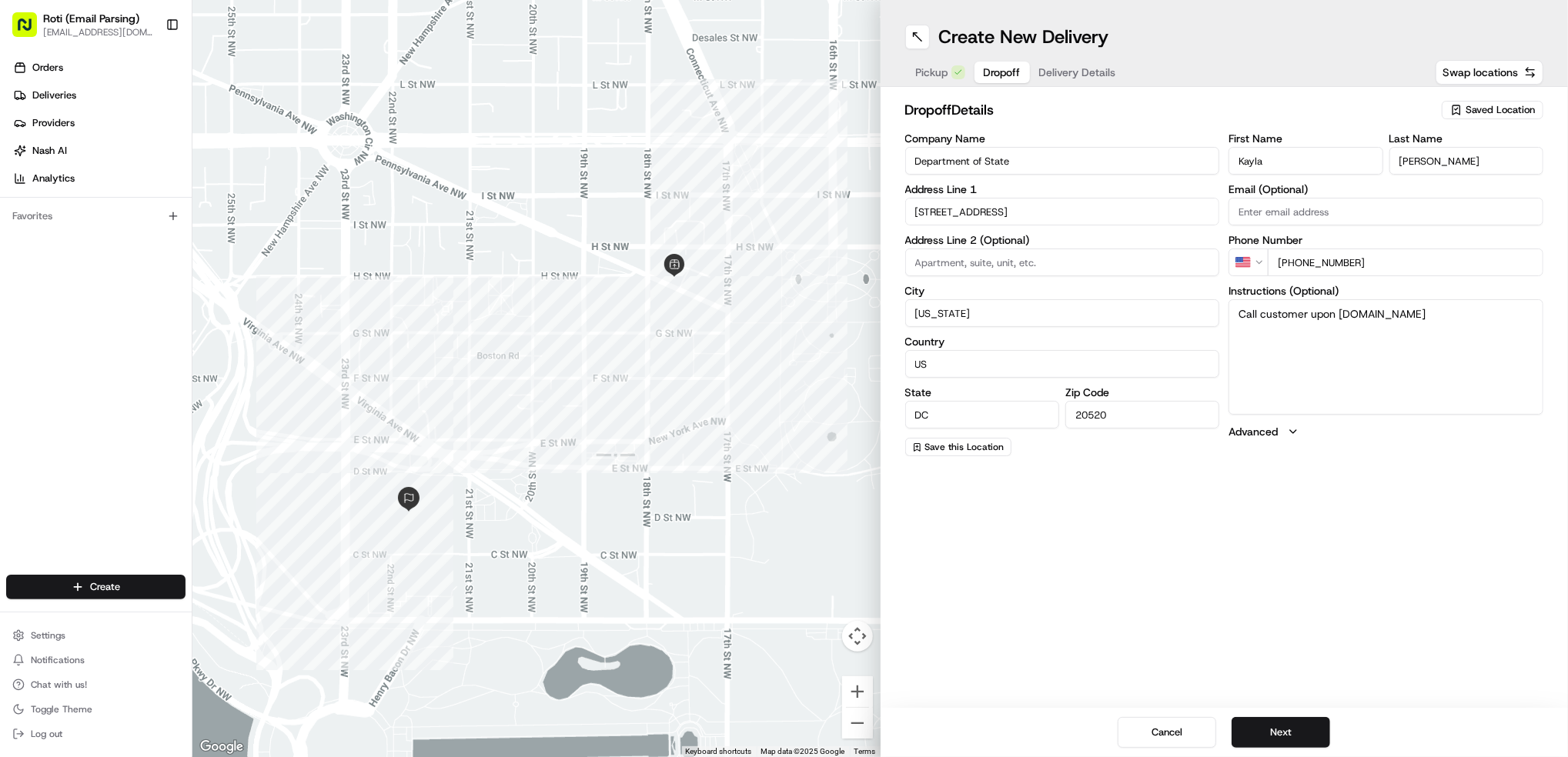
click at [1302, 731] on button "Next" at bounding box center [1281, 733] width 99 height 31
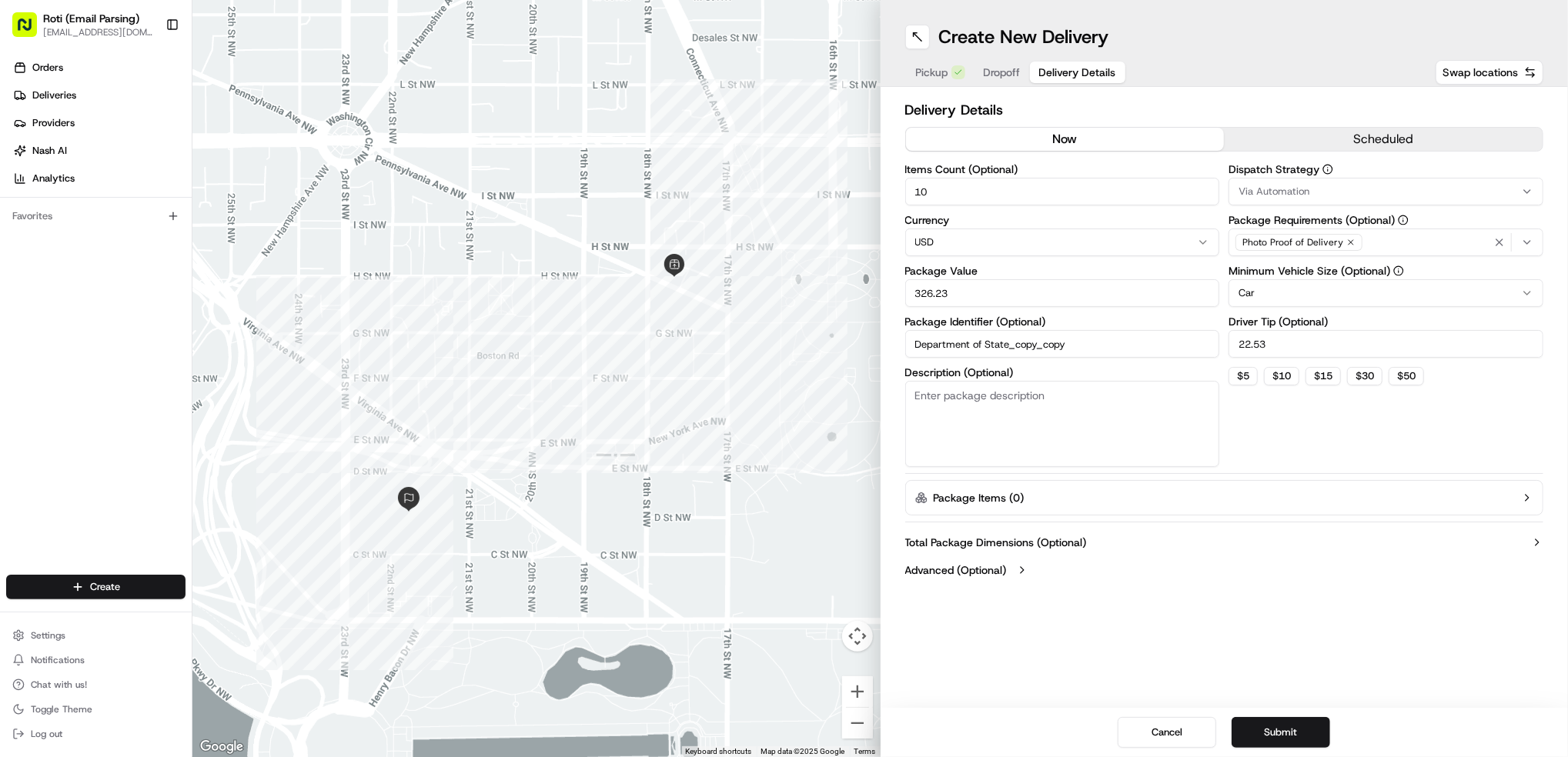
click at [1094, 137] on button "now" at bounding box center [1065, 139] width 318 height 23
click at [1290, 727] on button "Submit" at bounding box center [1281, 733] width 99 height 31
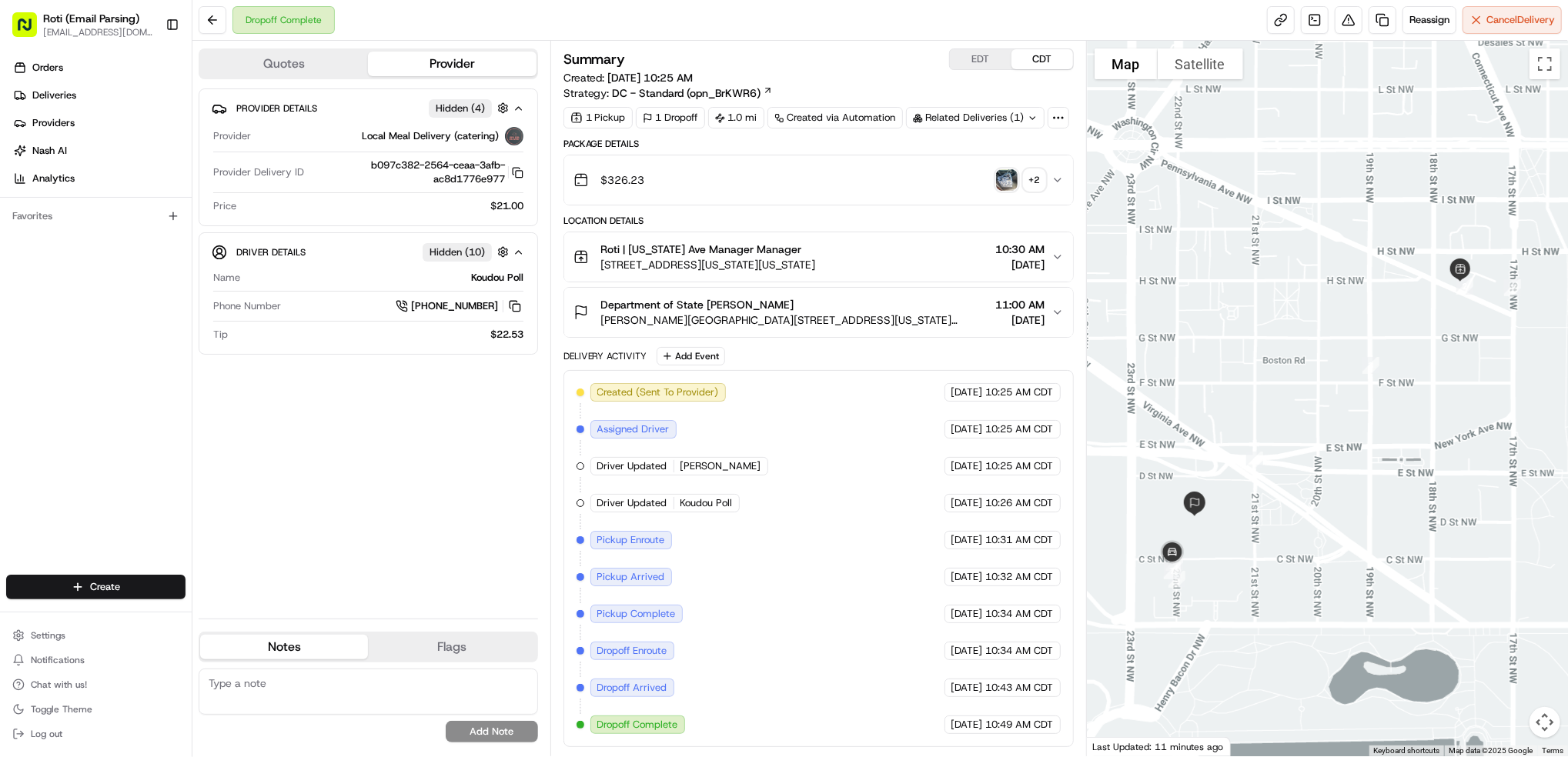
drag, startPoint x: 805, startPoint y: 294, endPoint x: 616, endPoint y: 300, distance: 189.1
click at [616, 300] on button "Department of State Kayla Jones Harry S. Truman Building, 2201 C St NW, Washing…" at bounding box center [819, 312] width 509 height 49
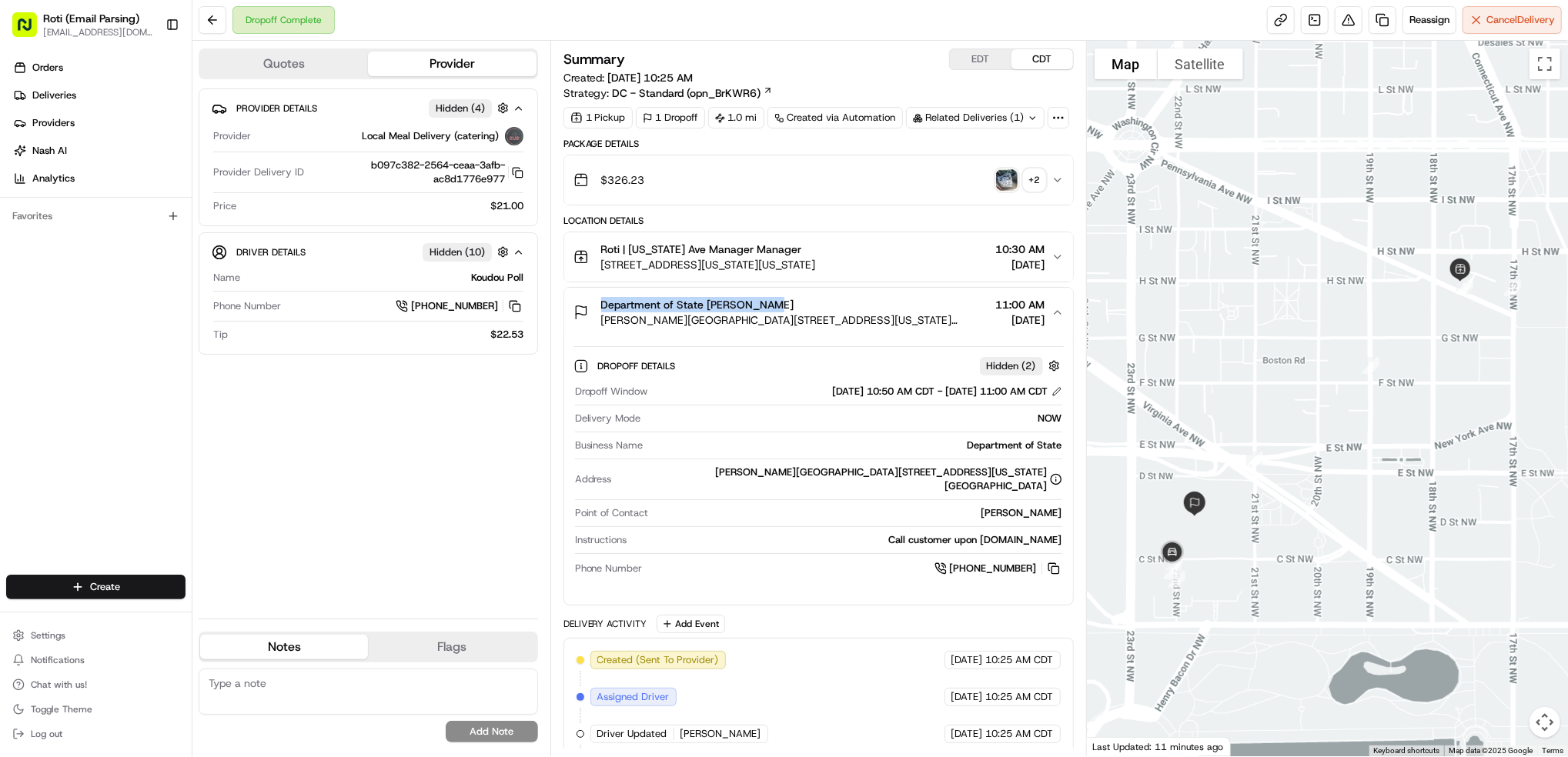
drag, startPoint x: 755, startPoint y: 301, endPoint x: 585, endPoint y: 304, distance: 170.0
click at [585, 304] on div "Department of State Kayla Jones Harry S. Truman Building, 2201 C St NW, Washing…" at bounding box center [782, 313] width 416 height 31
copy span "Department of State [PERSON_NAME]"
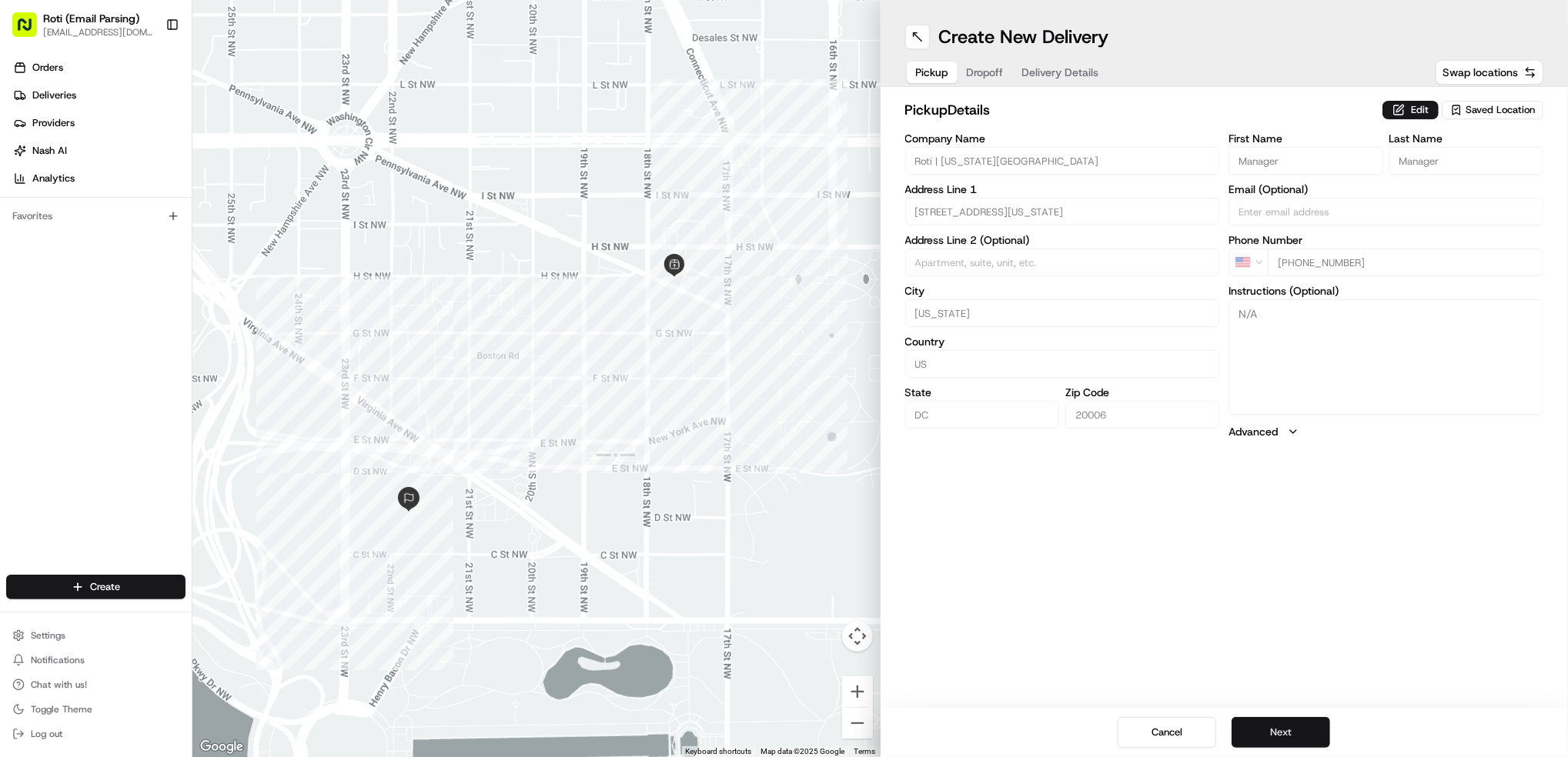
click at [1287, 730] on button "Next" at bounding box center [1281, 733] width 99 height 31
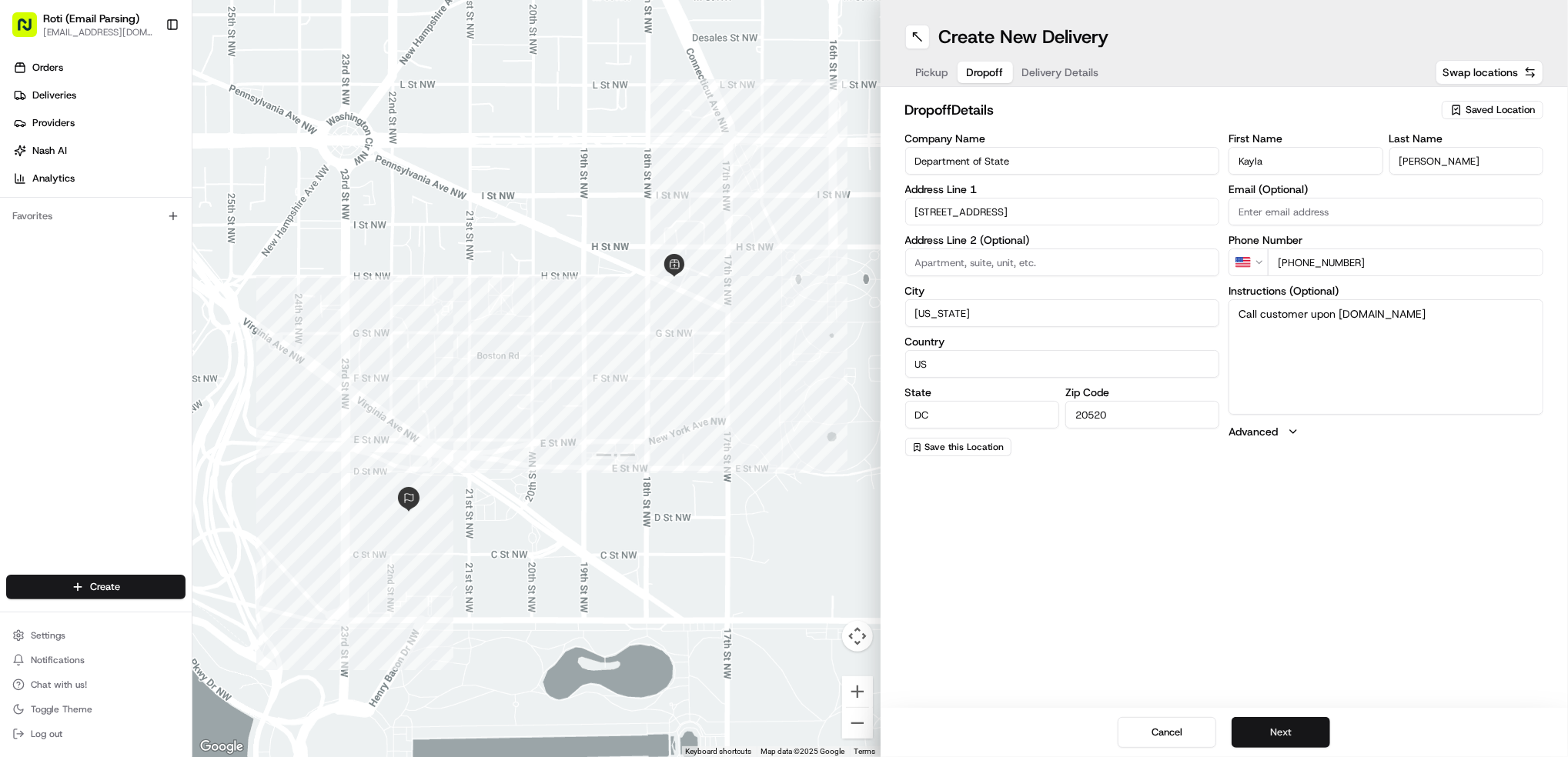
click at [1287, 730] on button "Next" at bounding box center [1281, 733] width 99 height 31
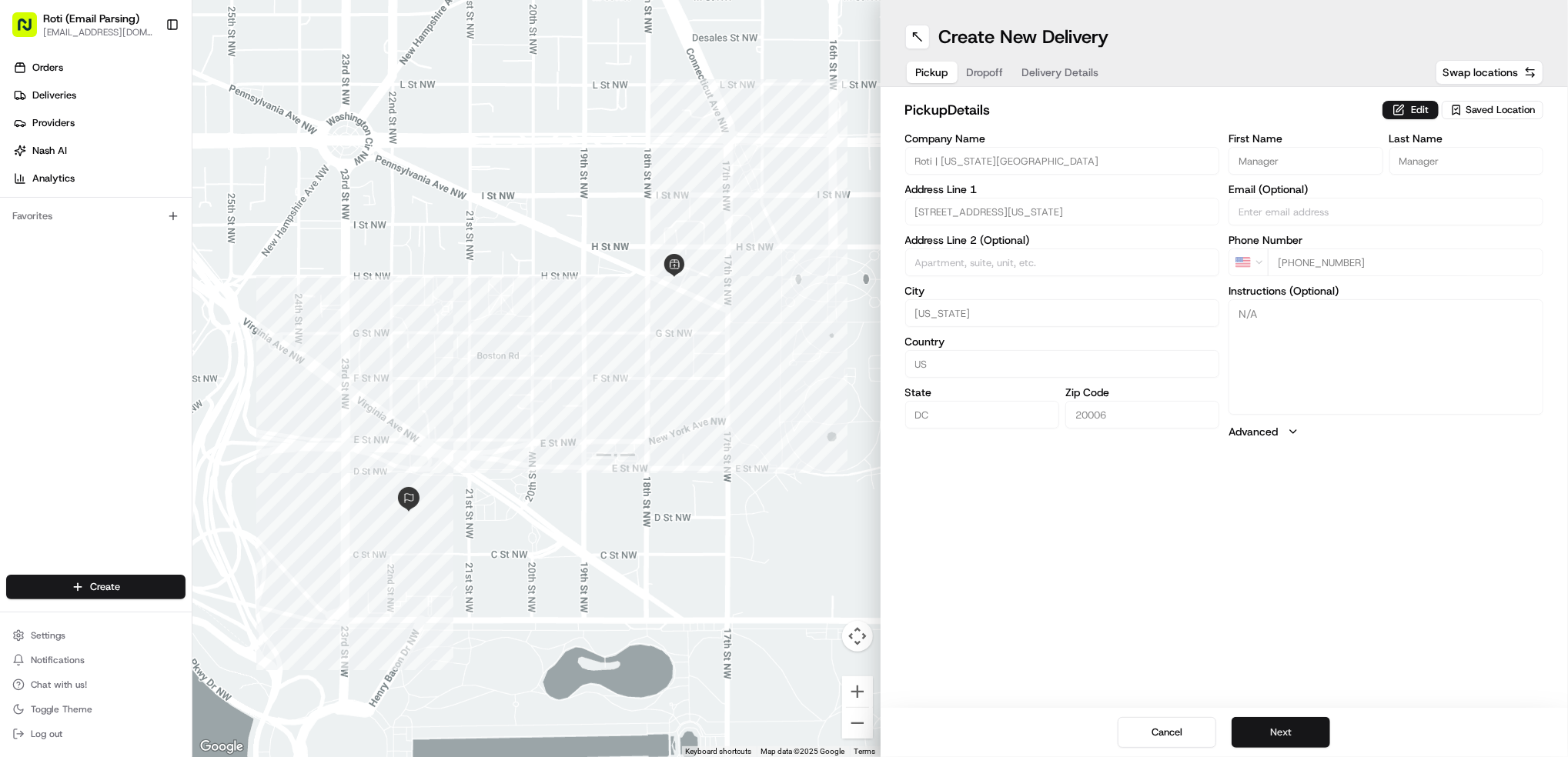
click at [1311, 734] on button "Next" at bounding box center [1281, 733] width 99 height 31
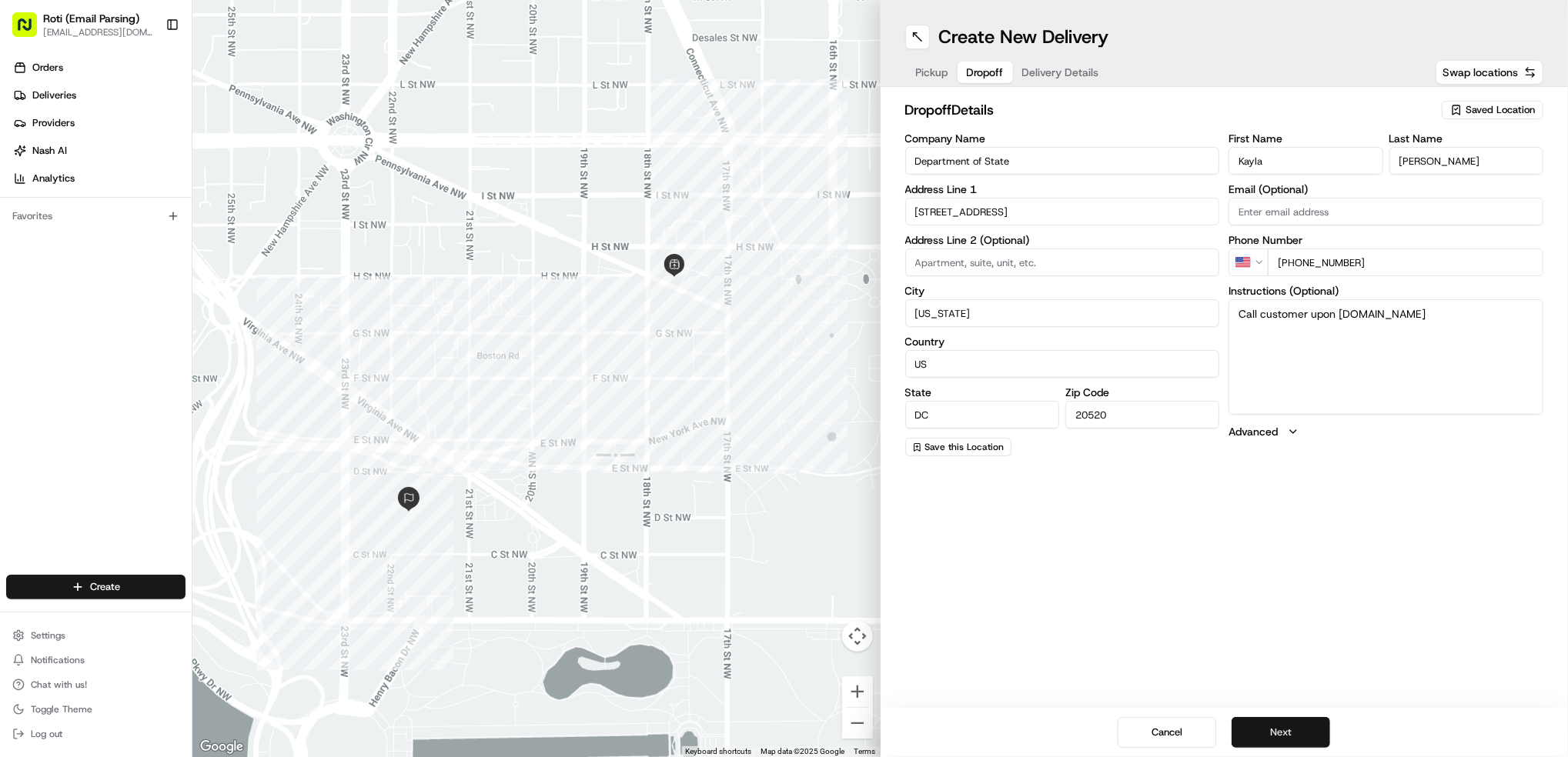
click at [1300, 738] on button "Next" at bounding box center [1281, 733] width 99 height 31
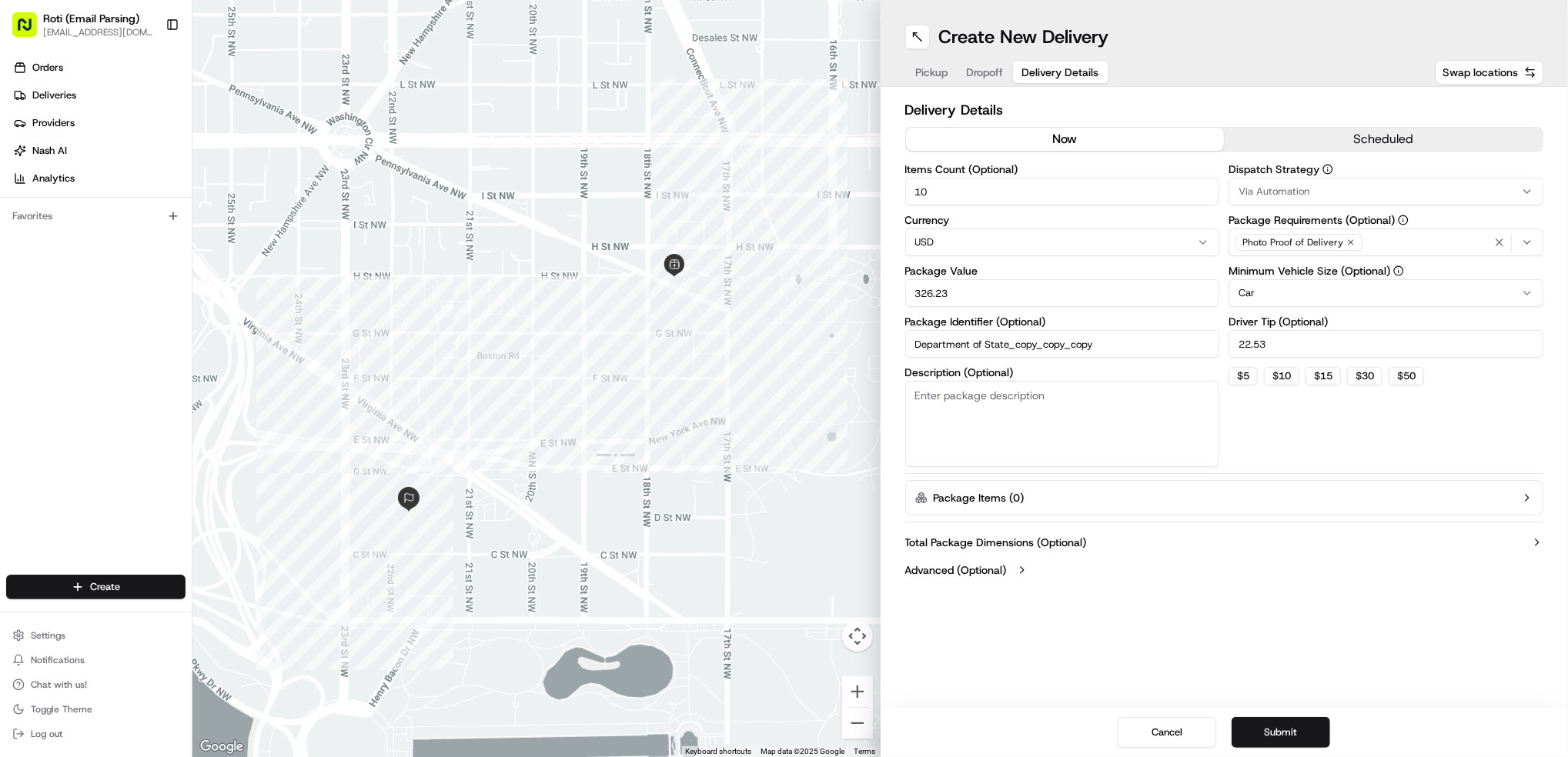
click at [1366, 197] on div "Via Automation" at bounding box center [1386, 191] width 307 height 14
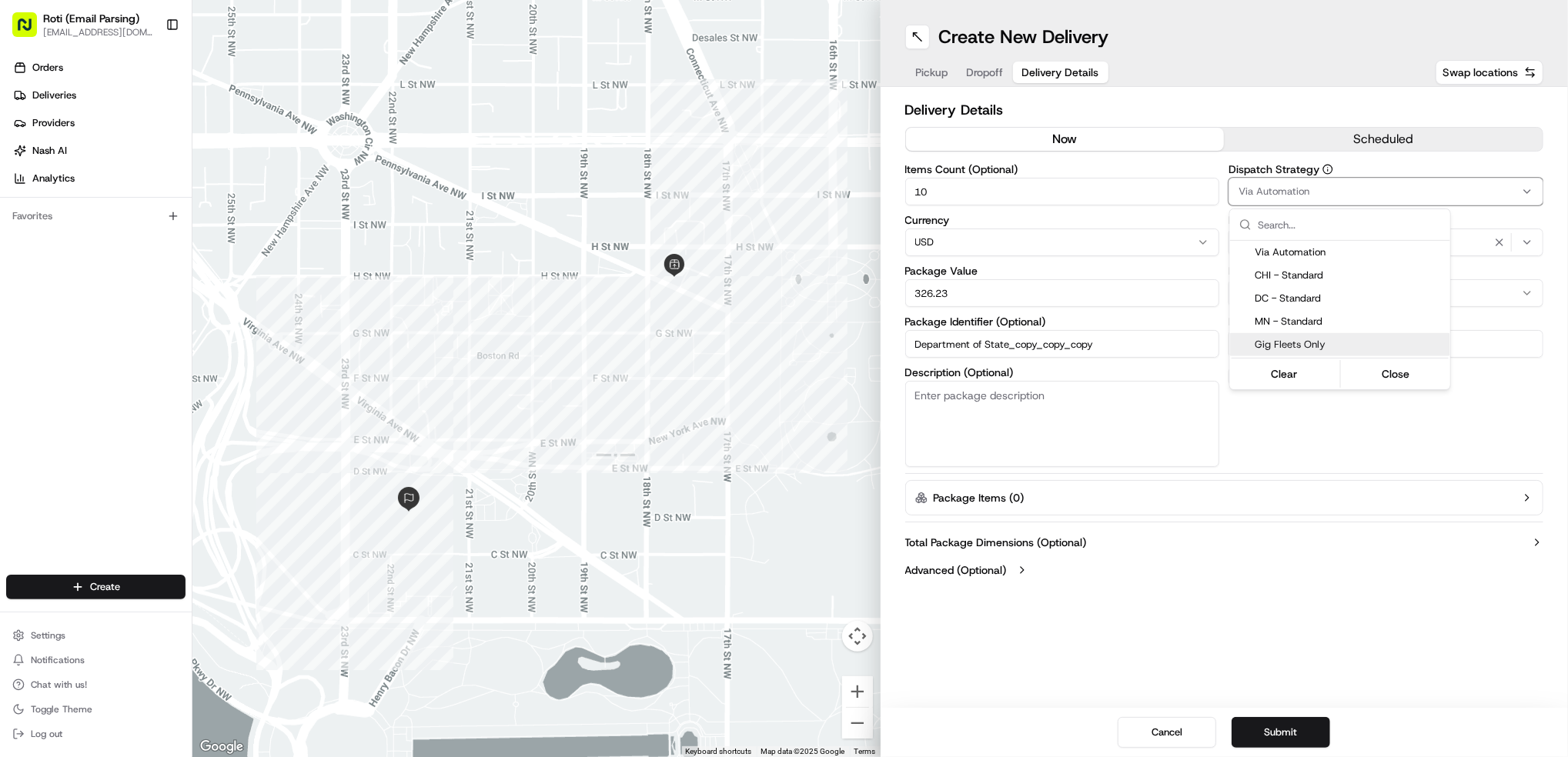
click at [1281, 342] on span "Gig Fleets Only" at bounding box center [1350, 344] width 189 height 14
click at [1397, 439] on html "Roti (Email Parsing) [EMAIL_ADDRESS][DOMAIN_NAME] Toggle Sidebar Orders Deliver…" at bounding box center [784, 378] width 1568 height 757
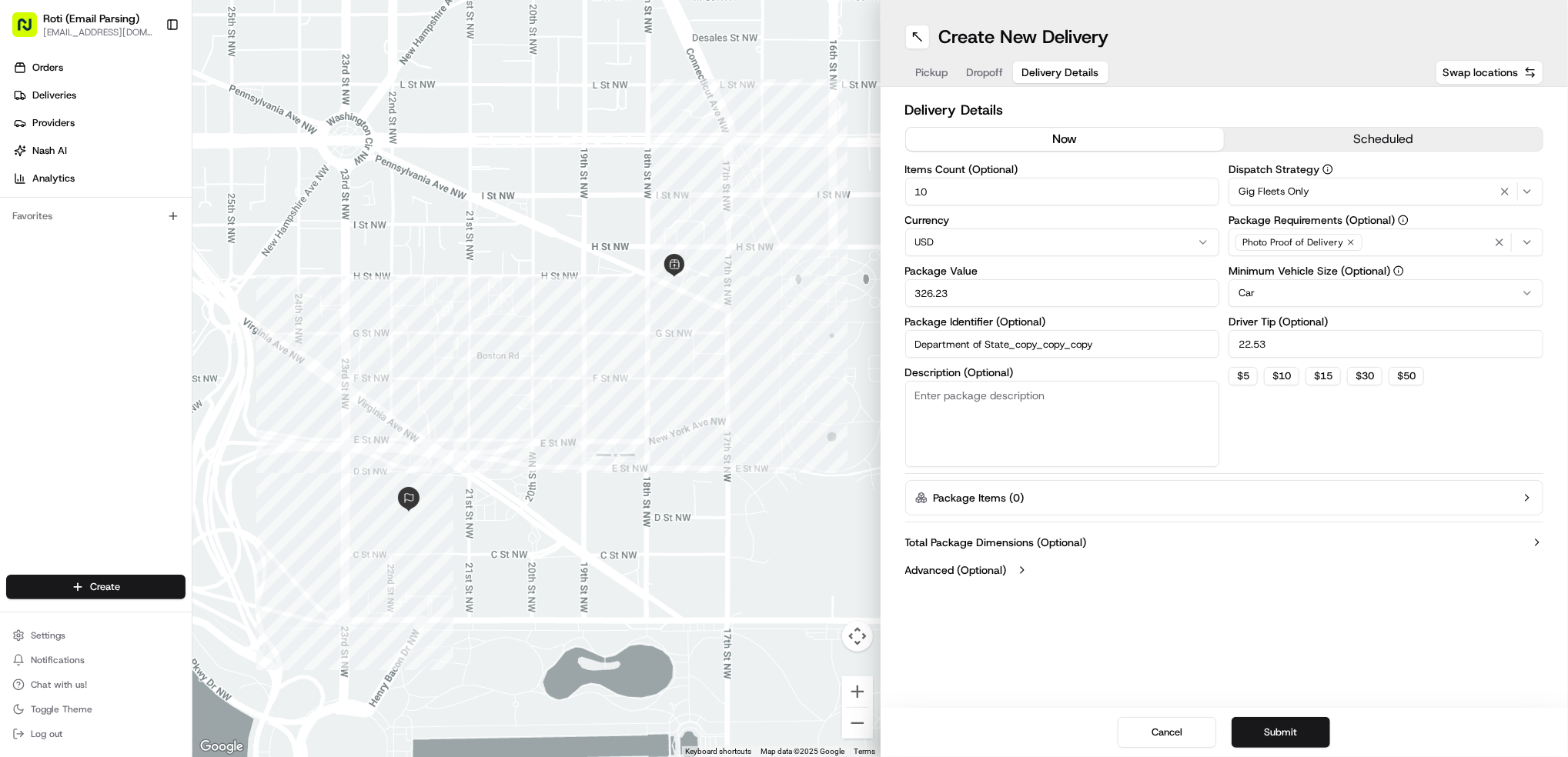
drag, startPoint x: 973, startPoint y: 294, endPoint x: 318, endPoint y: 176, distance: 665.5
click at [372, 192] on div "To navigate the map with touch gestures double-tap and hold your finger on the …" at bounding box center [880, 378] width 1376 height 757
type input "100"
drag, startPoint x: 1279, startPoint y: 343, endPoint x: 939, endPoint y: 305, distance: 342.1
click at [932, 294] on div "Items Count (Optional) 10 Currency USD Package Value 100 Package Identifier (Op…" at bounding box center [1224, 315] width 639 height 303
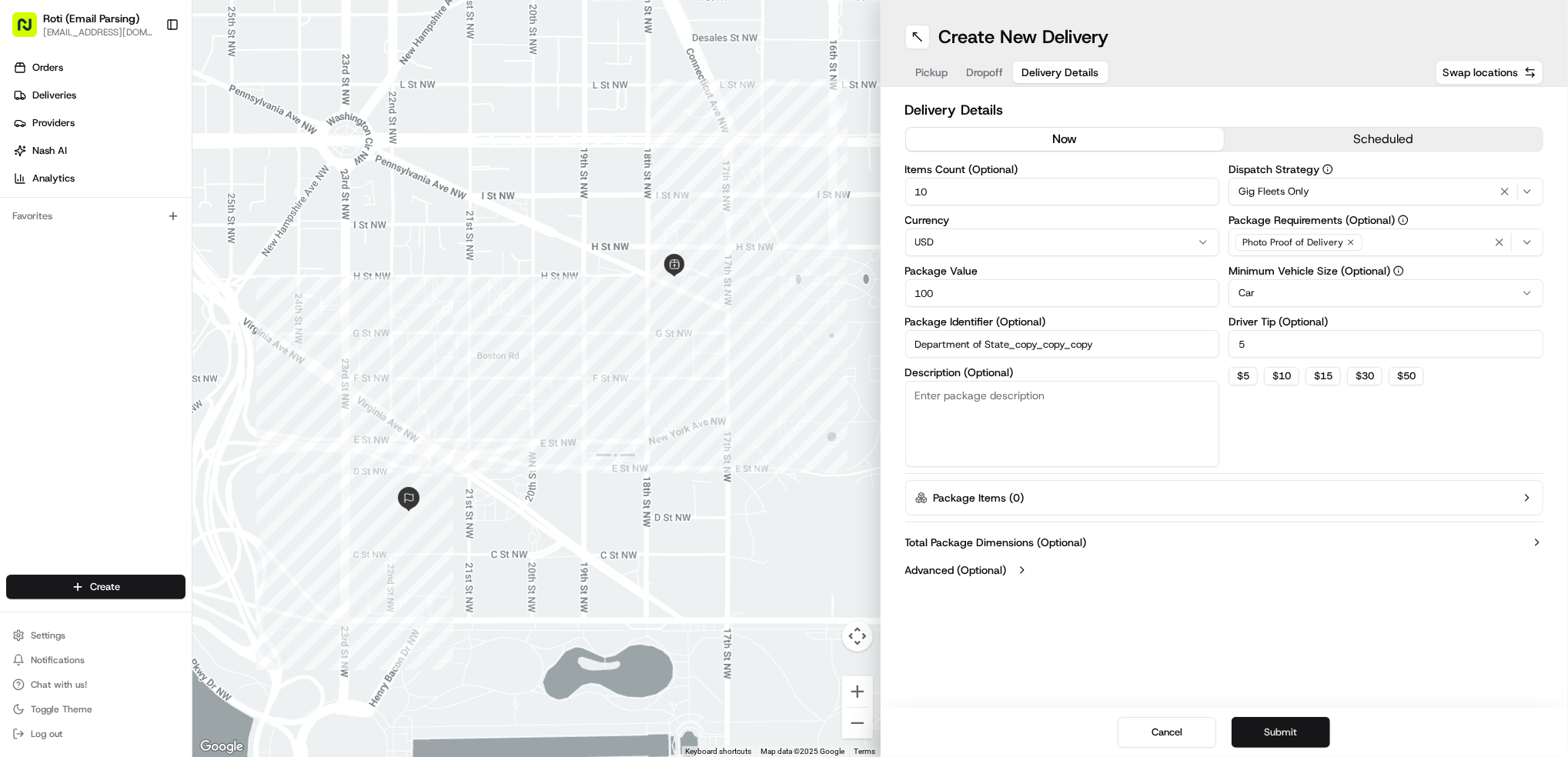
type input "5"
click at [1282, 725] on button "Submit" at bounding box center [1281, 733] width 99 height 31
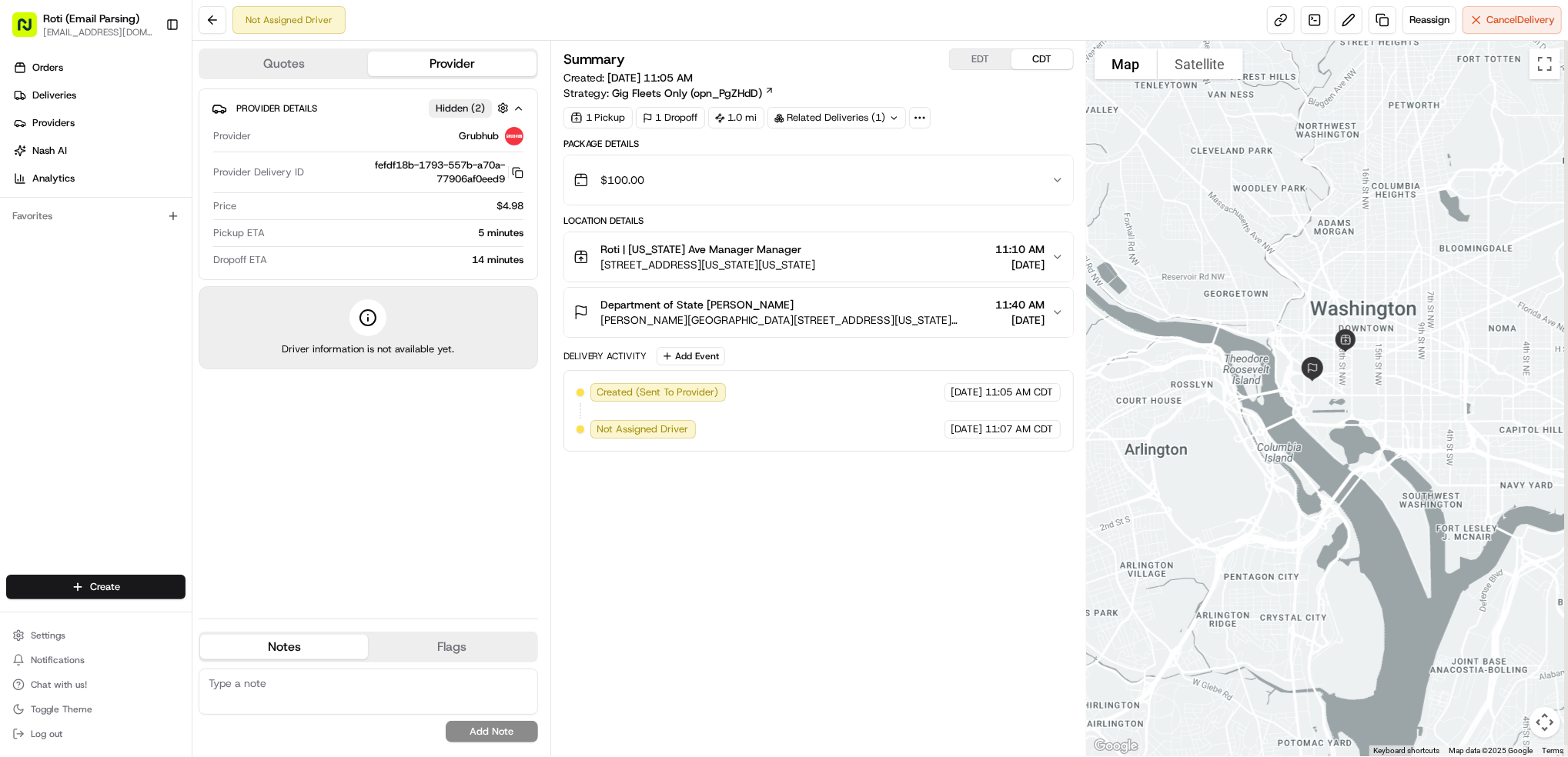
drag, startPoint x: 1498, startPoint y: 518, endPoint x: 1383, endPoint y: 427, distance: 146.6
click at [1383, 427] on div at bounding box center [1327, 398] width 481 height 716
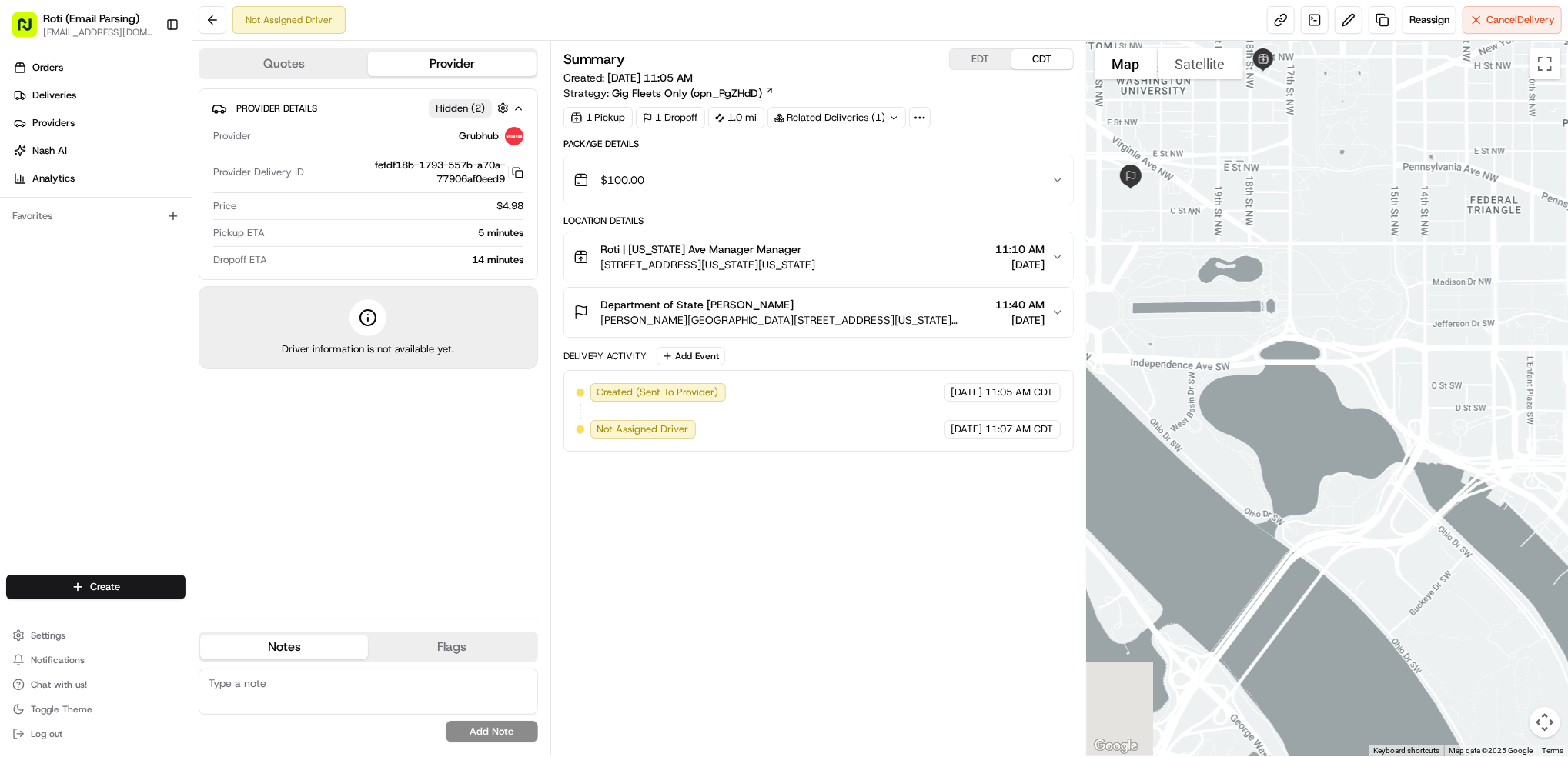
drag, startPoint x: 1289, startPoint y: 351, endPoint x: 1463, endPoint y: 444, distance: 197.3
click at [1463, 444] on div at bounding box center [1327, 398] width 481 height 716
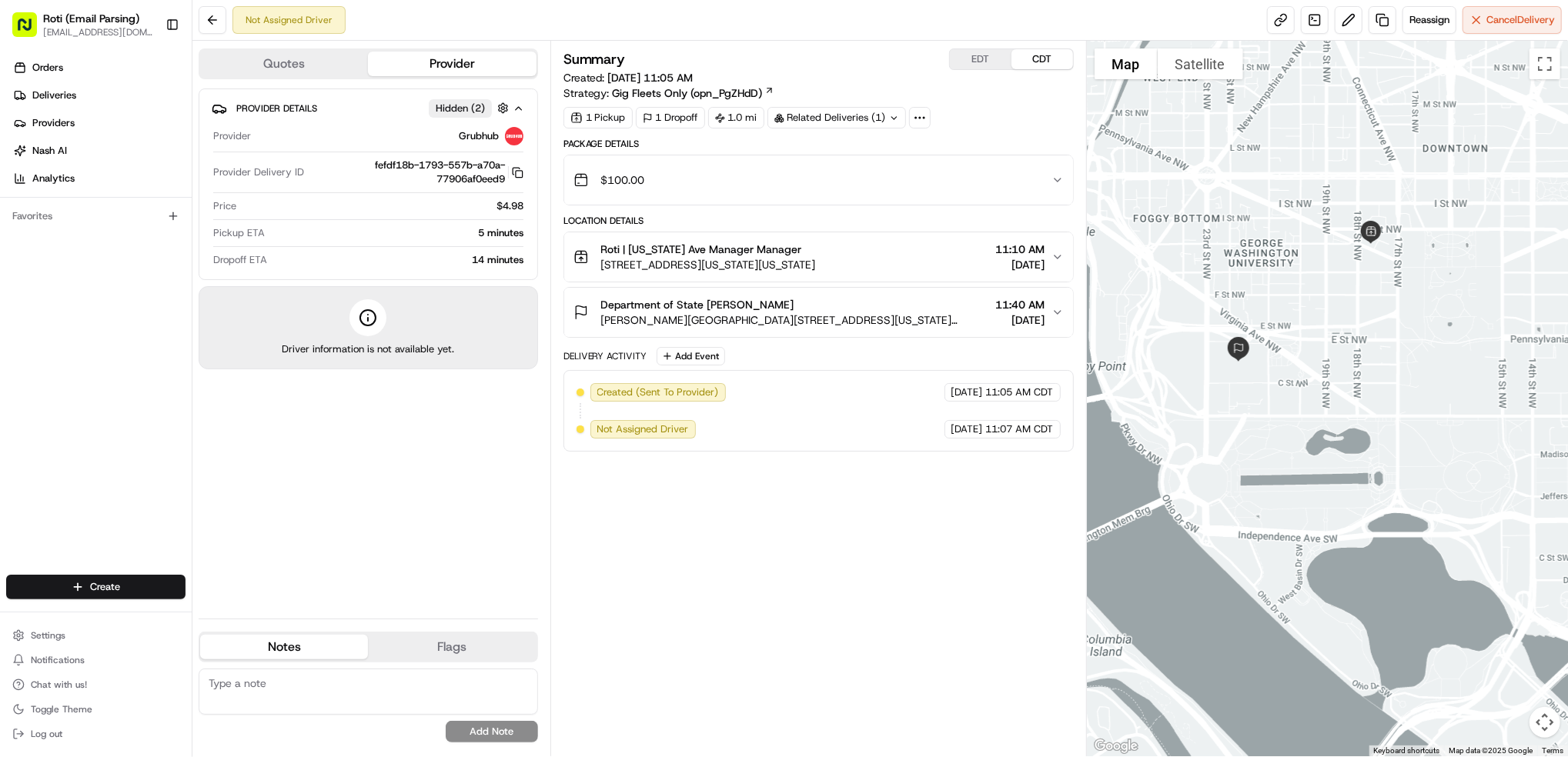
drag, startPoint x: 1324, startPoint y: 266, endPoint x: 1389, endPoint y: 371, distance: 123.5
click at [1389, 371] on div at bounding box center [1327, 398] width 481 height 716
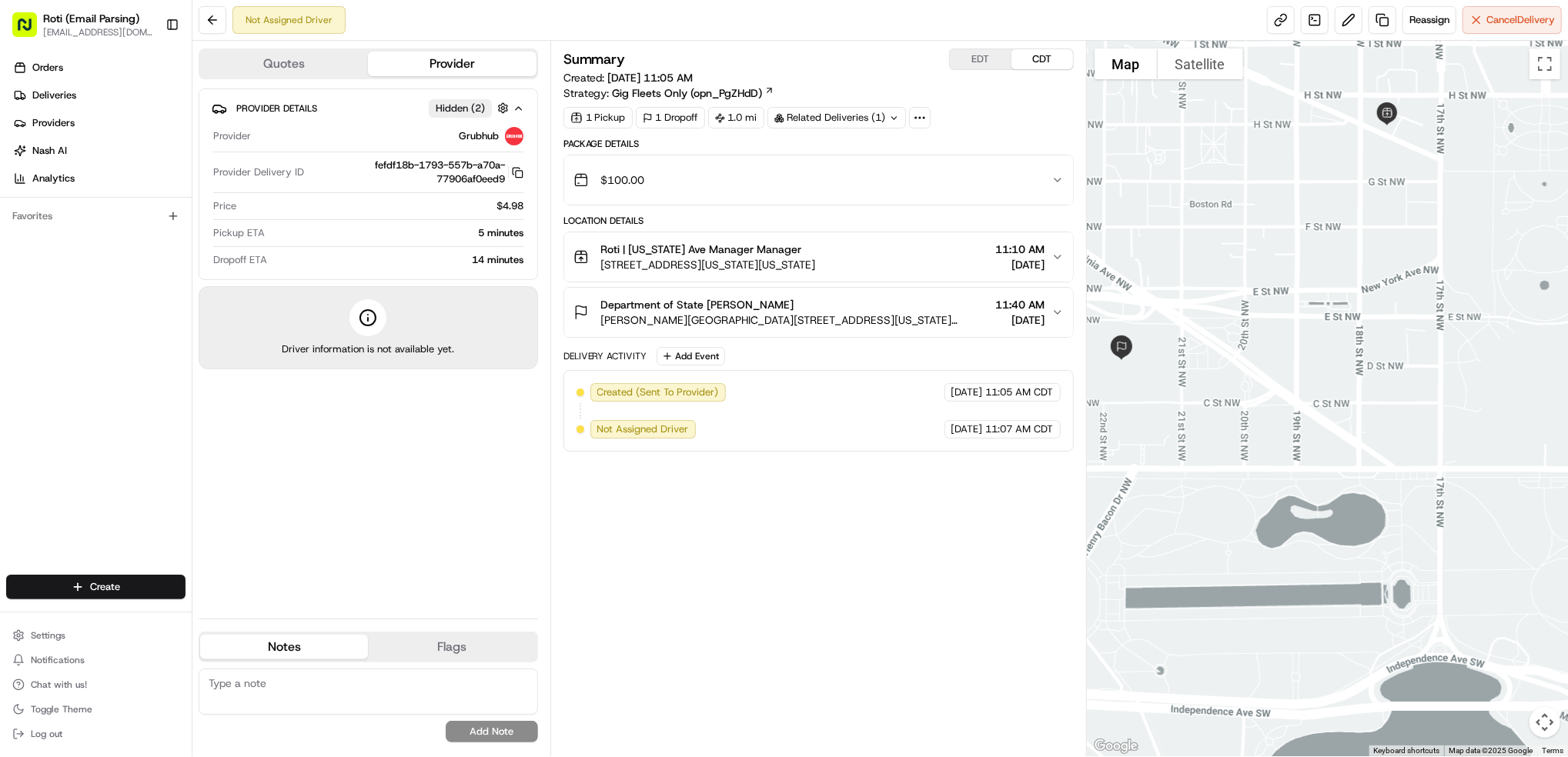
drag, startPoint x: 1386, startPoint y: 370, endPoint x: 1430, endPoint y: 378, distance: 44.7
click at [1430, 378] on div at bounding box center [1327, 398] width 481 height 716
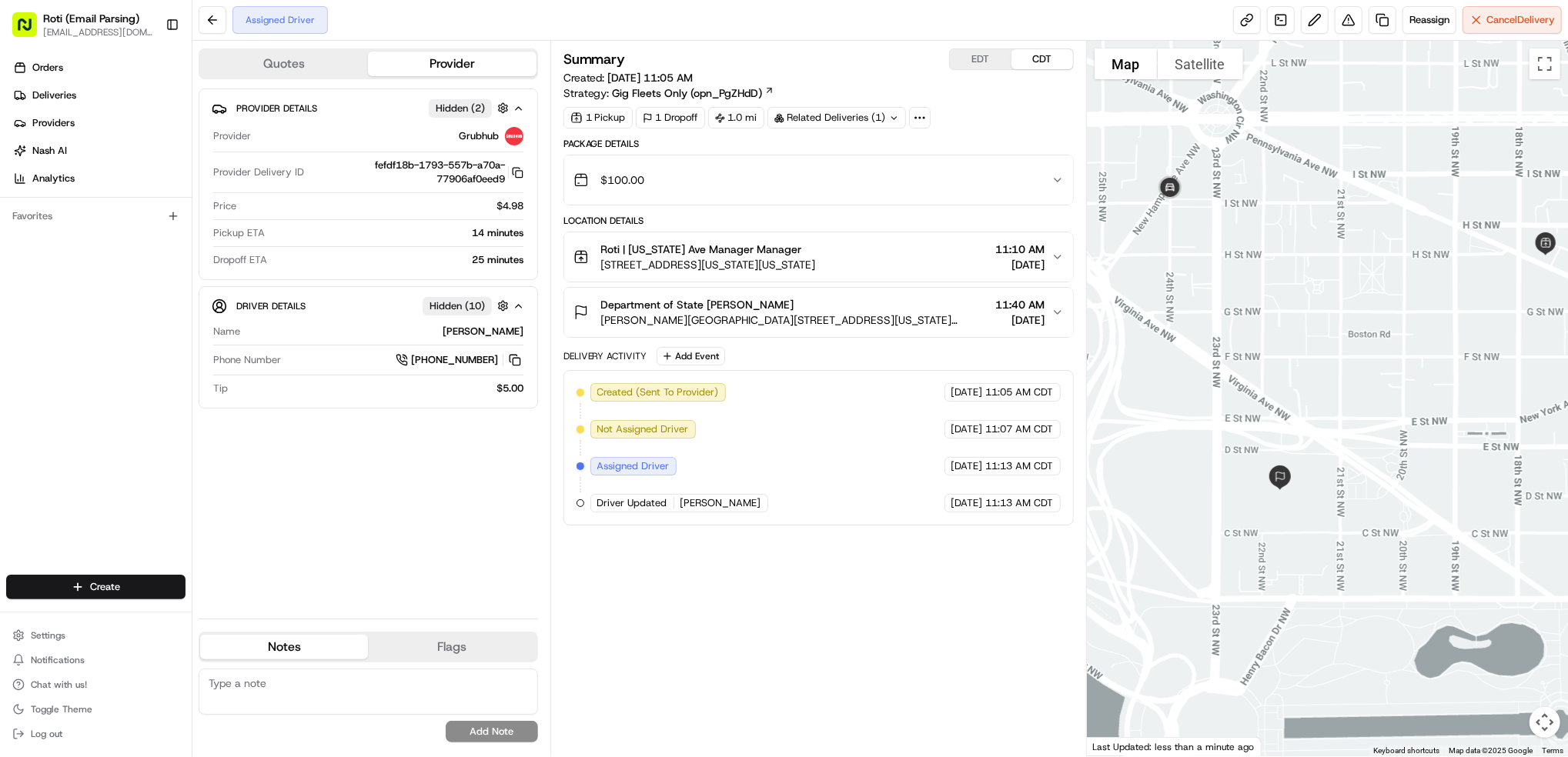
drag, startPoint x: 1348, startPoint y: 355, endPoint x: 1435, endPoint y: 330, distance: 90.5
click at [1435, 330] on div at bounding box center [1327, 398] width 481 height 716
